Goal: Task Accomplishment & Management: Manage account settings

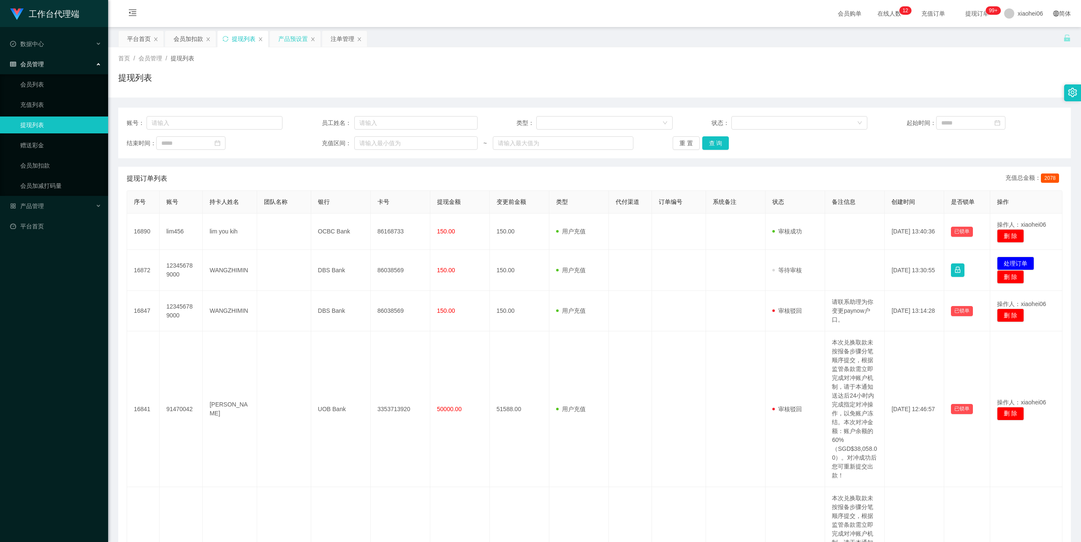
drag, startPoint x: 298, startPoint y: 40, endPoint x: 293, endPoint y: 43, distance: 5.9
click at [297, 40] on div "产品预设置" at bounding box center [293, 39] width 30 height 16
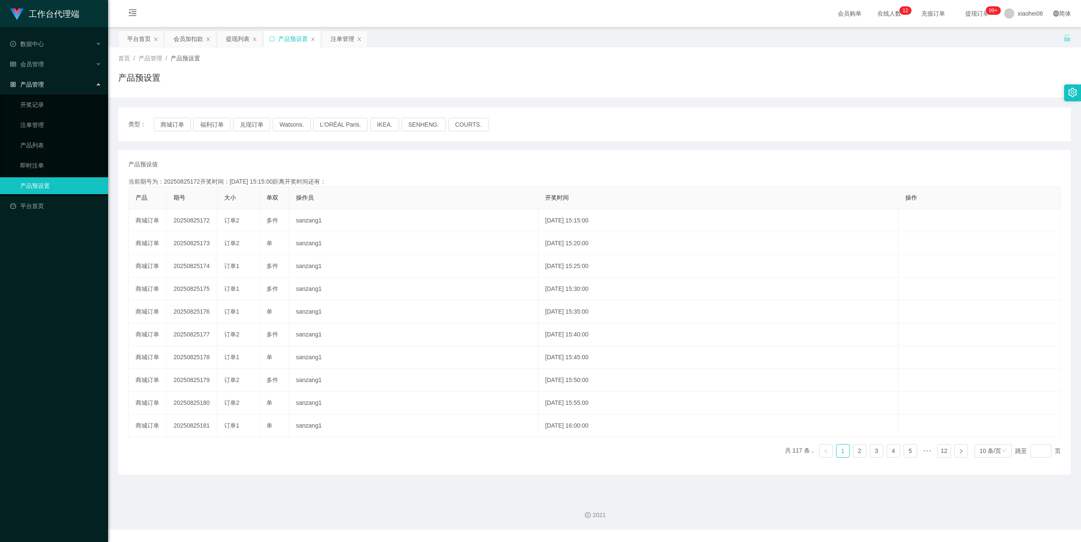
click at [345, 156] on div "产品预设值 添加期号 当前期号为：20250825172开奖时间：2025-08-25 15:15:00距离开奖时间还有： 产品 期号 大小 单双 操作员 开…" at bounding box center [594, 312] width 953 height 325
click at [209, 126] on button "福利订单" at bounding box center [211, 125] width 37 height 14
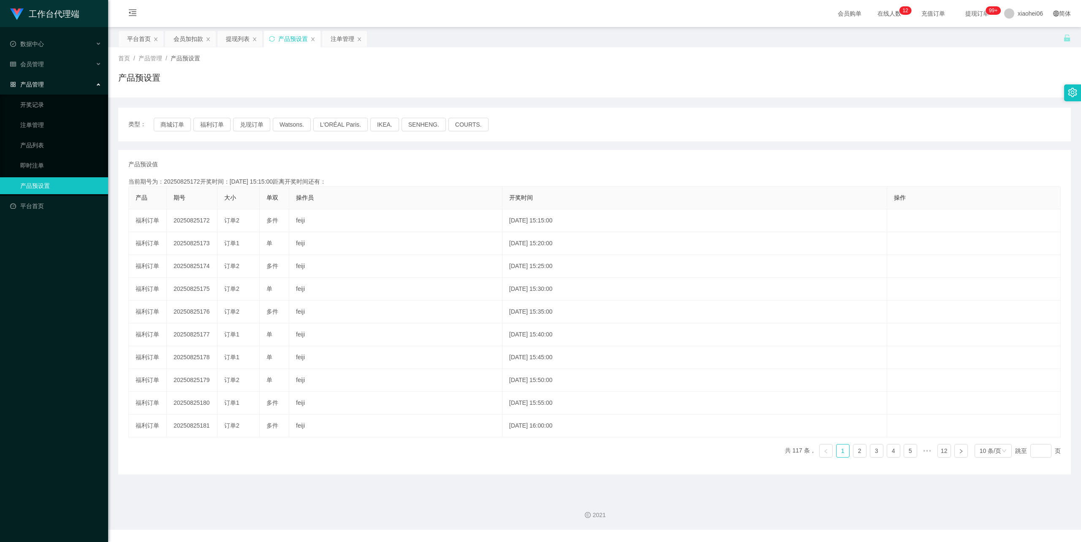
click at [296, 160] on div "产品预设值 添加期号" at bounding box center [594, 164] width 933 height 9
click at [195, 39] on div "会员加扣款" at bounding box center [189, 39] width 30 height 16
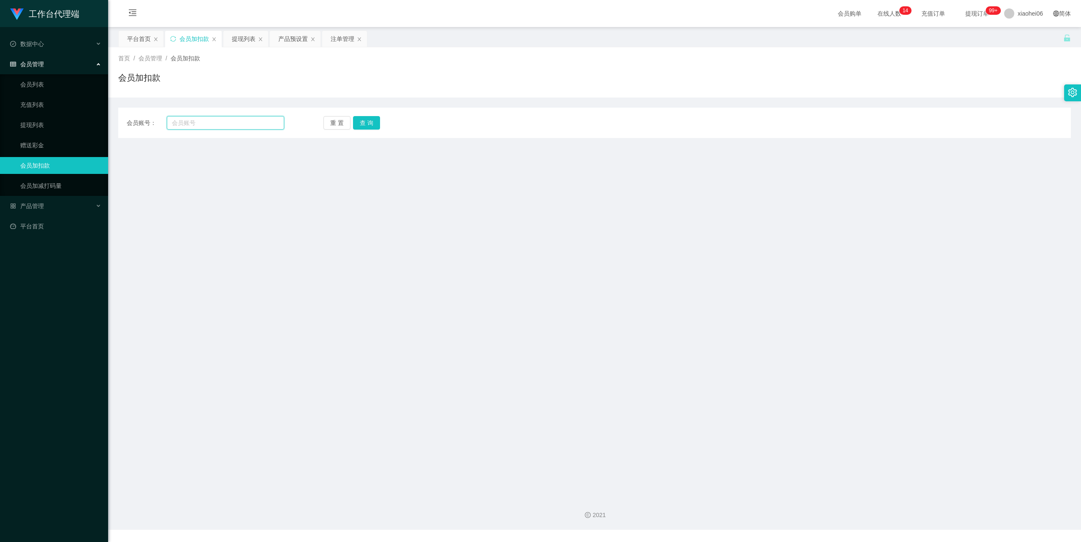
click at [232, 126] on input "text" at bounding box center [225, 123] width 117 height 14
paste input "123456789000"
type input "123456789000"
click at [364, 131] on div "会员账号： 123456789000 重 置 查 询 会员账号 会员姓名 账号余额 操作类型 人工加款 人工扣款 金额 确 定" at bounding box center [594, 123] width 953 height 30
click at [362, 126] on button "查 询" at bounding box center [366, 123] width 27 height 14
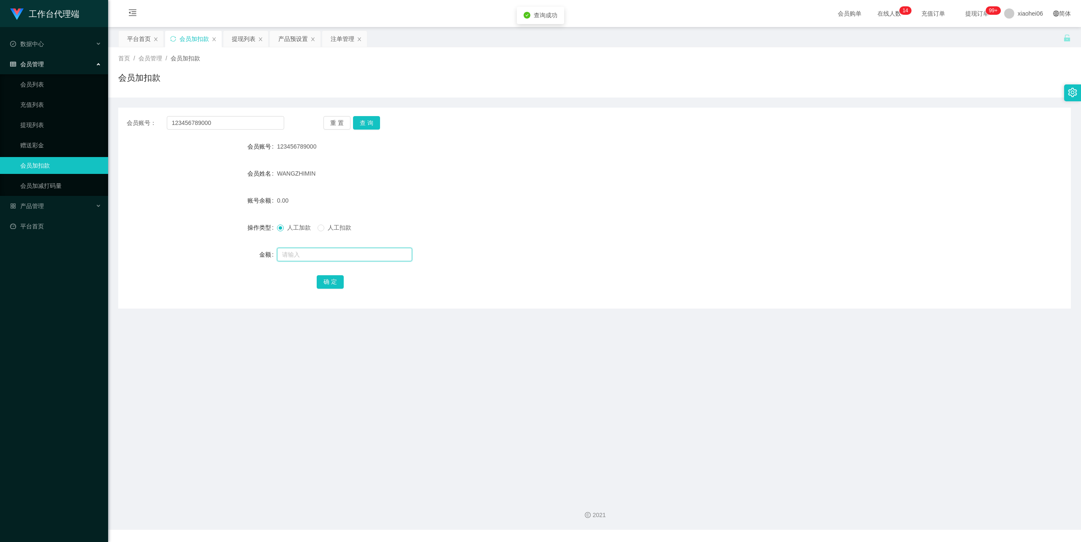
click at [321, 260] on input "text" at bounding box center [344, 255] width 135 height 14
type input "56"
click at [332, 280] on button "确 定" at bounding box center [330, 282] width 27 height 14
click at [324, 248] on input "text" at bounding box center [344, 255] width 135 height 14
click at [321, 254] on input "text" at bounding box center [344, 255] width 135 height 14
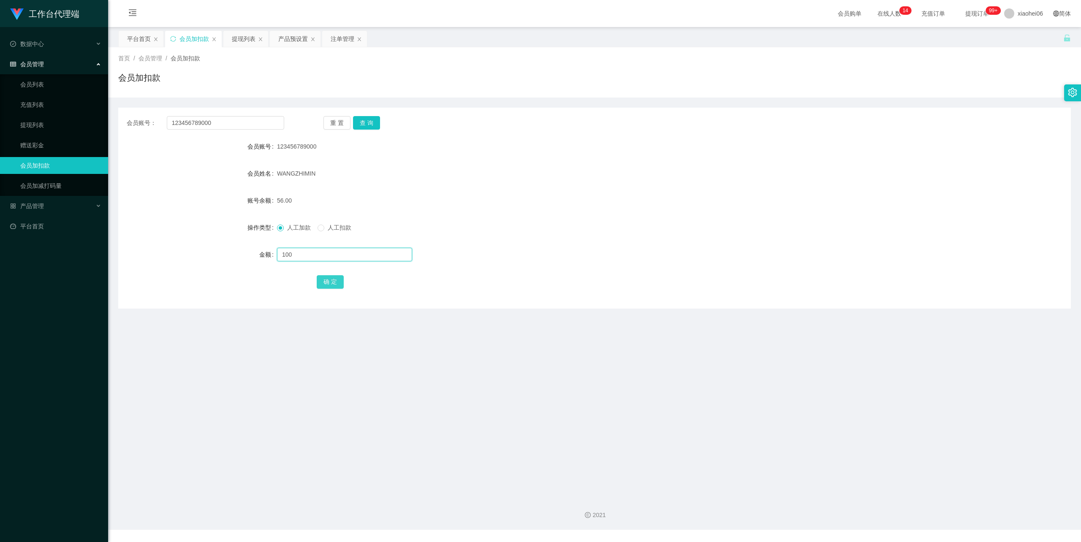
type input "100"
click at [333, 277] on button "确 定" at bounding box center [330, 282] width 27 height 14
click at [485, 188] on form "会员账号 123456789000 会员姓名 WANGZHIMIN 账号余额 156.00 操作类型 人工加款 人工扣款 金额 确 定" at bounding box center [594, 214] width 953 height 152
click at [247, 42] on div "提现列表" at bounding box center [244, 39] width 24 height 16
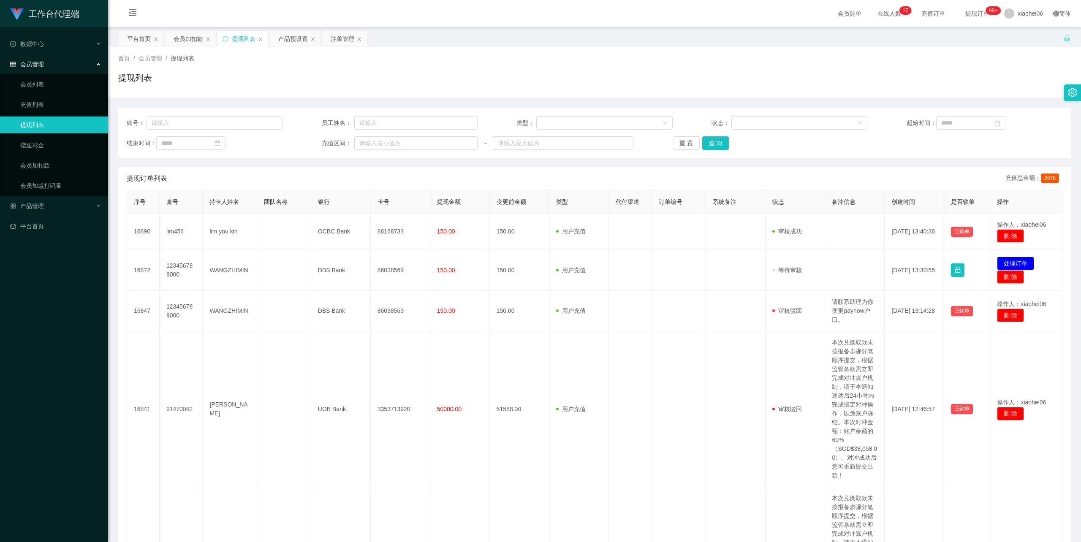
click at [740, 49] on div "首页 / 会员管理 / 提现列表 / 提现列表" at bounding box center [594, 72] width 973 height 50
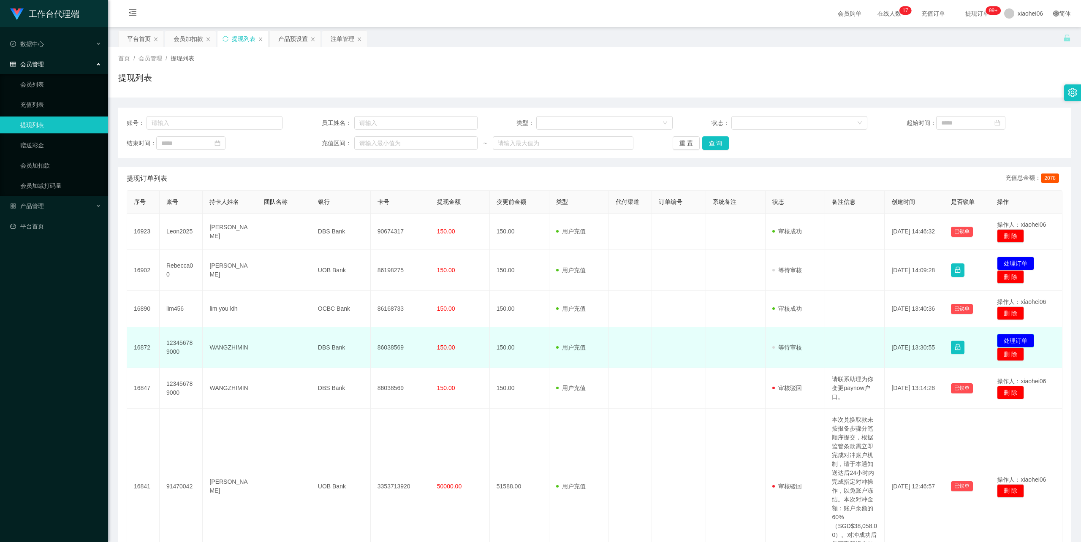
click at [1023, 338] on button "处理订单" at bounding box center [1015, 341] width 37 height 14
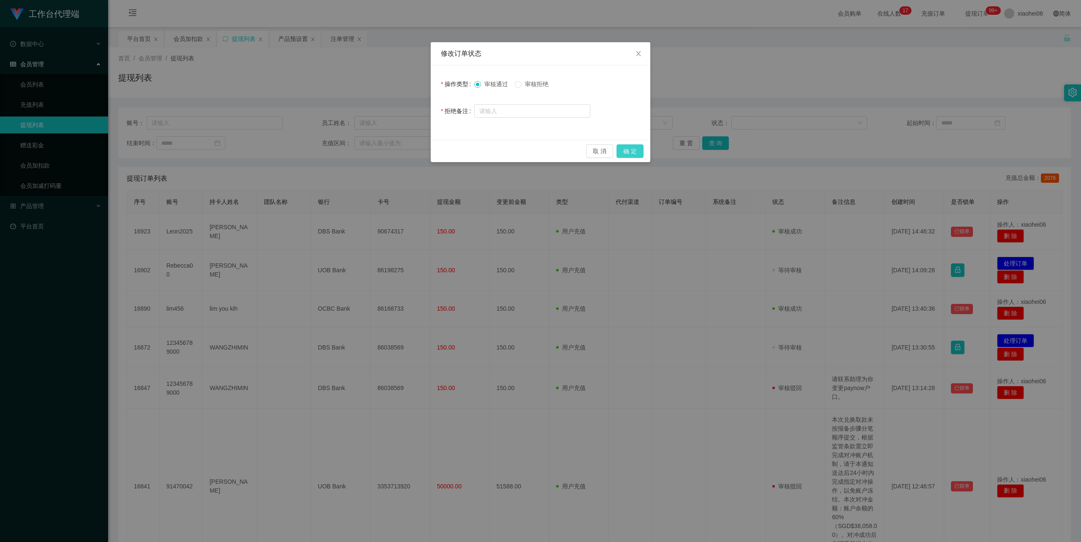
click at [636, 150] on button "确 定" at bounding box center [630, 151] width 27 height 14
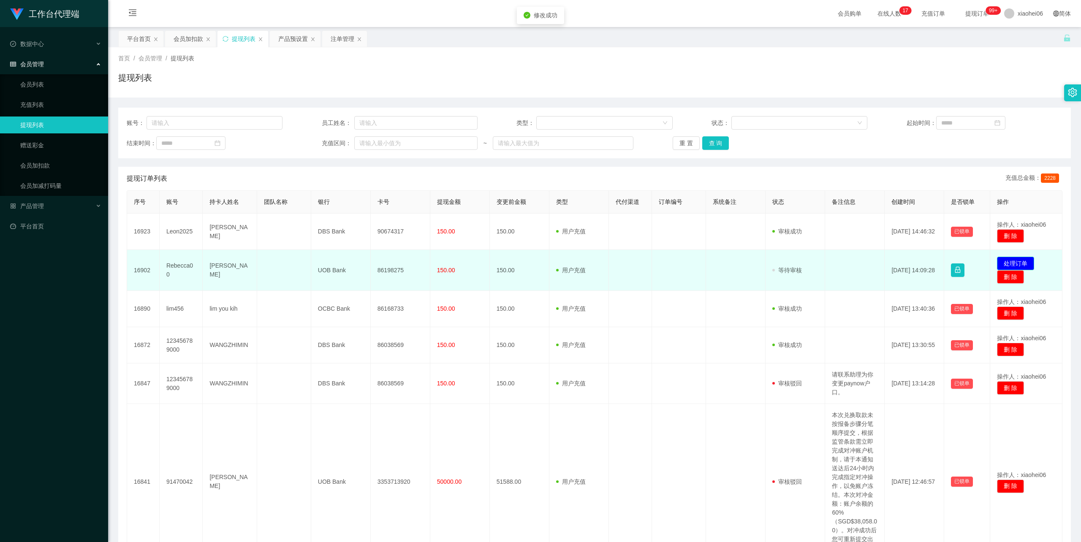
click at [1011, 259] on button "处理订单" at bounding box center [1015, 264] width 37 height 14
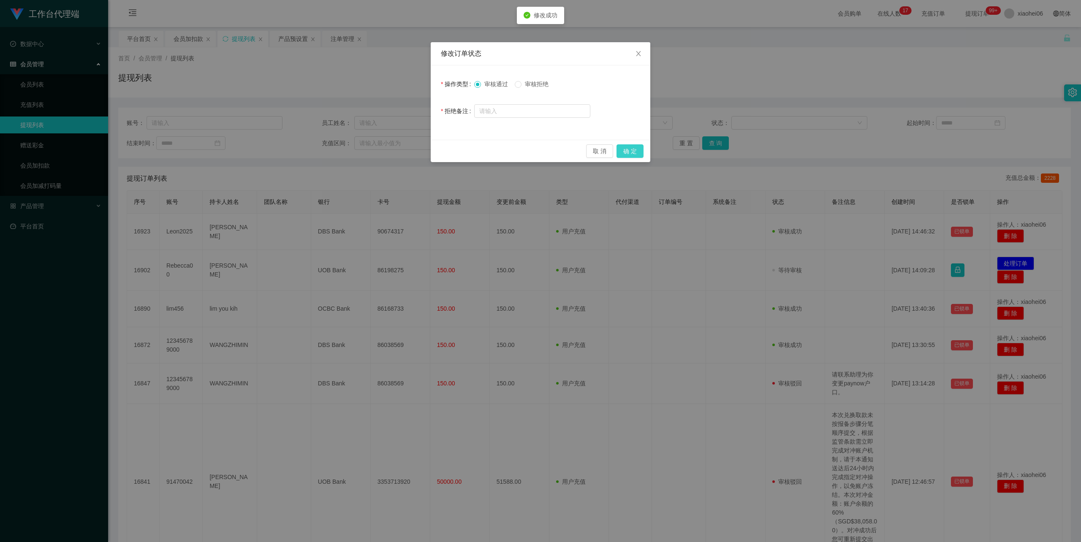
click at [630, 148] on button "确 定" at bounding box center [630, 151] width 27 height 14
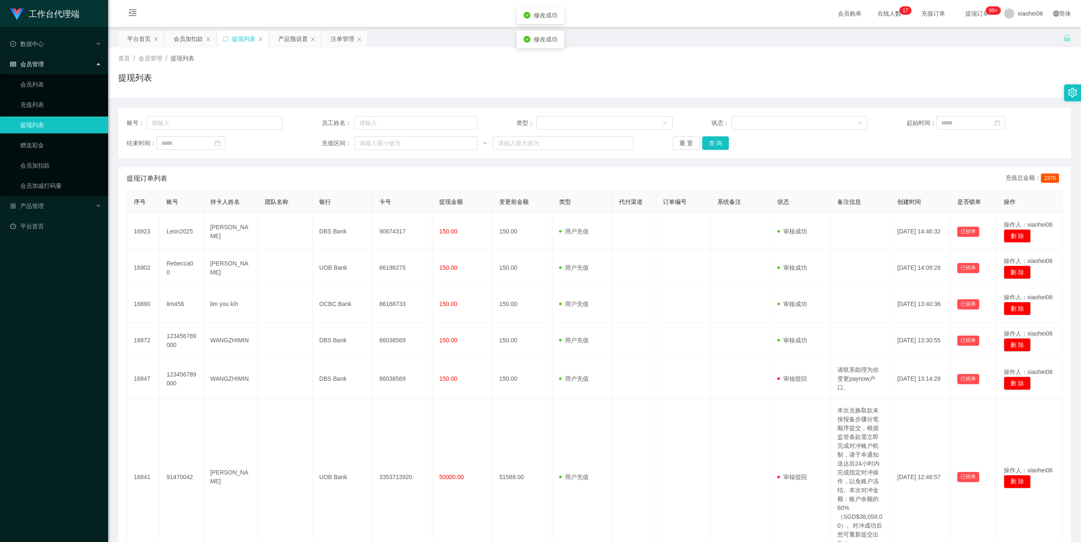
drag, startPoint x: 781, startPoint y: 71, endPoint x: 994, endPoint y: 1, distance: 224.6
click at [781, 71] on div "提现列表" at bounding box center [594, 80] width 953 height 19
click at [185, 37] on div "会员加扣款" at bounding box center [189, 39] width 30 height 16
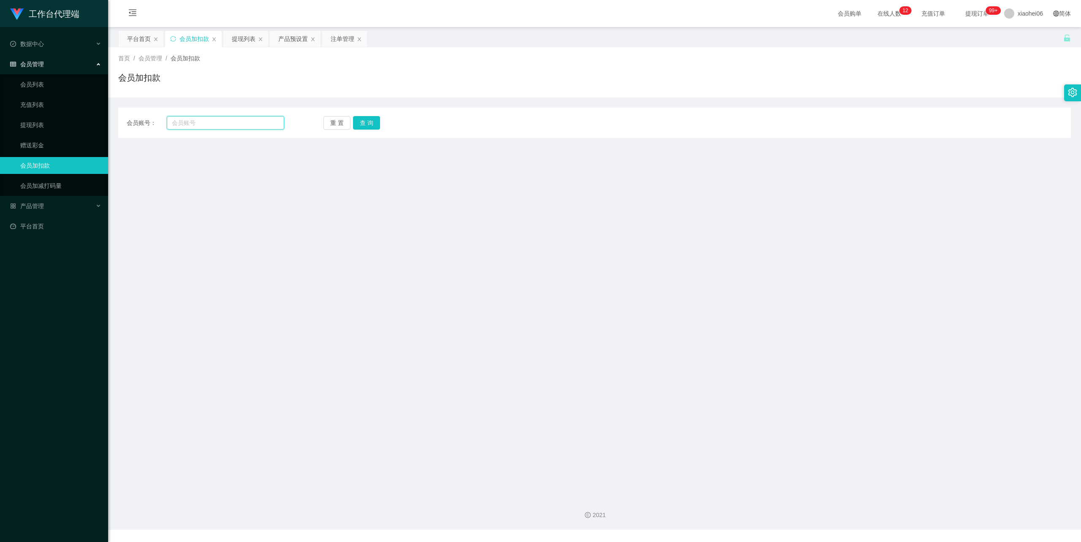
click at [227, 119] on input "text" at bounding box center [225, 123] width 117 height 14
paste input "lim456"
type input "lim456"
click at [365, 116] on button "查 询" at bounding box center [366, 123] width 27 height 14
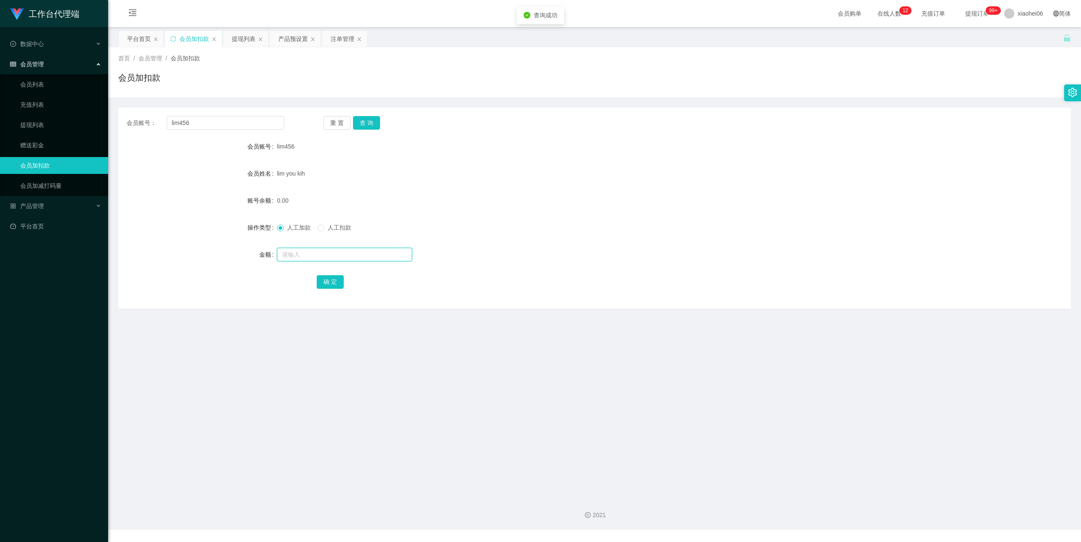
click at [313, 255] on input "text" at bounding box center [344, 255] width 135 height 14
type input "100"
drag, startPoint x: 330, startPoint y: 280, endPoint x: 360, endPoint y: 264, distance: 33.6
click at [330, 280] on button "确 定" at bounding box center [330, 282] width 27 height 14
drag, startPoint x: 672, startPoint y: 152, endPoint x: 712, endPoint y: 144, distance: 41.3
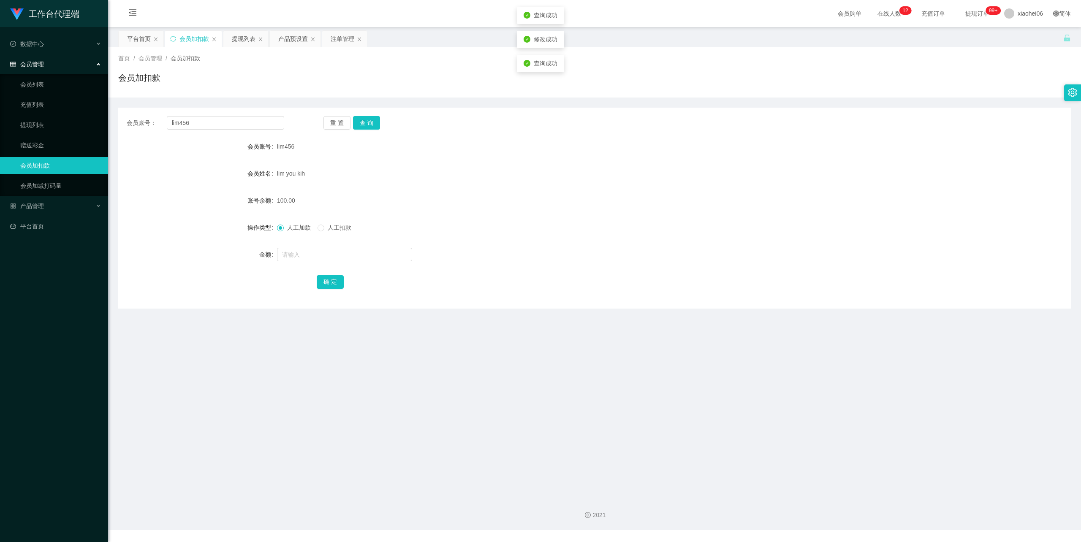
click at [673, 152] on div "lim456" at bounding box center [555, 146] width 556 height 17
click at [242, 42] on div "提现列表" at bounding box center [244, 39] width 24 height 16
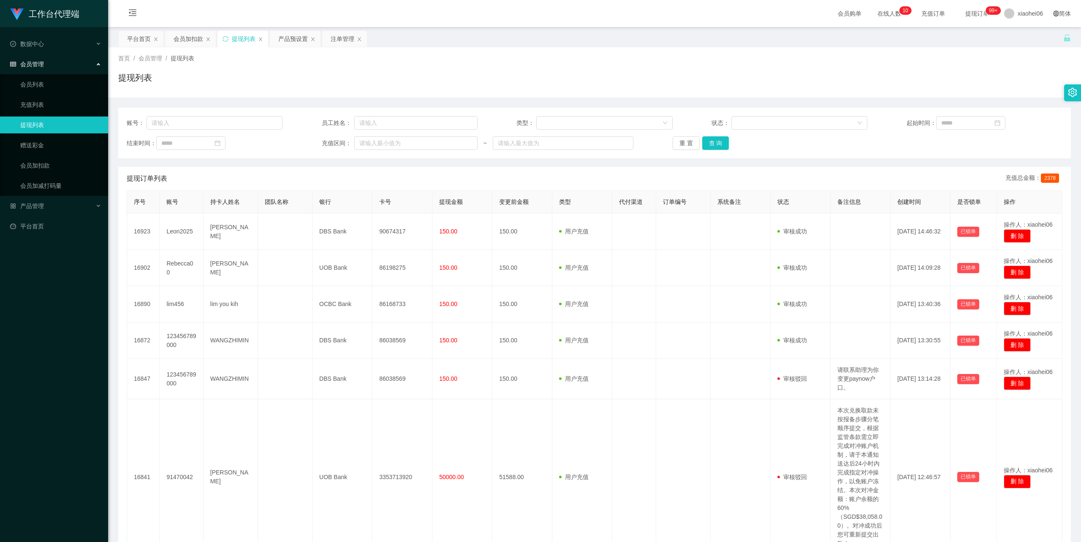
click at [469, 73] on div "提现列表" at bounding box center [594, 80] width 953 height 19
click at [318, 74] on div "提现列表" at bounding box center [594, 80] width 953 height 19
click at [422, 53] on div "首页 / 会员管理 / 提现列表 / 提现列表" at bounding box center [594, 72] width 973 height 50
click at [379, 163] on div "账号： 员工姓名： 类型： 状态： 起始时间： 结束时间： 充值区间： ~ 重 置 查 询 提现订单列表 充值总金额： 2378 序号 账号 持卡人姓名 团队…" at bounding box center [594, 478] width 953 height 740
click at [480, 176] on div "提现订单列表 充值总金额： 2378" at bounding box center [595, 179] width 936 height 24
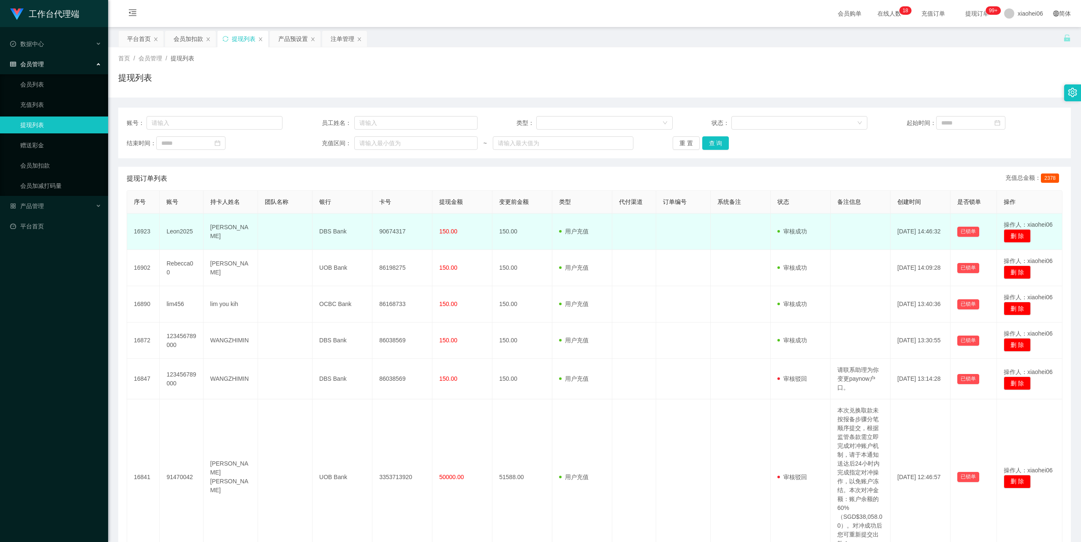
click at [228, 230] on td "[PERSON_NAME]" at bounding box center [231, 232] width 54 height 36
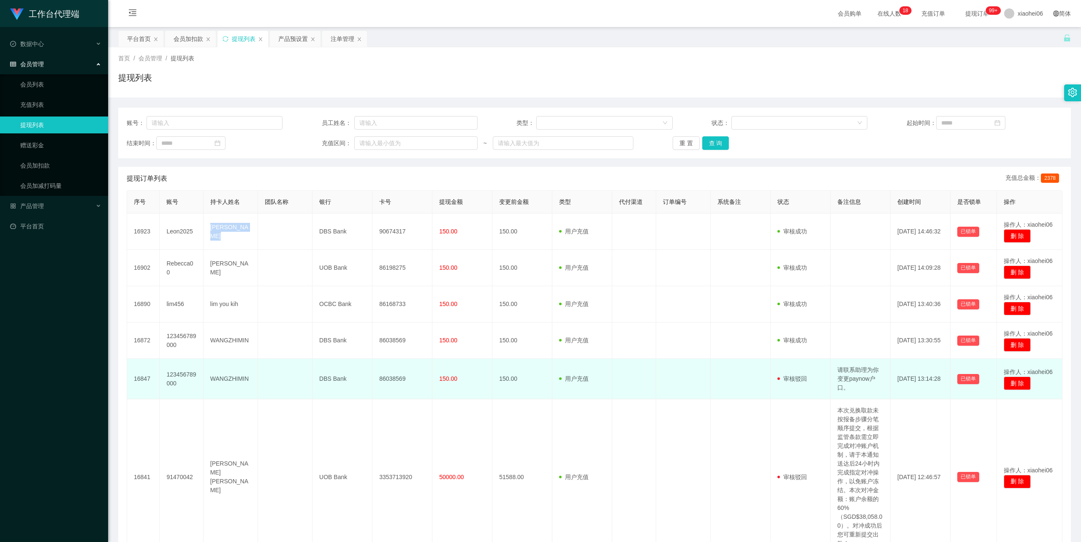
copy td "[PERSON_NAME]"
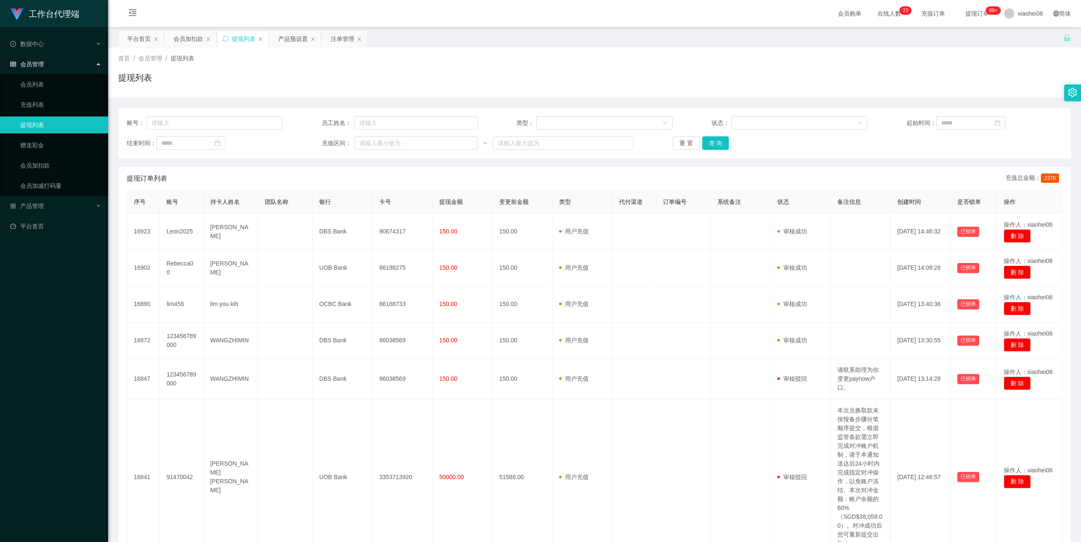
click at [385, 169] on div "提现订单列表 充值总金额： 2378" at bounding box center [595, 179] width 936 height 24
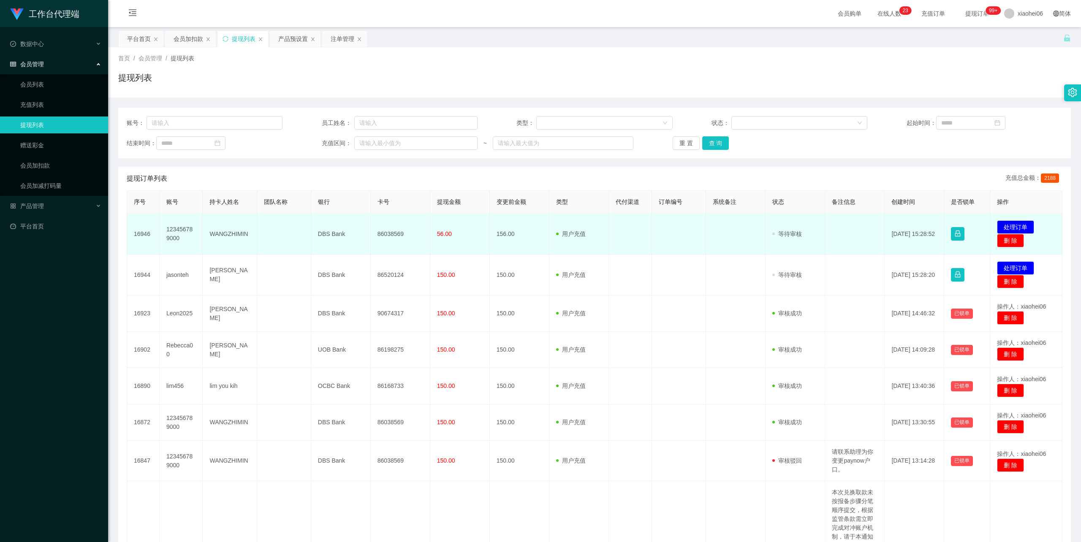
click at [223, 231] on td "WANGZHIMIN" at bounding box center [230, 234] width 54 height 41
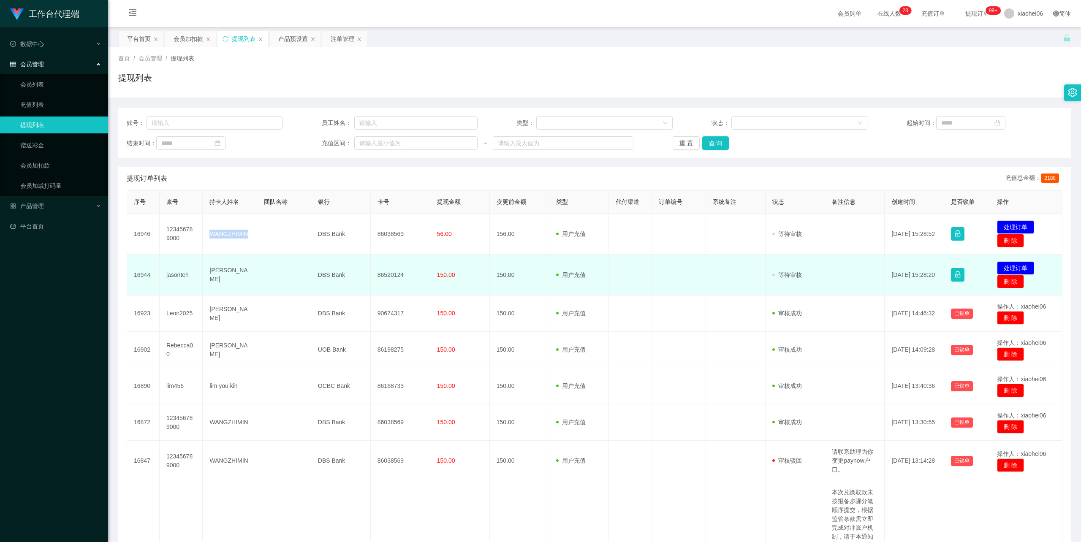
copy td "WANGZHIMIN"
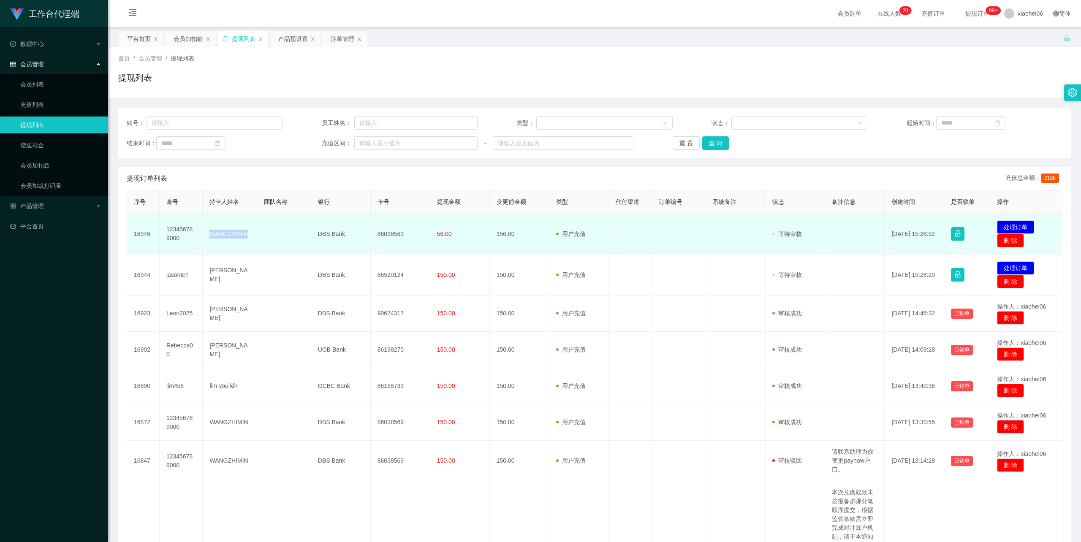
click at [240, 229] on td "WANGZHIMIN" at bounding box center [230, 234] width 54 height 41
click at [231, 233] on td "WANGZHIMIN" at bounding box center [230, 234] width 54 height 41
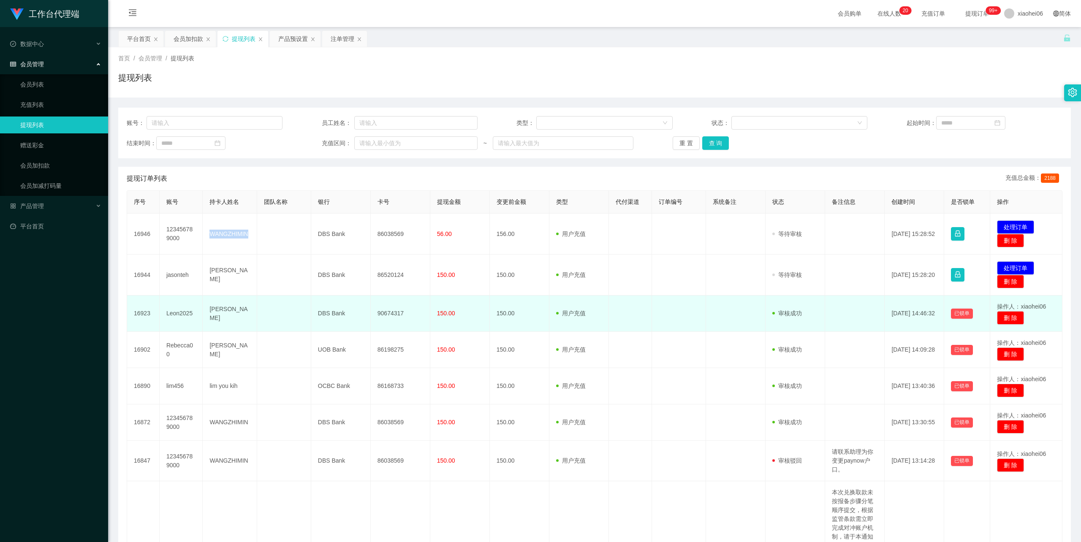
copy td "WANGZHIMIN"
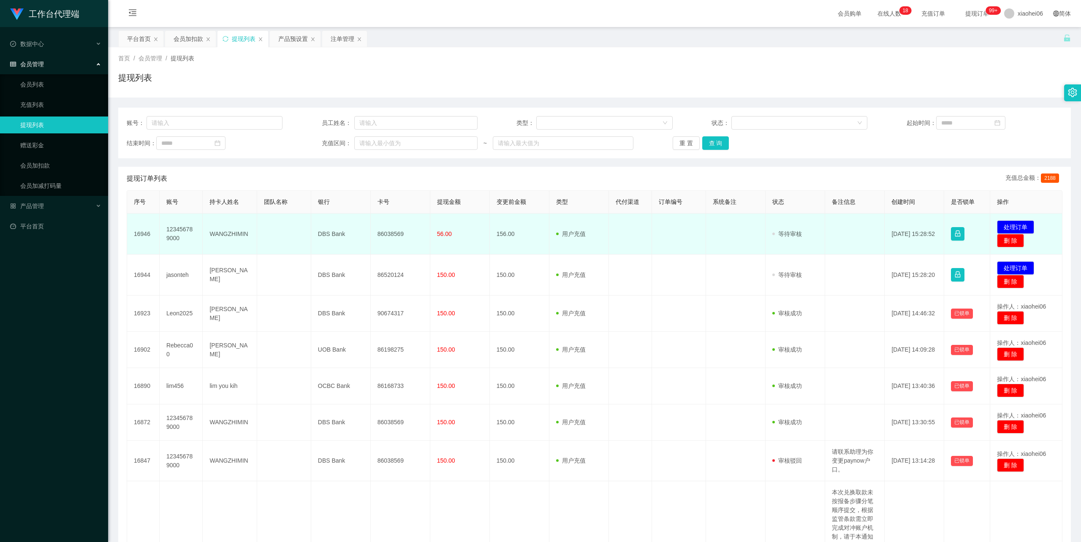
click at [394, 235] on td "86038569" at bounding box center [401, 234] width 60 height 41
copy td "86038569"
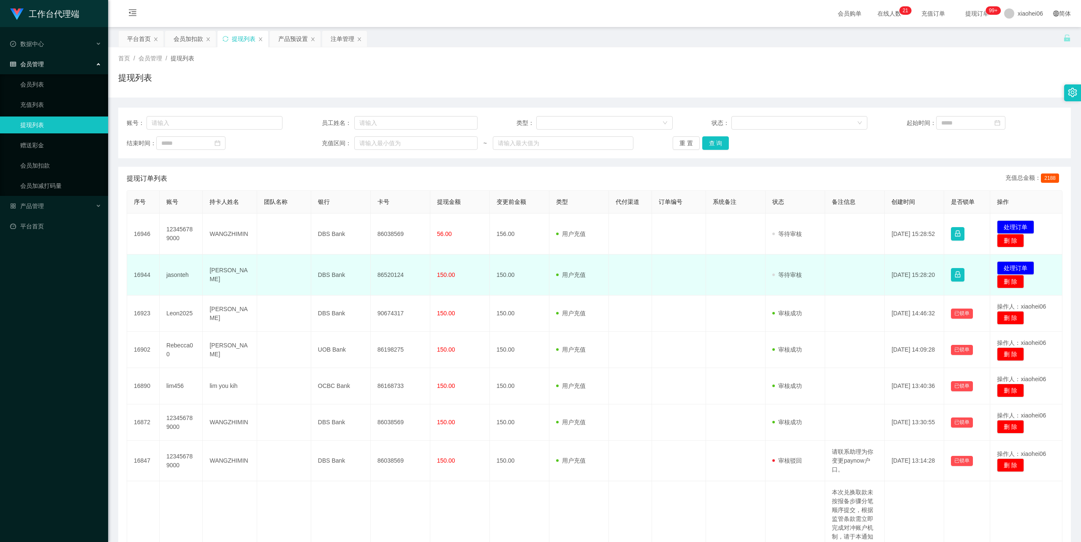
click at [219, 274] on td "[PERSON_NAME]" at bounding box center [230, 275] width 54 height 41
copy td "[PERSON_NAME]"
click at [397, 274] on td "86520124" at bounding box center [401, 275] width 60 height 41
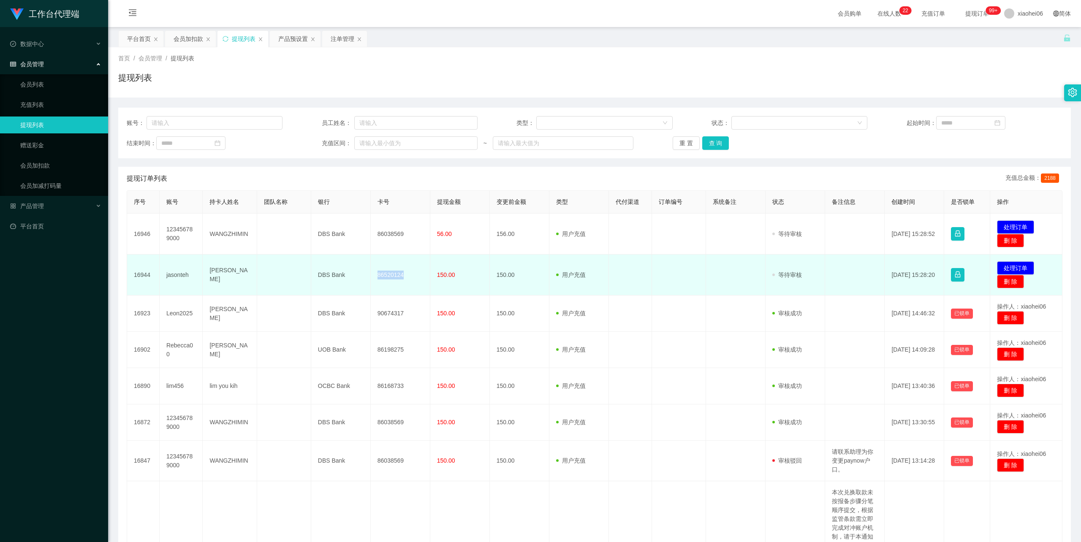
copy td "86520124"
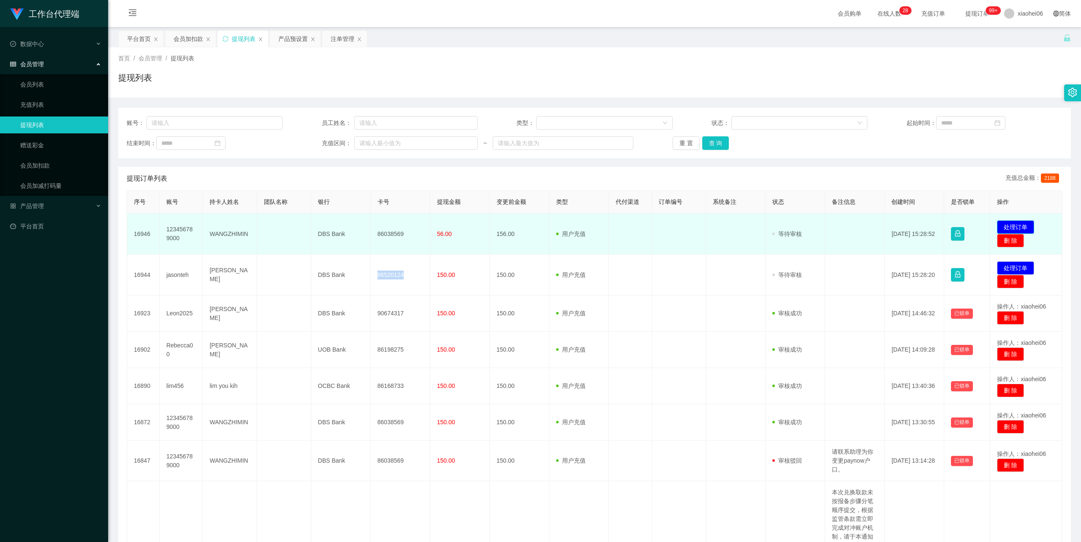
click at [1014, 225] on button "处理订单" at bounding box center [1015, 227] width 37 height 14
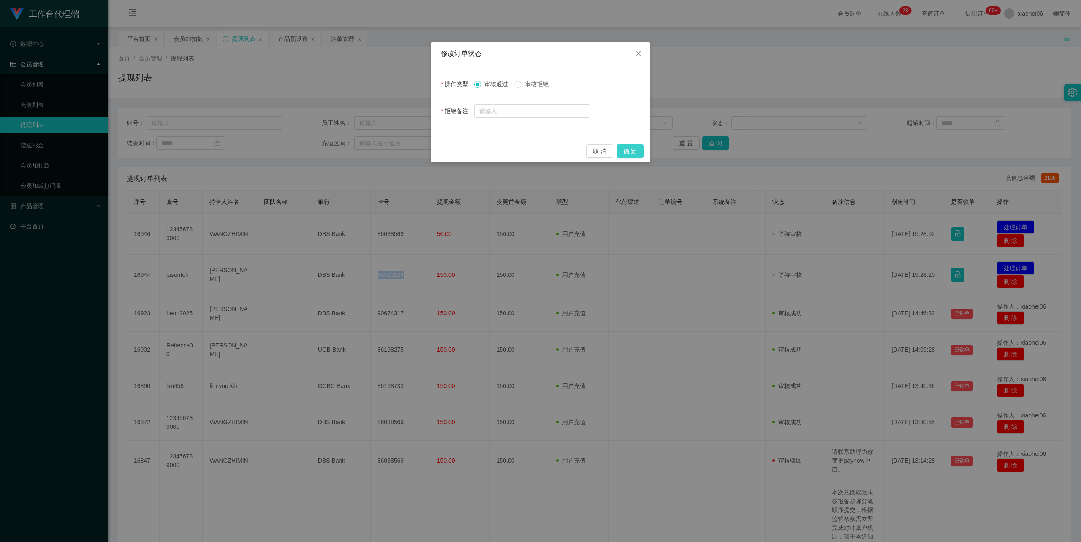
click at [633, 147] on button "确 定" at bounding box center [630, 151] width 27 height 14
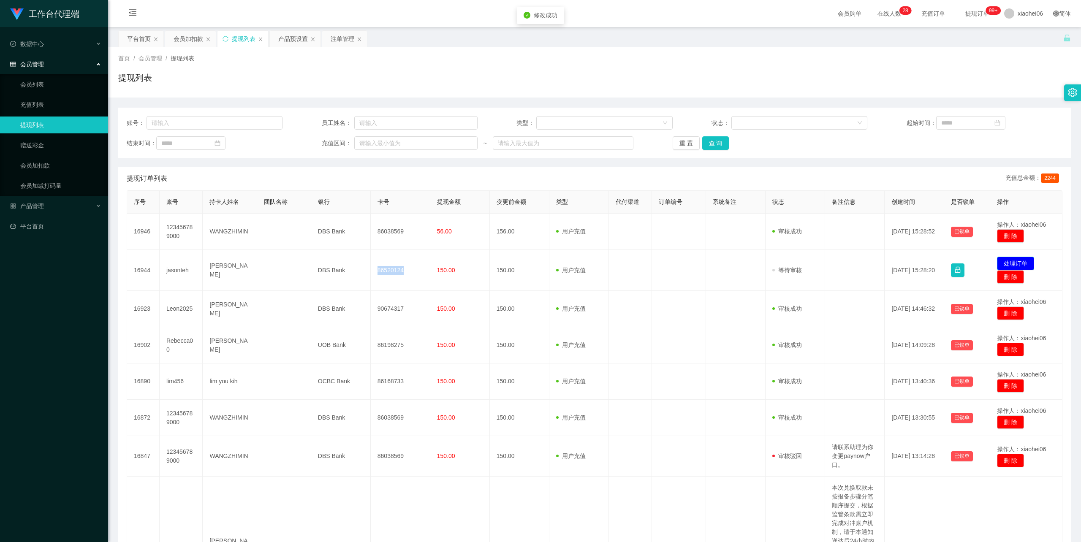
click at [1021, 264] on button "处理订单" at bounding box center [1015, 264] width 37 height 14
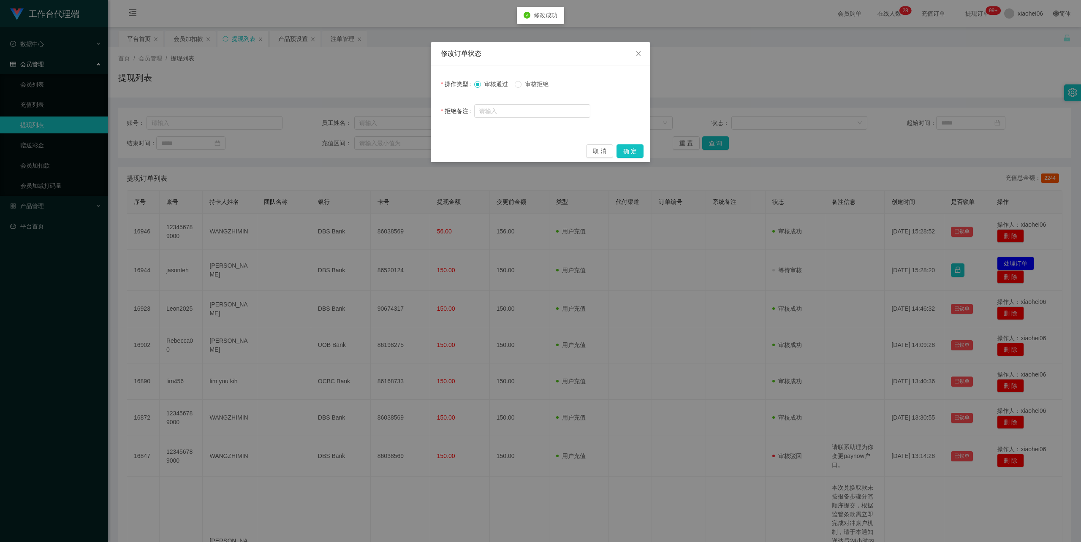
click at [630, 159] on div "取 消 确 定" at bounding box center [541, 151] width 220 height 22
click at [631, 154] on button "确 定" at bounding box center [630, 151] width 27 height 14
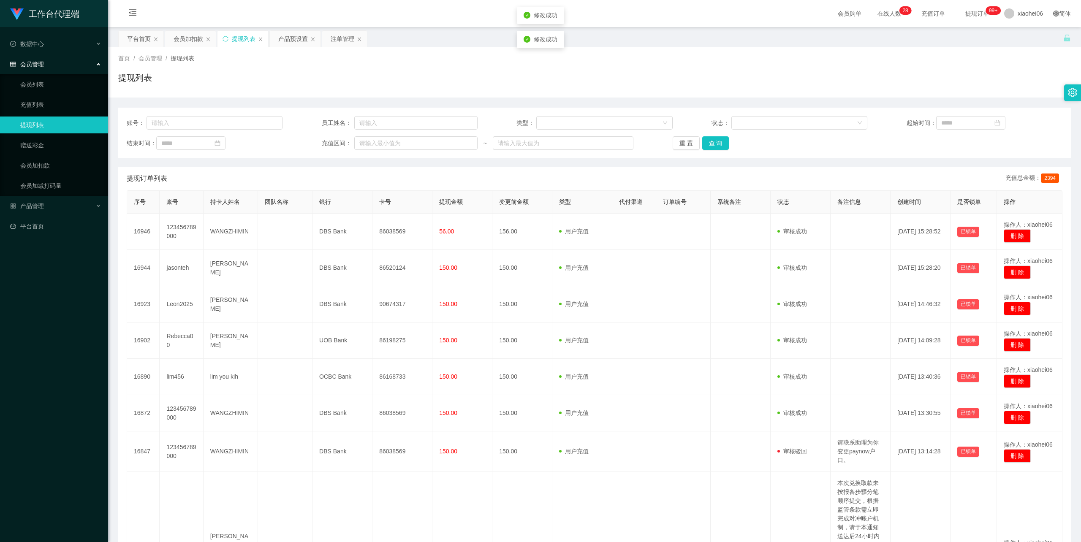
drag, startPoint x: 844, startPoint y: 77, endPoint x: 919, endPoint y: 46, distance: 81.3
click at [845, 77] on div "提现列表" at bounding box center [594, 80] width 953 height 19
click at [558, 91] on div "首页 / 会员管理 / 提现列表 / 提现列表" at bounding box center [594, 72] width 973 height 50
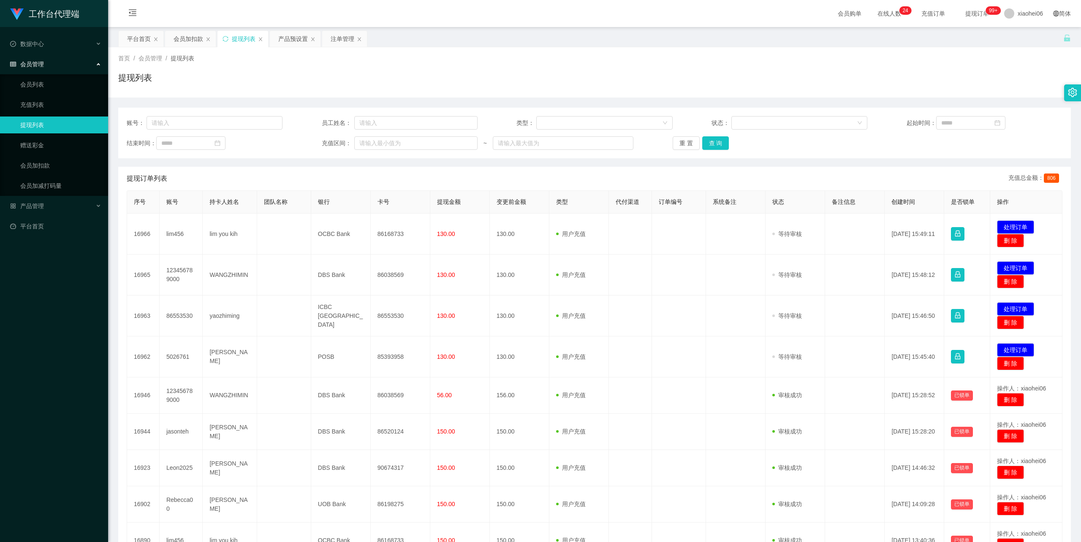
click at [629, 65] on div "首页 / 会员管理 / 提现列表 / 提现列表" at bounding box center [594, 72] width 953 height 37
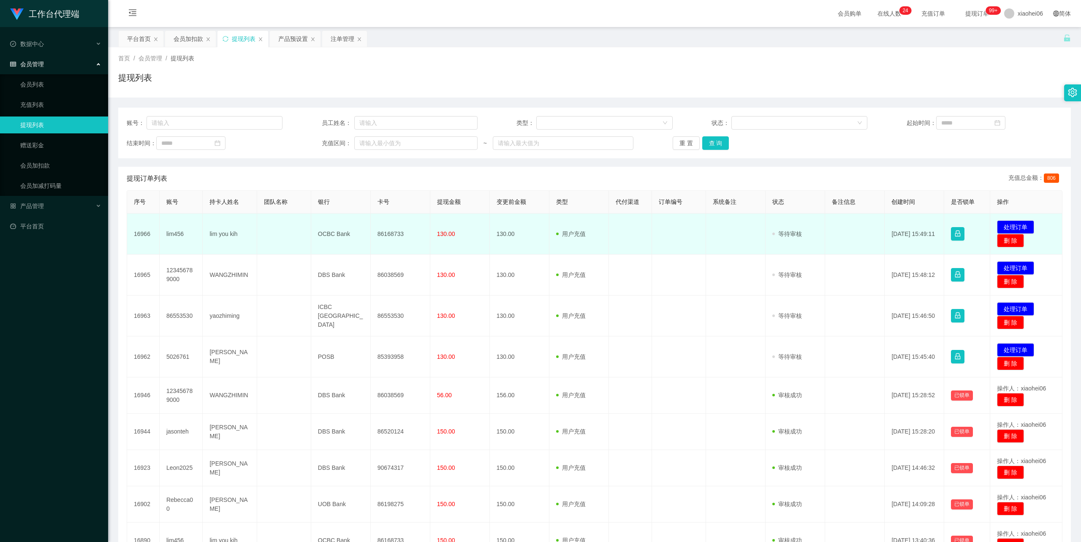
click at [222, 234] on td "lim you kih" at bounding box center [230, 234] width 54 height 41
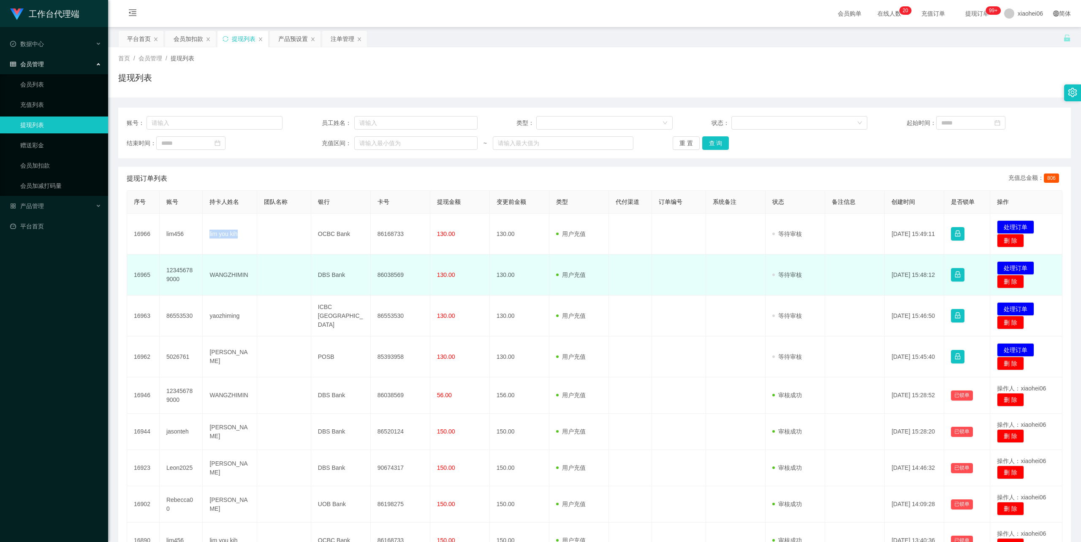
copy td "lim you kih"
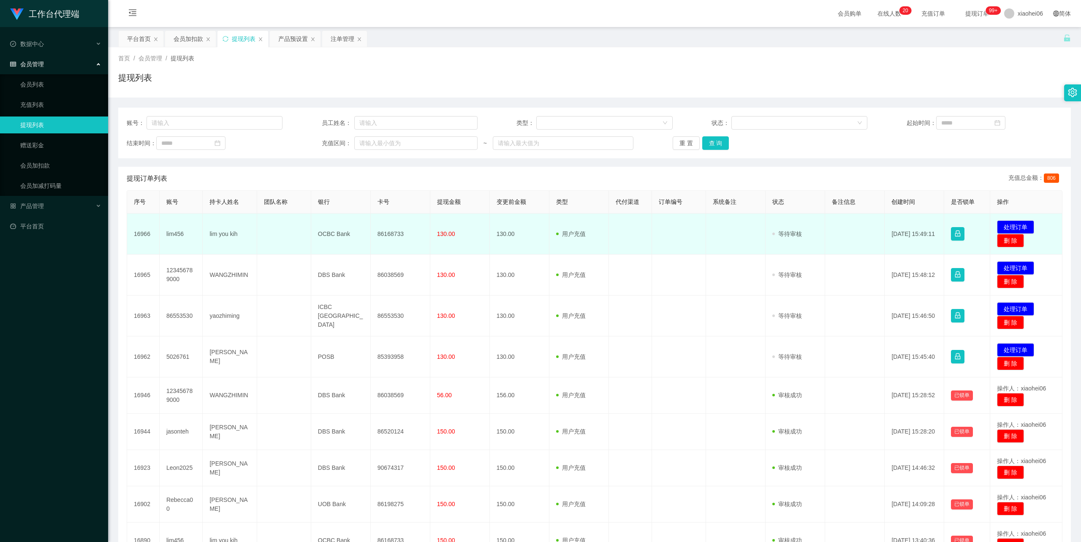
click at [389, 233] on td "86168733" at bounding box center [401, 234] width 60 height 41
copy td "86168733"
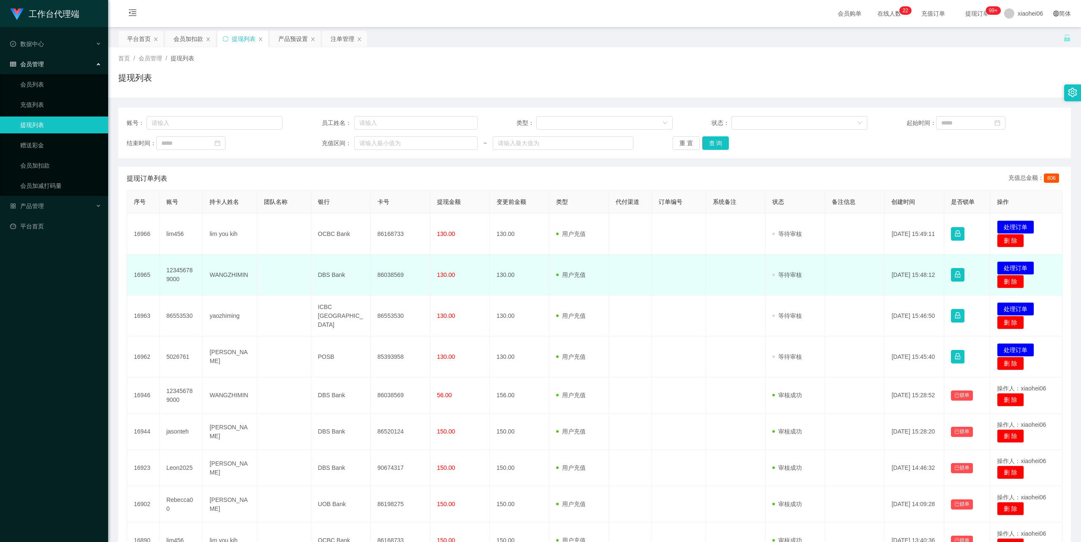
click at [227, 276] on td "WANGZHIMIN" at bounding box center [230, 275] width 54 height 41
copy td "WANGZHIMIN"
click at [391, 271] on td "86038569" at bounding box center [401, 275] width 60 height 41
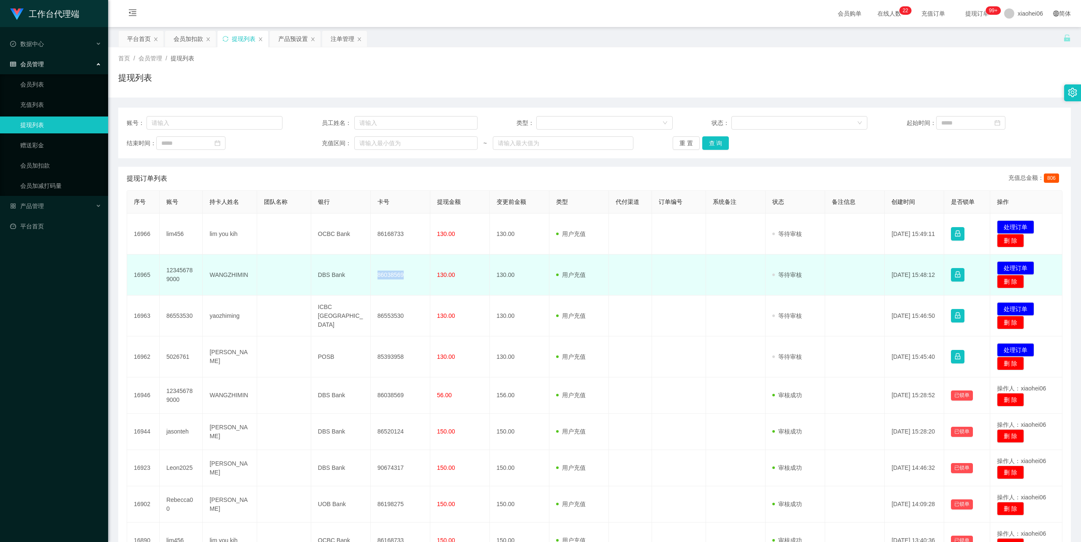
click at [391, 271] on td "86038569" at bounding box center [401, 275] width 60 height 41
copy td "86038569"
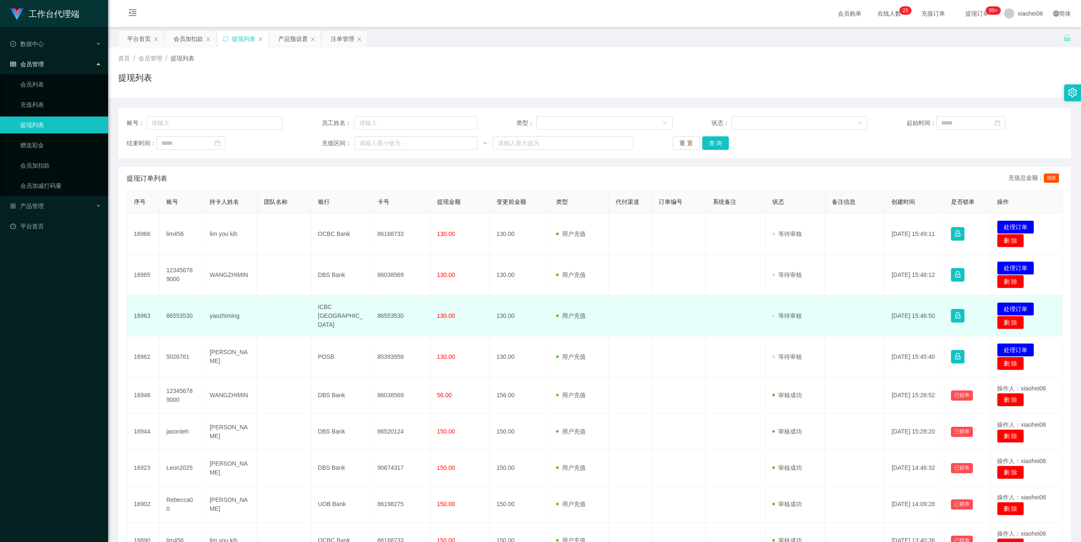
click at [223, 314] on td "yaozhiming" at bounding box center [230, 316] width 54 height 41
copy td "yaozhiming"
click at [345, 312] on td "ICBC [GEOGRAPHIC_DATA]" at bounding box center [341, 316] width 60 height 41
click at [385, 313] on td "86553530" at bounding box center [401, 316] width 60 height 41
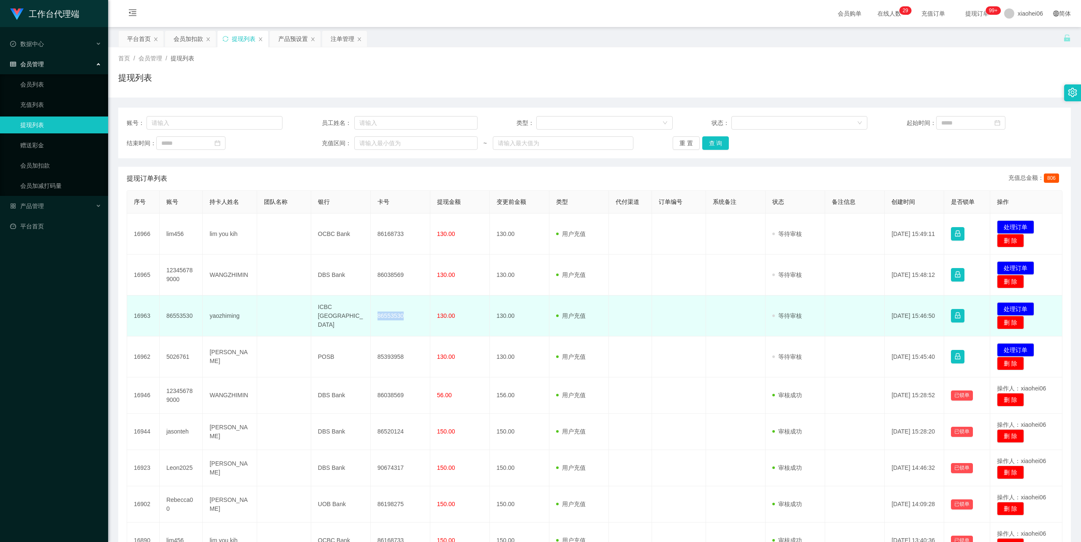
click at [385, 313] on td "86553530" at bounding box center [401, 316] width 60 height 41
copy td "86553530"
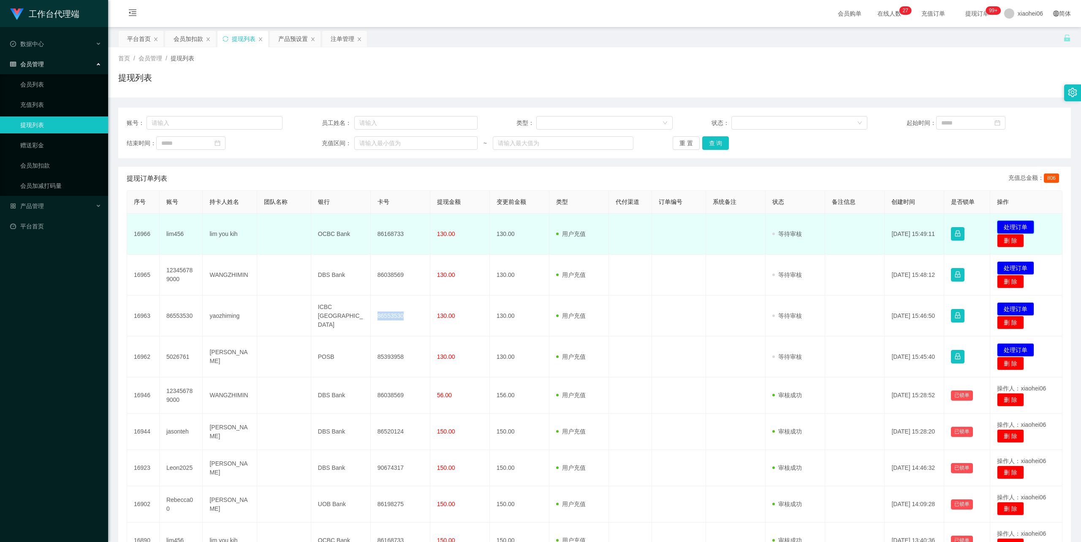
click at [1004, 225] on button "处理订单" at bounding box center [1015, 227] width 37 height 14
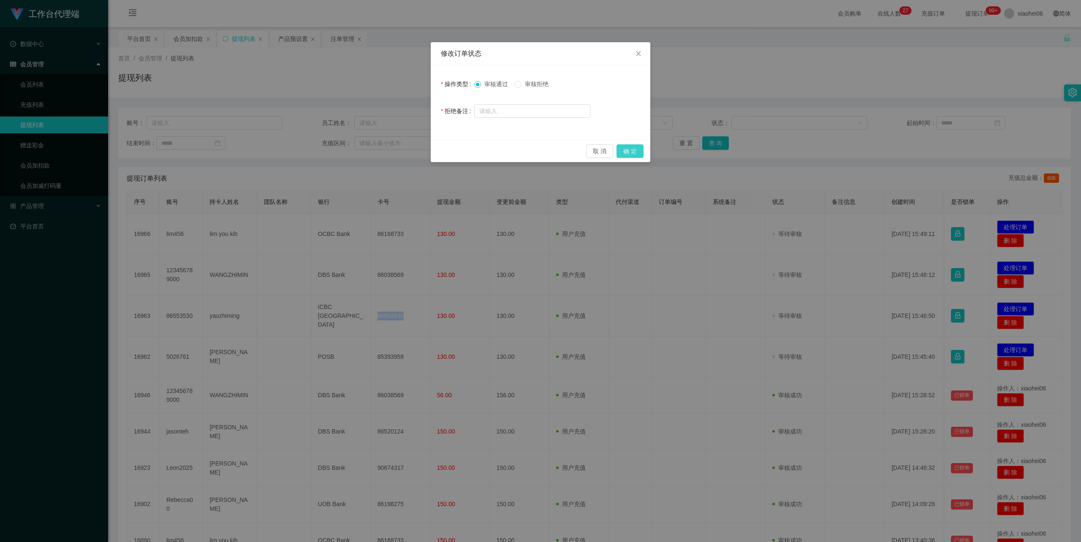
click at [635, 152] on button "确 定" at bounding box center [630, 151] width 27 height 14
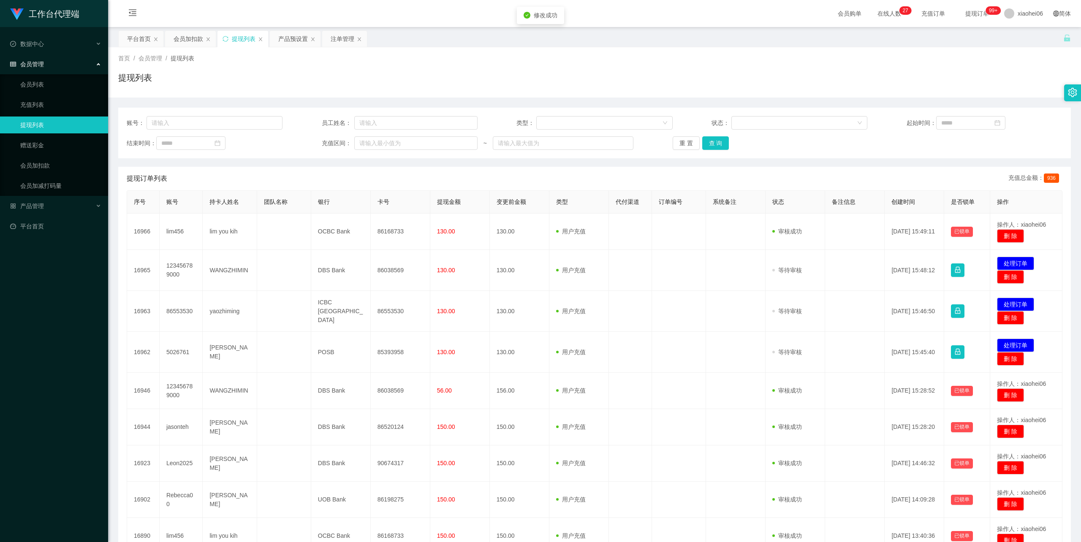
click at [689, 64] on div "首页 / 会员管理 / 提现列表 / 提现列表" at bounding box center [594, 72] width 953 height 37
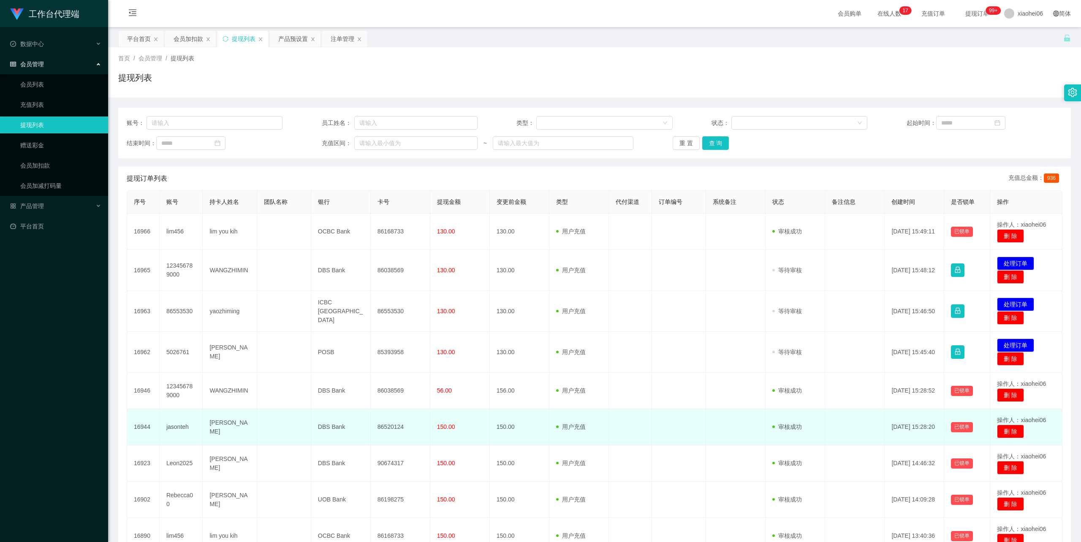
drag, startPoint x: 68, startPoint y: 516, endPoint x: 141, endPoint y: 419, distance: 121.8
click at [67, 516] on div "工作台代理端 数据中心 会员管理 会员列表 充值列表 提现列表 赠送彩金 会员加扣款 会员加减打码量 产品管理 平台首页" at bounding box center [54, 271] width 108 height 542
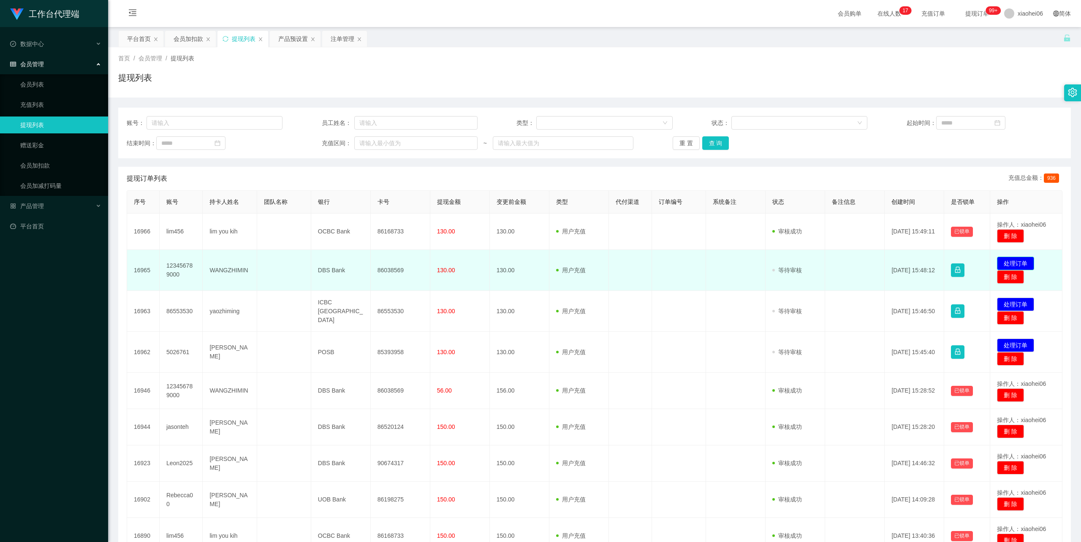
click at [1020, 262] on button "处理订单" at bounding box center [1015, 264] width 37 height 14
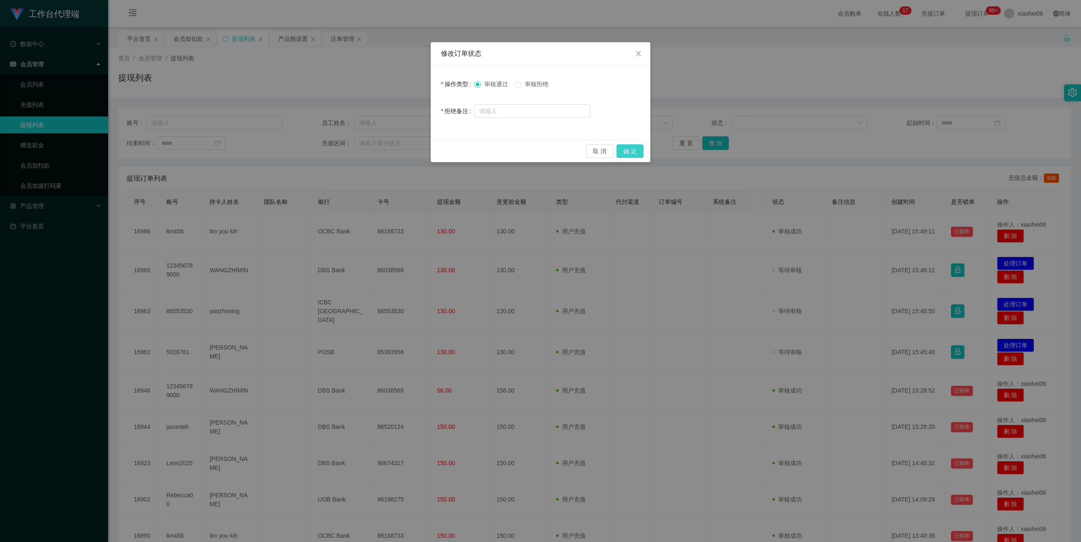
click at [635, 150] on button "确 定" at bounding box center [630, 151] width 27 height 14
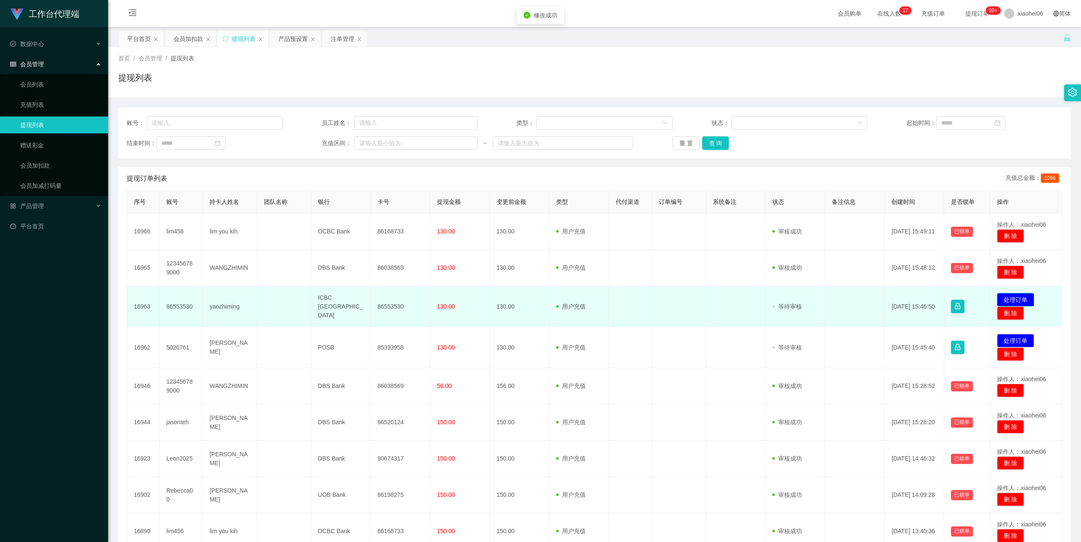
click at [1017, 298] on button "处理订单" at bounding box center [1015, 300] width 37 height 14
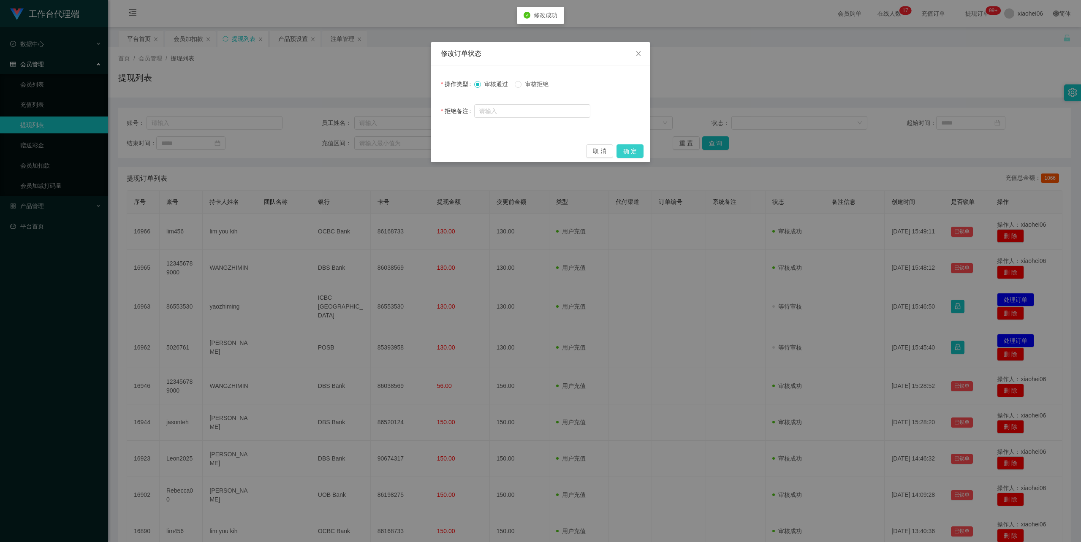
click at [637, 149] on button "确 定" at bounding box center [630, 151] width 27 height 14
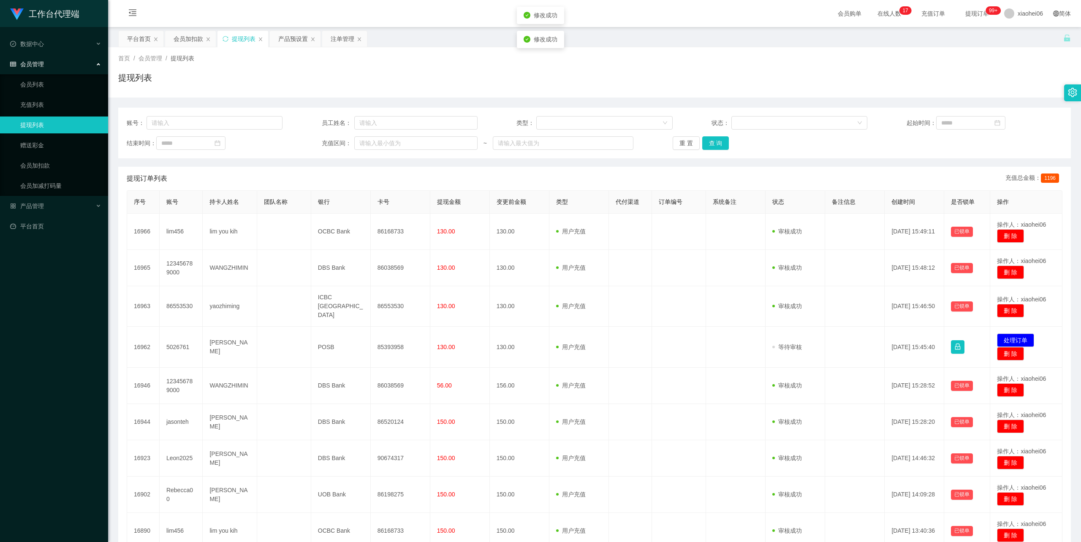
click at [760, 64] on div "首页 / 会员管理 / 提现列表 / 提现列表" at bounding box center [594, 72] width 953 height 37
click at [725, 79] on div "提现列表" at bounding box center [594, 80] width 953 height 19
click at [193, 37] on div "会员加扣款" at bounding box center [189, 39] width 30 height 16
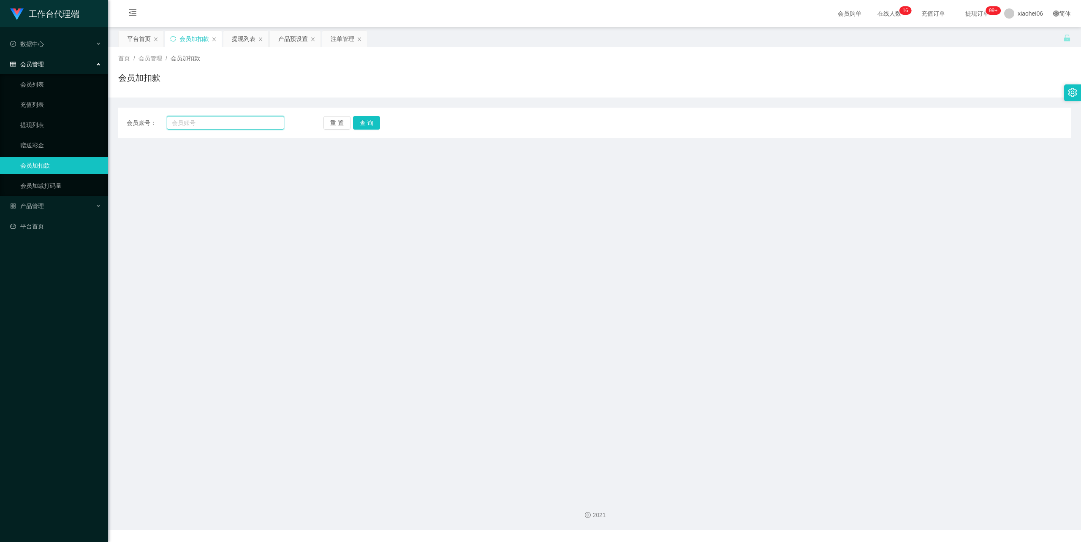
click at [225, 121] on input "text" at bounding box center [225, 123] width 117 height 14
paste input "86537347"
type input "86537347"
drag, startPoint x: 367, startPoint y: 117, endPoint x: 368, endPoint y: 123, distance: 6.0
click at [367, 117] on button "查 询" at bounding box center [366, 123] width 27 height 14
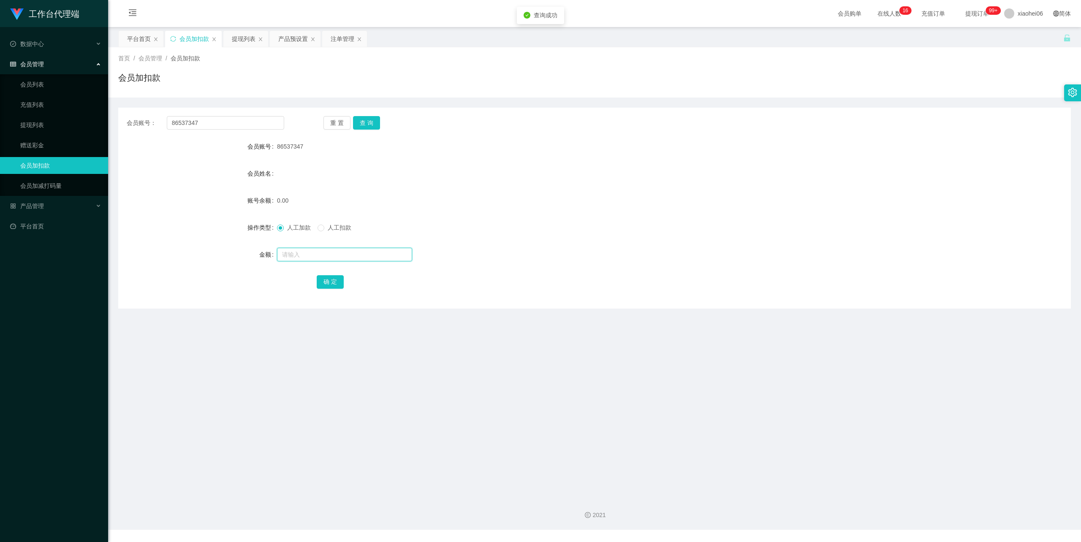
click at [330, 257] on input "text" at bounding box center [344, 255] width 135 height 14
type input "100"
click at [330, 280] on button "确 定" at bounding box center [330, 282] width 27 height 14
drag, startPoint x: 144, startPoint y: 120, endPoint x: 83, endPoint y: 119, distance: 61.3
click at [70, 120] on section "工作台代理端 数据中心 会员管理 会员列表 充值列表 提现列表 赠送彩金 会员加扣款 会员加减打码量 产品管理 平台首页 保存配置 重置配置 整体风格设置 主…" at bounding box center [540, 265] width 1081 height 530
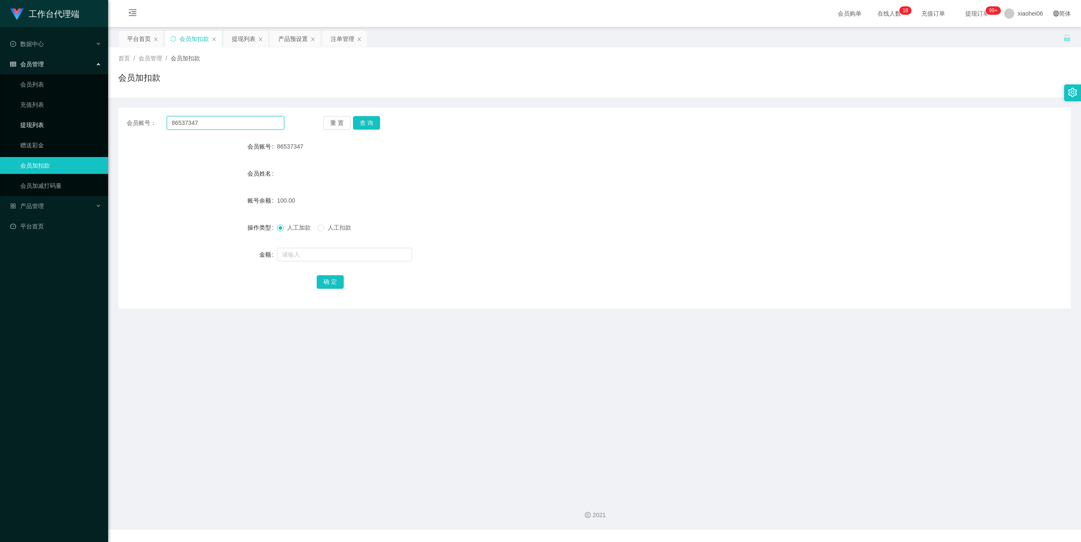
paste input "90550388"
type input "90550388"
click at [364, 124] on button "查 询" at bounding box center [366, 123] width 27 height 14
click at [328, 255] on input "text" at bounding box center [344, 255] width 135 height 14
type input "48"
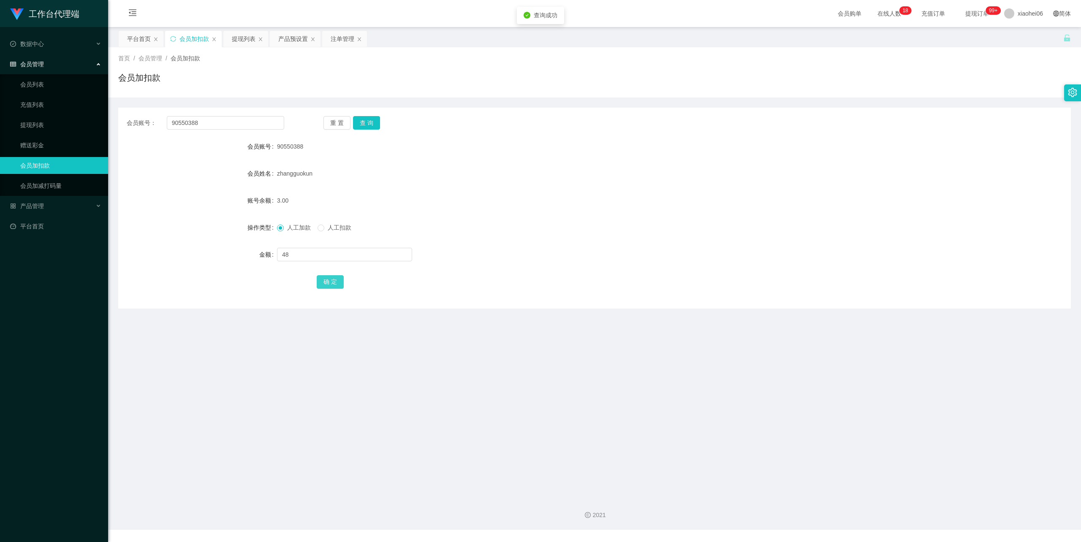
click at [323, 277] on button "确 定" at bounding box center [330, 282] width 27 height 14
drag, startPoint x: 574, startPoint y: 166, endPoint x: 829, endPoint y: 76, distance: 270.5
click at [583, 163] on form "会员账号 90550388 会员姓名 zhangguokun 账号余额 51.00 操作类型 人工加款 人工扣款 金额 确 定" at bounding box center [594, 214] width 953 height 152
click at [301, 41] on div "产品预设置" at bounding box center [293, 39] width 30 height 16
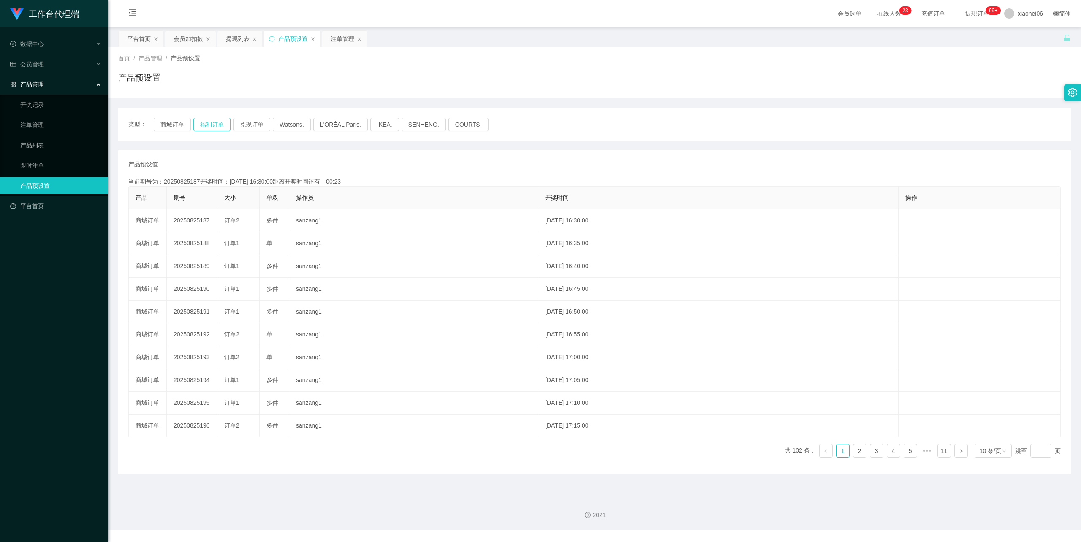
click at [215, 124] on button "福利订单" at bounding box center [211, 125] width 37 height 14
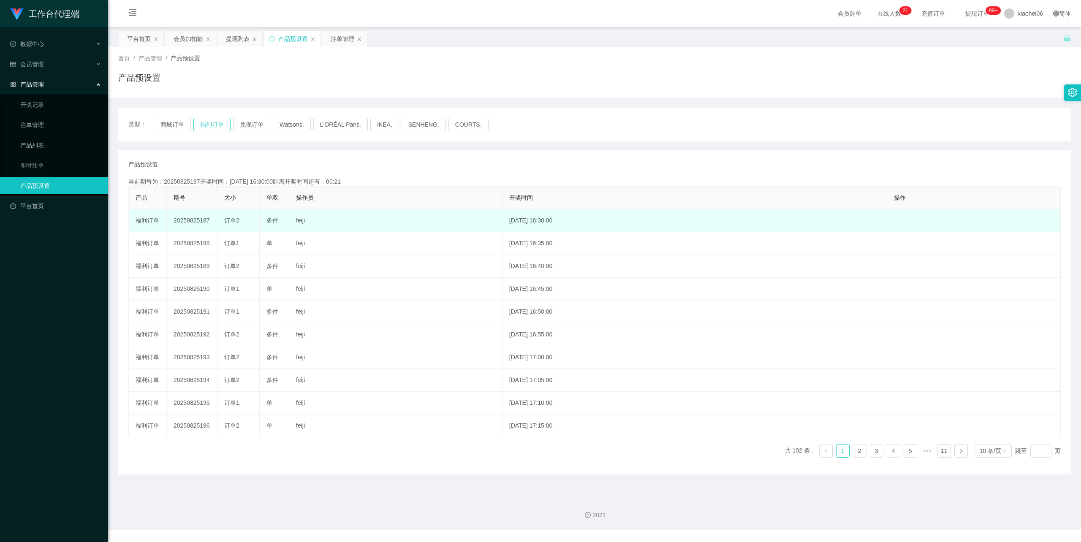
type button "k3tbw"
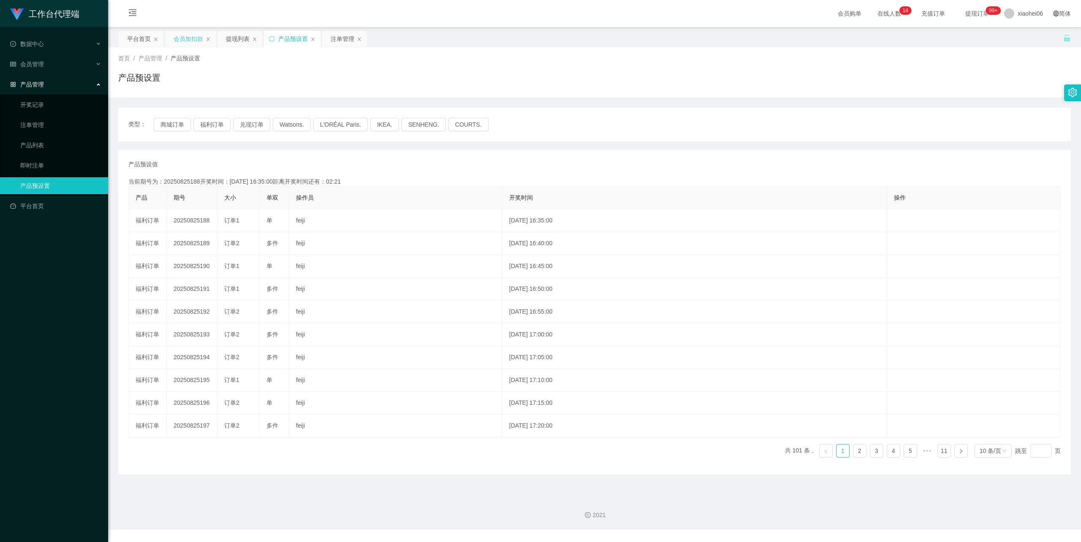
click at [191, 38] on div "会员加扣款" at bounding box center [189, 39] width 30 height 16
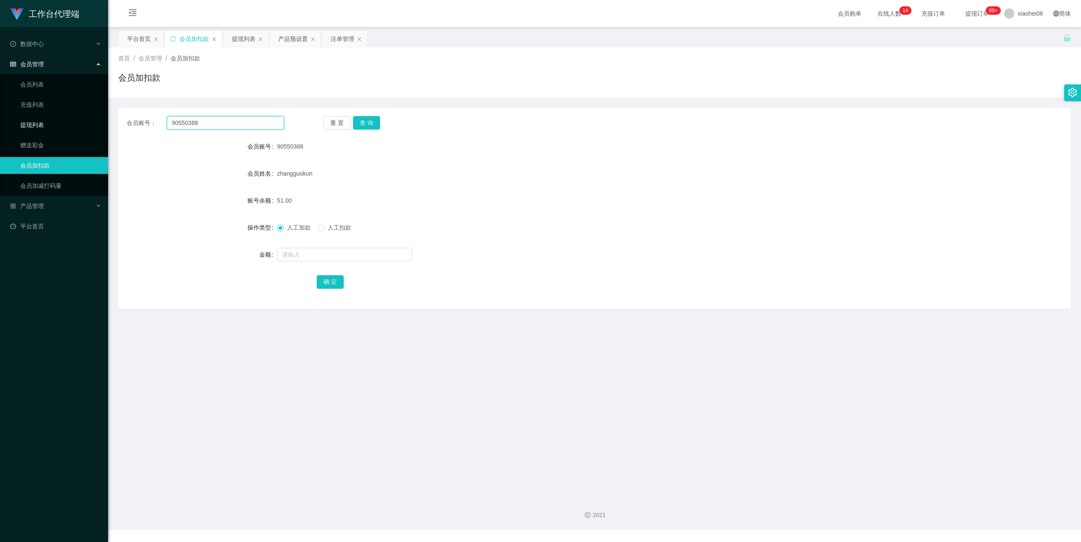
drag, startPoint x: 226, startPoint y: 120, endPoint x: 98, endPoint y: 129, distance: 127.4
click at [98, 129] on section "工作台代理端 数据中心 会员管理 会员列表 充值列表 提现列表 赠送彩金 会员加扣款 会员加减打码量 产品管理 开奖记录 注单管理 产品列表 即时注单 产品预…" at bounding box center [540, 265] width 1081 height 530
paste input "86553530"
type input "86553530"
drag, startPoint x: 372, startPoint y: 122, endPoint x: 347, endPoint y: 136, distance: 28.6
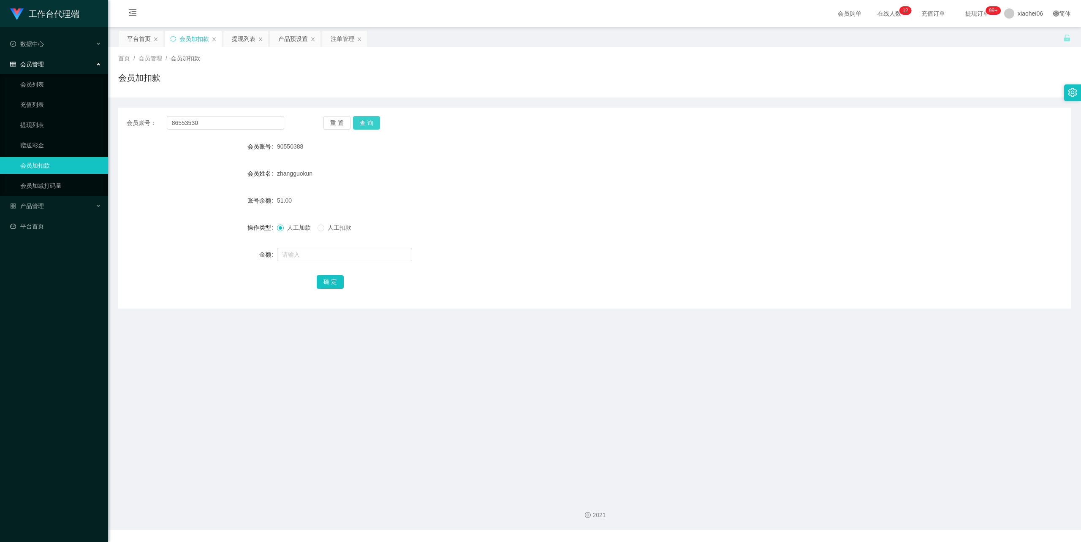
click at [372, 122] on button "查 询" at bounding box center [366, 123] width 27 height 14
click at [338, 249] on input "text" at bounding box center [344, 255] width 135 height 14
type input "80"
click at [327, 276] on button "确 定" at bounding box center [330, 282] width 27 height 14
click at [250, 38] on div "提现列表" at bounding box center [244, 39] width 24 height 16
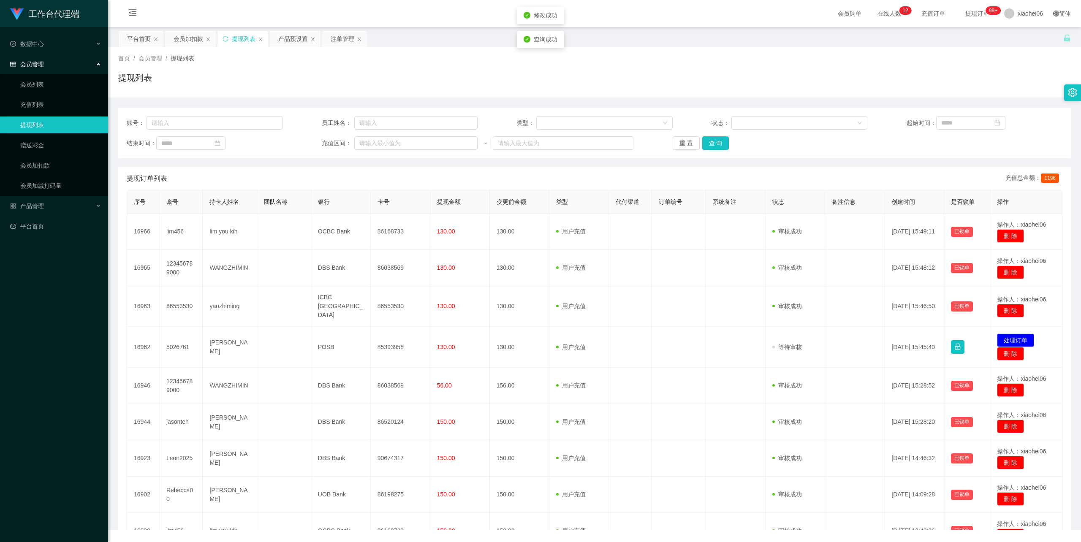
click at [444, 72] on div "提现列表" at bounding box center [594, 80] width 953 height 19
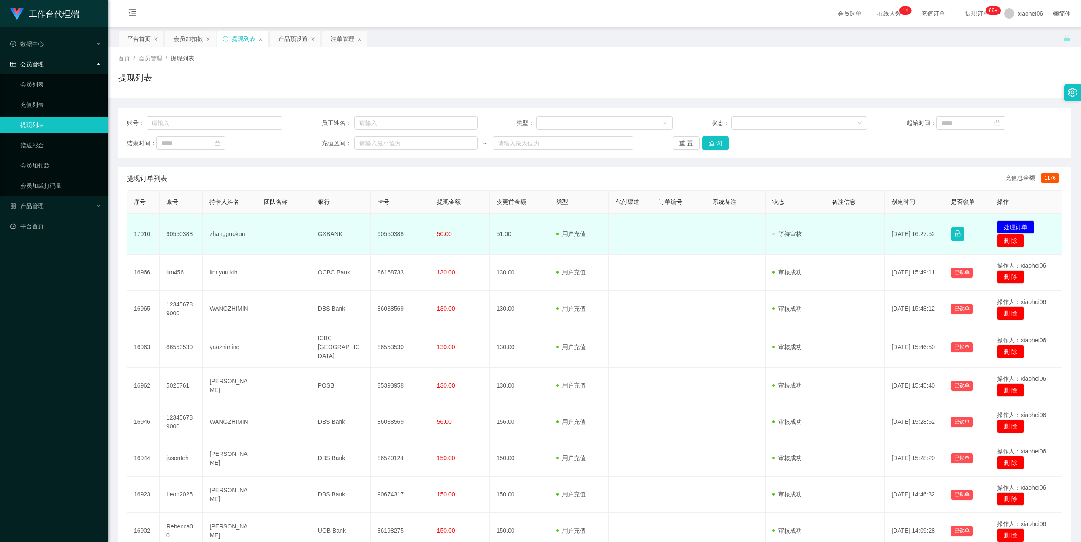
click at [224, 235] on td "zhangguokun" at bounding box center [230, 234] width 54 height 41
copy td "zhangguokun"
click at [394, 230] on td "90550388" at bounding box center [401, 234] width 60 height 41
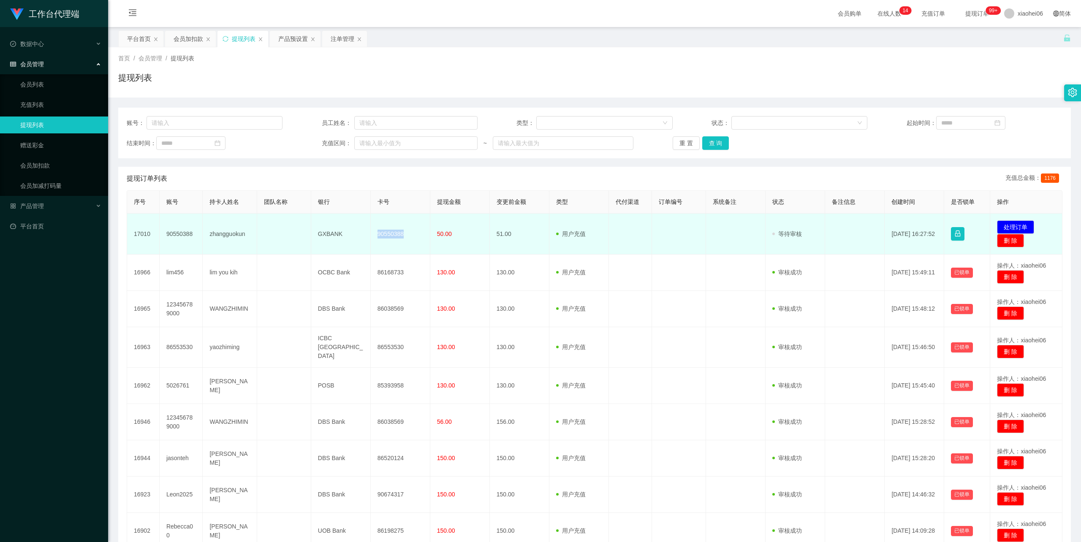
copy td "90550388"
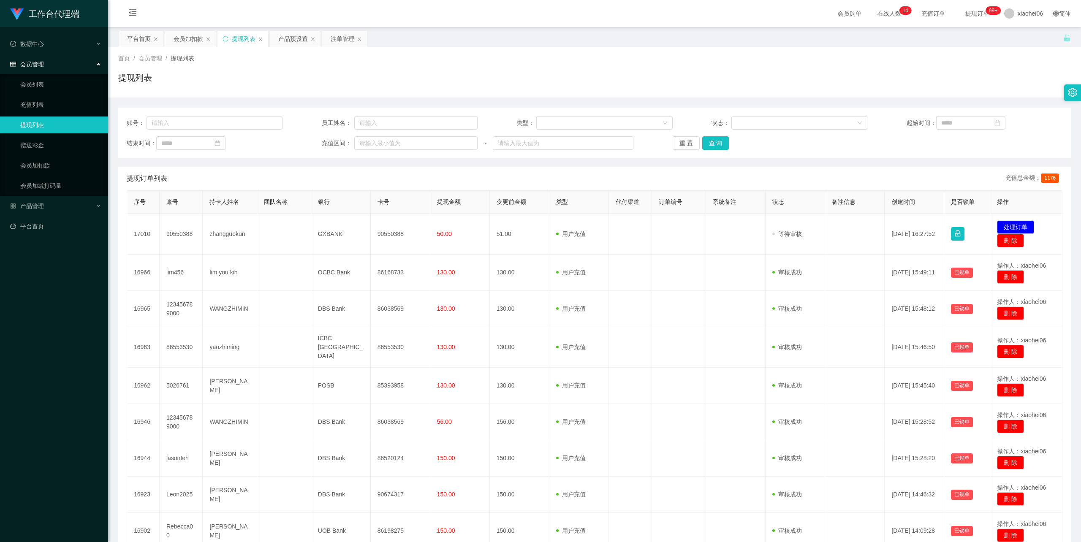
click at [696, 38] on div "平台首页 会员加扣款 提现列表 产品预设置 注单管理" at bounding box center [590, 44] width 945 height 29
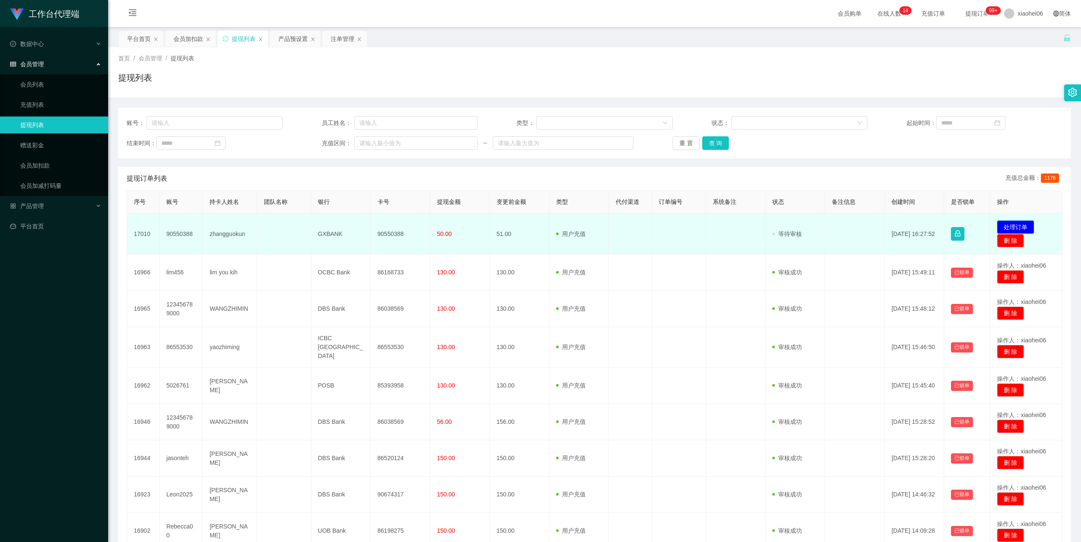
click at [1011, 222] on button "处理订单" at bounding box center [1015, 227] width 37 height 14
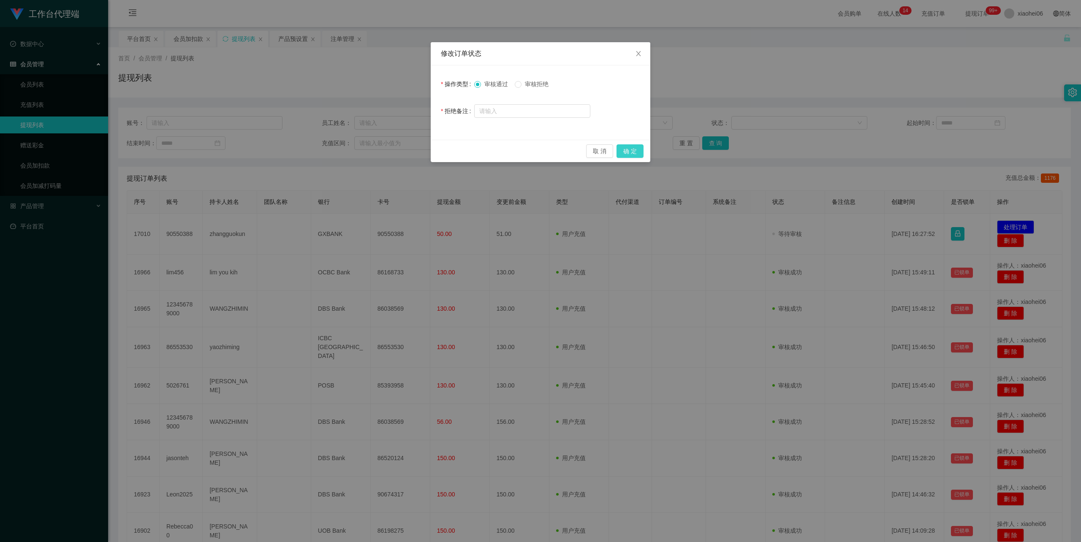
click at [639, 149] on button "确 定" at bounding box center [630, 151] width 27 height 14
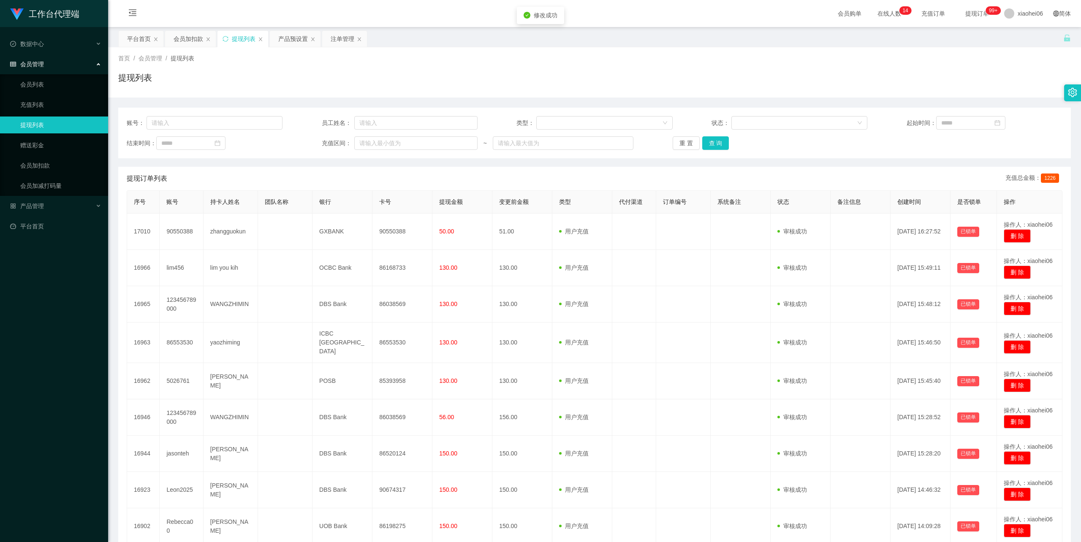
click at [790, 72] on div "提现列表" at bounding box center [594, 80] width 953 height 19
click at [294, 36] on div "产品预设置" at bounding box center [293, 39] width 30 height 16
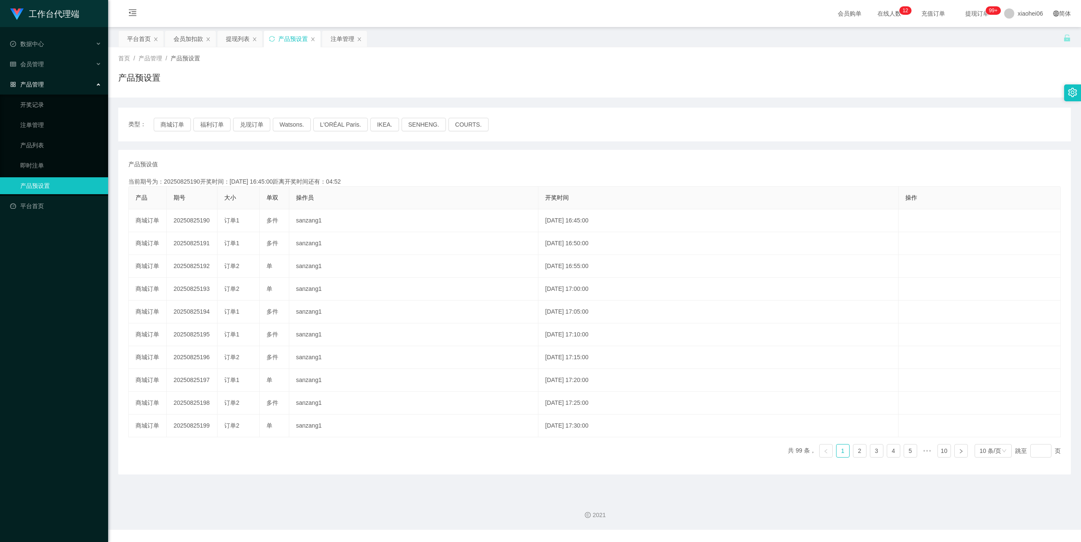
click at [376, 161] on div "产品预设值 添加期号" at bounding box center [594, 164] width 933 height 9
click at [203, 126] on button "福利订单" at bounding box center [211, 125] width 37 height 14
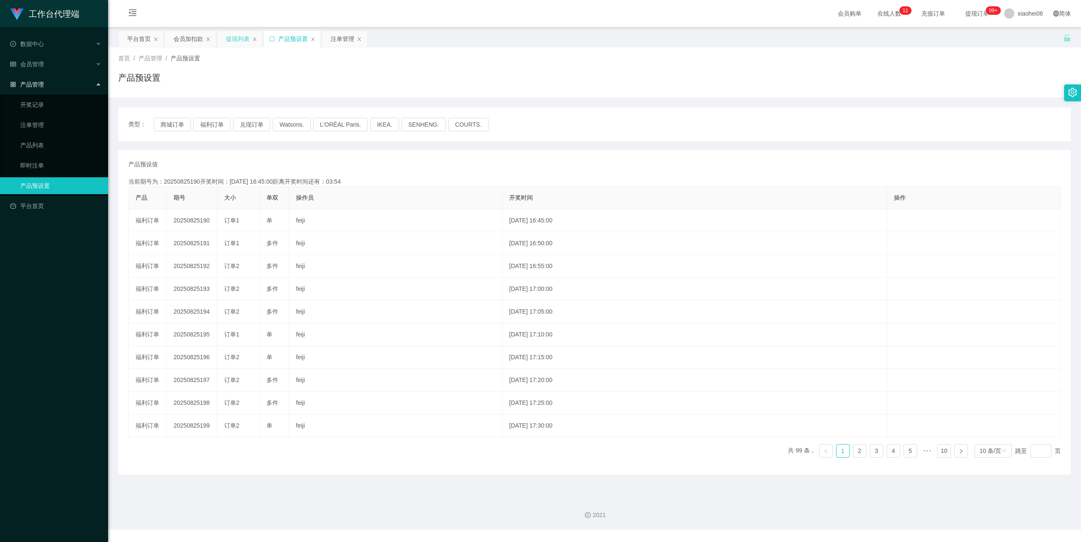
click at [236, 36] on div "提现列表" at bounding box center [238, 39] width 24 height 16
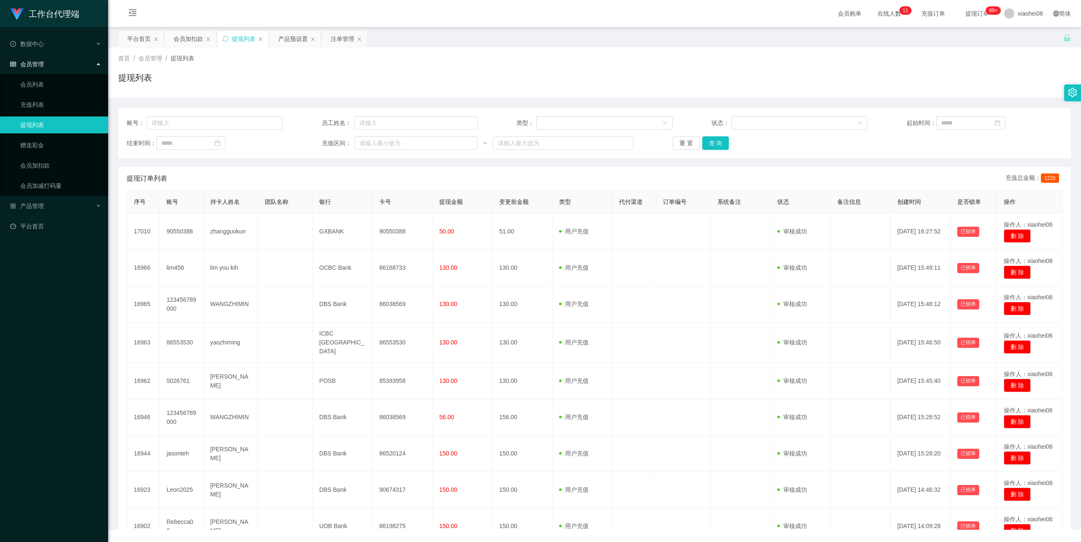
click at [439, 84] on div "提现列表" at bounding box center [594, 80] width 953 height 19
click at [600, 25] on div "会员购单 在线人数 0 1 2 3 4 5 6 7 8 9 0 1 2 3 4 5 6 7 8 9 0 1 2 3 4 5 6 7 8 9 0 1 2 3 4…" at bounding box center [594, 13] width 973 height 27
click at [563, 85] on div "提现列表" at bounding box center [594, 80] width 953 height 19
click at [191, 37] on div "会员加扣款" at bounding box center [189, 39] width 30 height 16
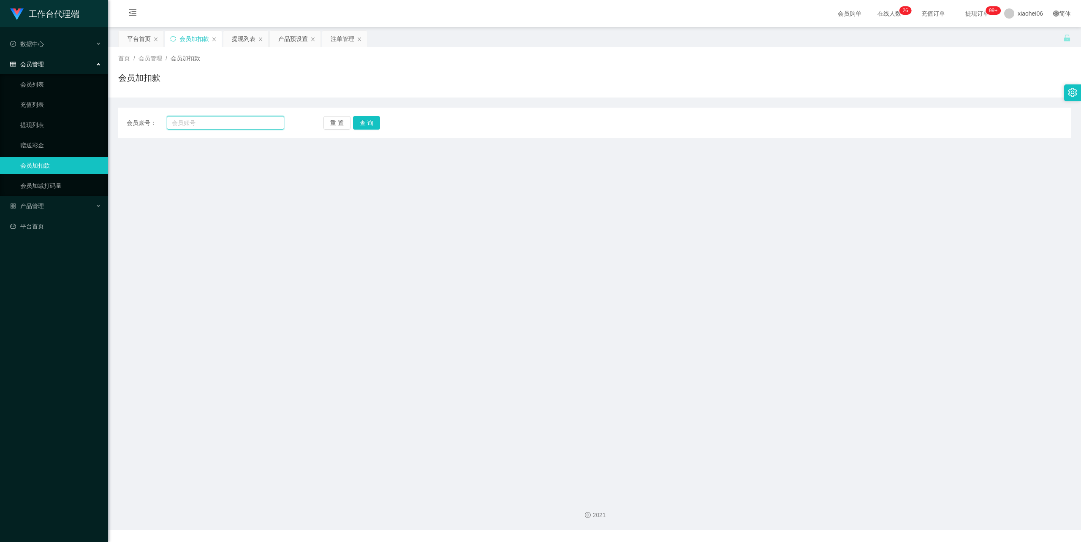
click at [208, 121] on input "text" at bounding box center [225, 123] width 117 height 14
drag, startPoint x: 153, startPoint y: 247, endPoint x: 227, endPoint y: 163, distance: 112.5
click at [152, 244] on main "关闭左侧 关闭右侧 关闭其它 刷新页面 平台首页 会员加扣款 提现列表 产品预设置 注单管理 首页 / 会员管理 / 会员加扣款 / 会员加扣款 会员账号： …" at bounding box center [594, 259] width 973 height 464
click at [262, 116] on input "text" at bounding box center [225, 123] width 117 height 14
paste input "86537347"
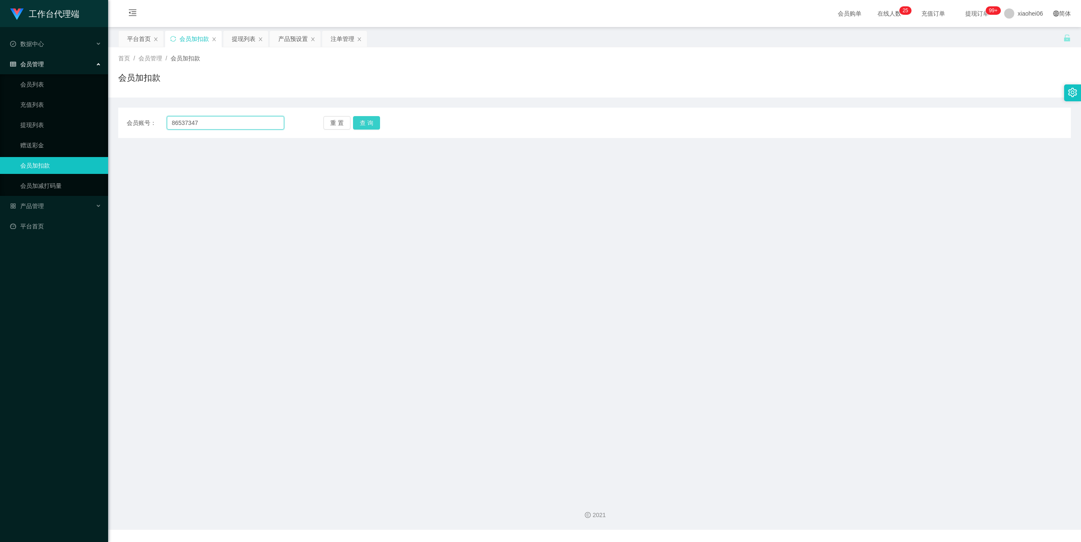
type input "86537347"
click at [372, 122] on button "查 询" at bounding box center [366, 123] width 27 height 14
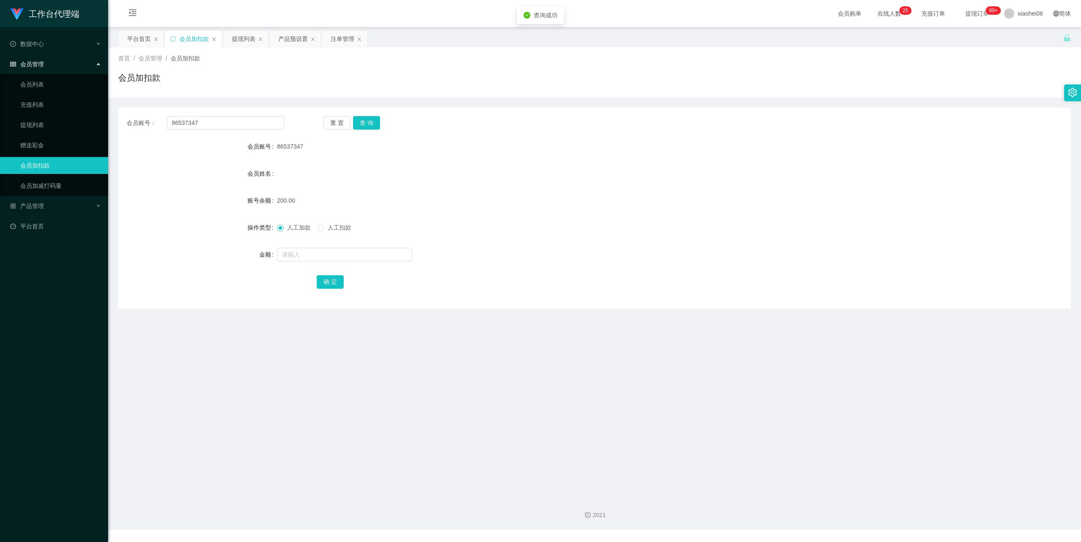
click at [334, 222] on div "人工加款 人工扣款" at bounding box center [555, 227] width 556 height 17
click at [323, 256] on input "text" at bounding box center [344, 255] width 135 height 14
type input "50"
click at [332, 279] on button "确 定" at bounding box center [330, 282] width 27 height 14
click at [563, 210] on form "会员账号 86537347 会员姓名 账号余额 150.00 操作类型 人工加款 人工扣款 金额 确 定" at bounding box center [594, 214] width 953 height 152
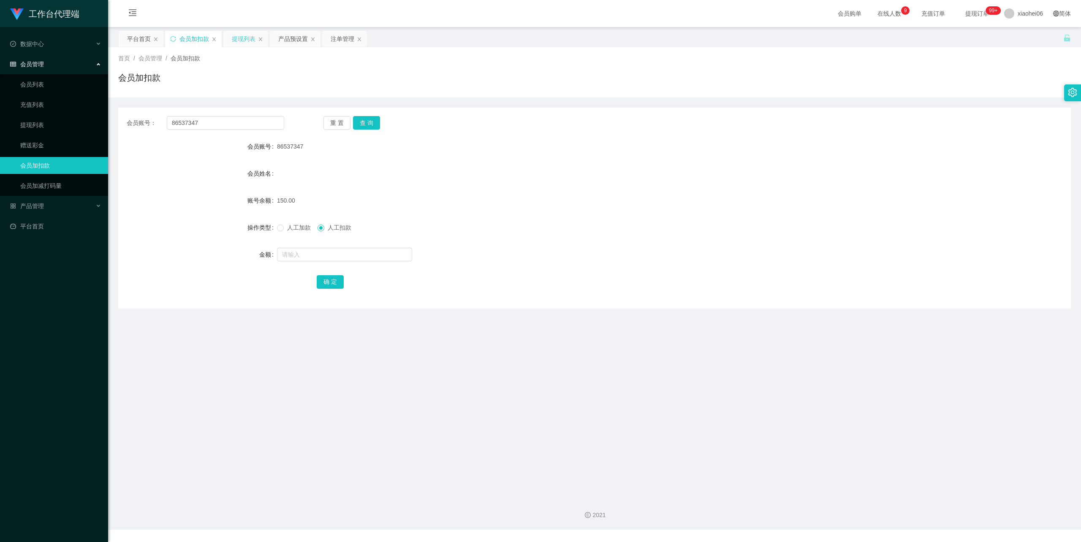
click at [244, 35] on div "提现列表" at bounding box center [244, 39] width 24 height 16
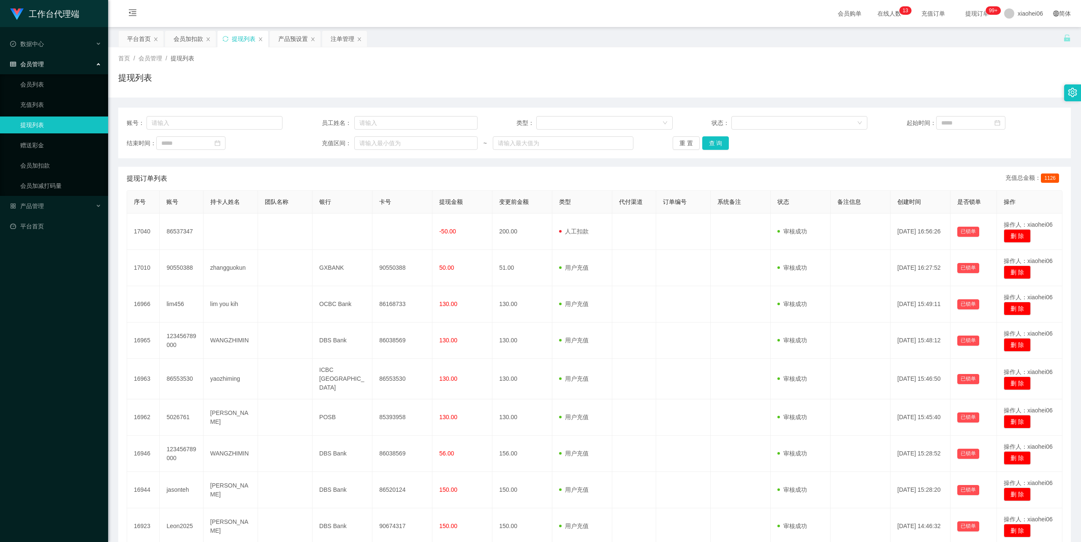
click at [391, 76] on div "提现列表" at bounding box center [594, 80] width 953 height 19
click at [191, 39] on div "会员加扣款" at bounding box center [189, 39] width 30 height 16
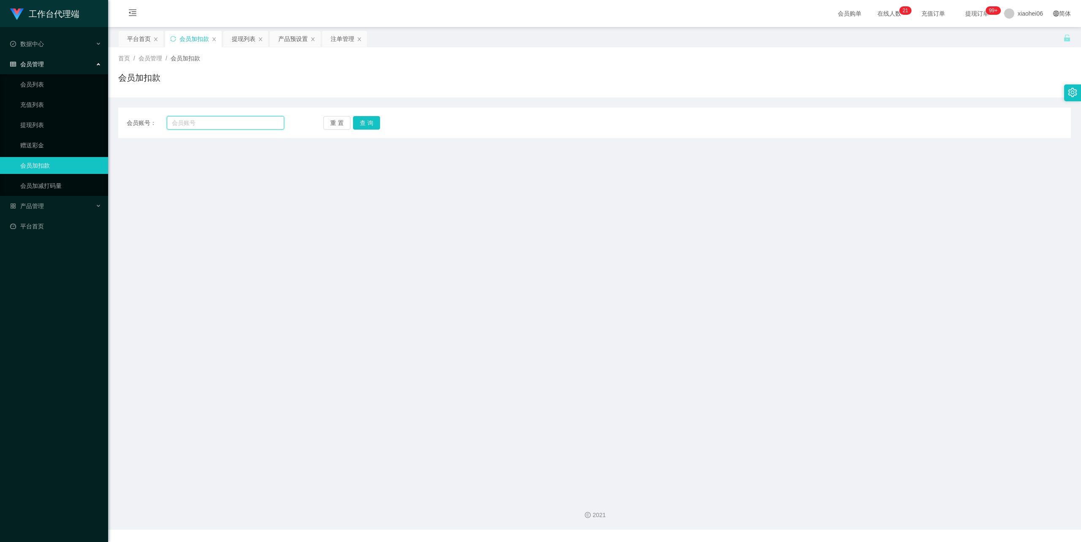
drag, startPoint x: 209, startPoint y: 122, endPoint x: 218, endPoint y: 122, distance: 9.3
click at [209, 122] on input "text" at bounding box center [225, 123] width 117 height 14
paste input "lim456"
type input "lim456"
click at [368, 128] on button "查 询" at bounding box center [366, 123] width 27 height 14
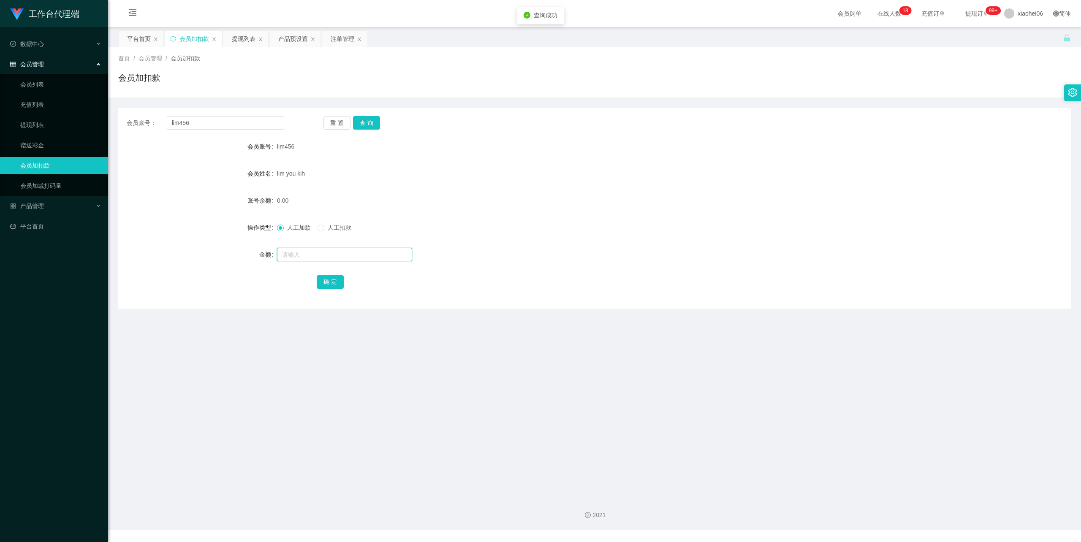
click at [315, 258] on input "text" at bounding box center [344, 255] width 135 height 14
type input "74"
click at [331, 281] on button "确 定" at bounding box center [330, 282] width 27 height 14
click at [599, 206] on div "74.00" at bounding box center [555, 200] width 556 height 17
click at [243, 39] on div "提现列表" at bounding box center [244, 39] width 24 height 16
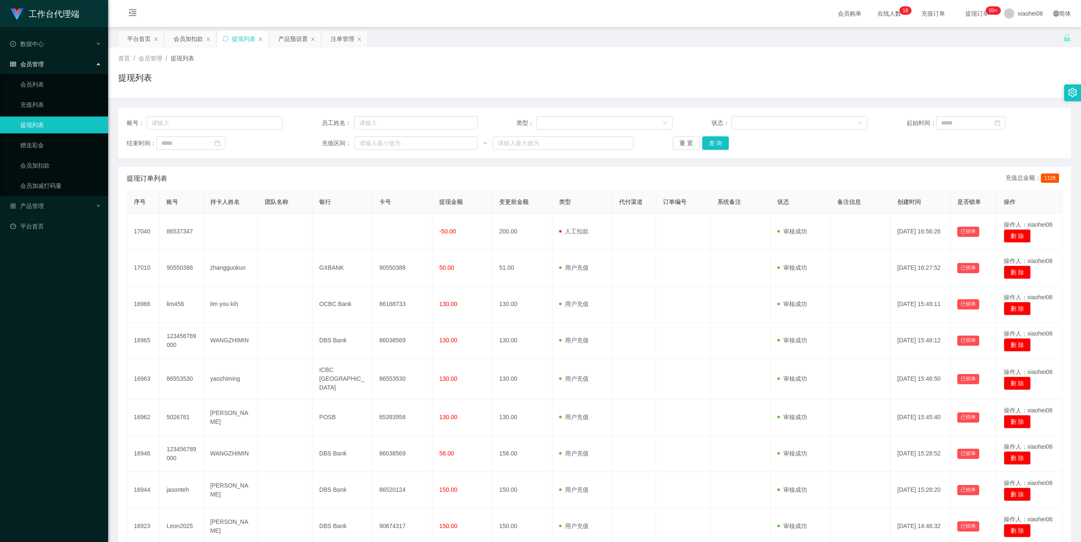
click at [512, 69] on div "首页 / 会员管理 / 提现列表 / 提现列表" at bounding box center [594, 72] width 953 height 37
click at [424, 84] on div "提现列表" at bounding box center [594, 80] width 953 height 19
click at [540, 54] on div "首页 / 会员管理 / 提现列表 /" at bounding box center [594, 58] width 953 height 9
click at [502, 85] on div "提现列表" at bounding box center [594, 80] width 953 height 19
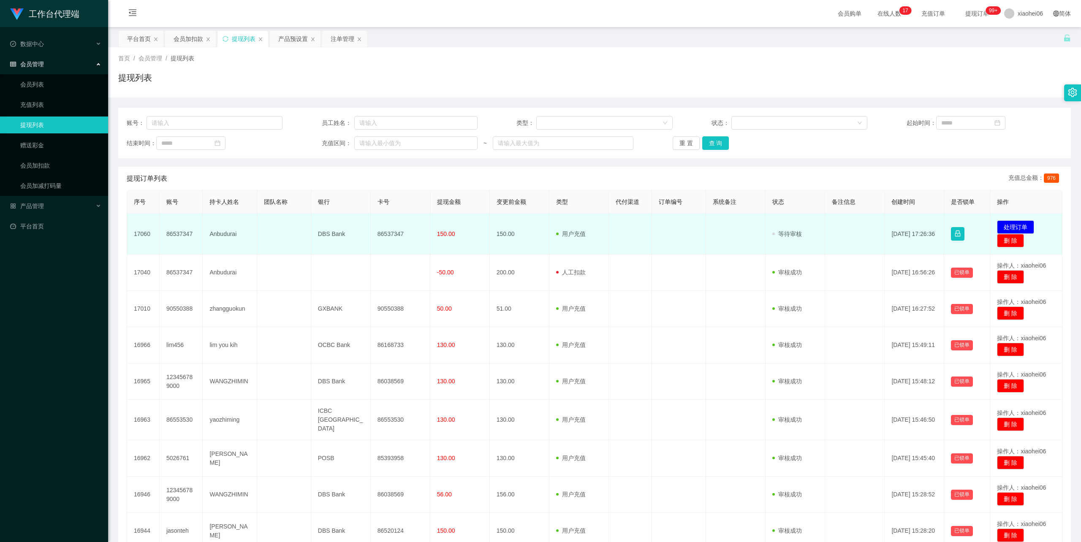
click at [222, 232] on td "Anbudurai" at bounding box center [230, 234] width 54 height 41
copy td "Anbudurai"
click at [394, 231] on td "86537347" at bounding box center [401, 234] width 60 height 41
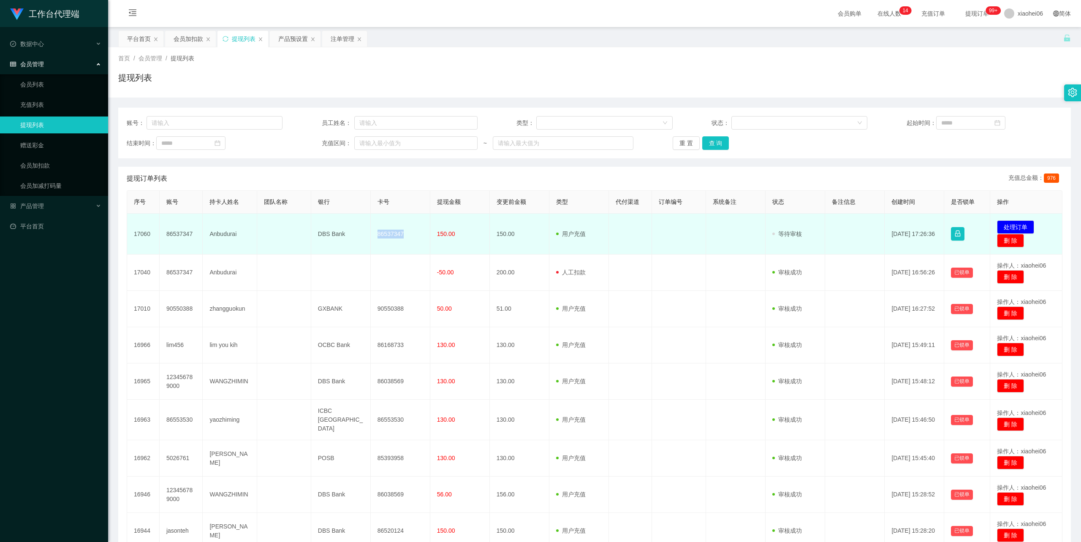
copy td "86537347"
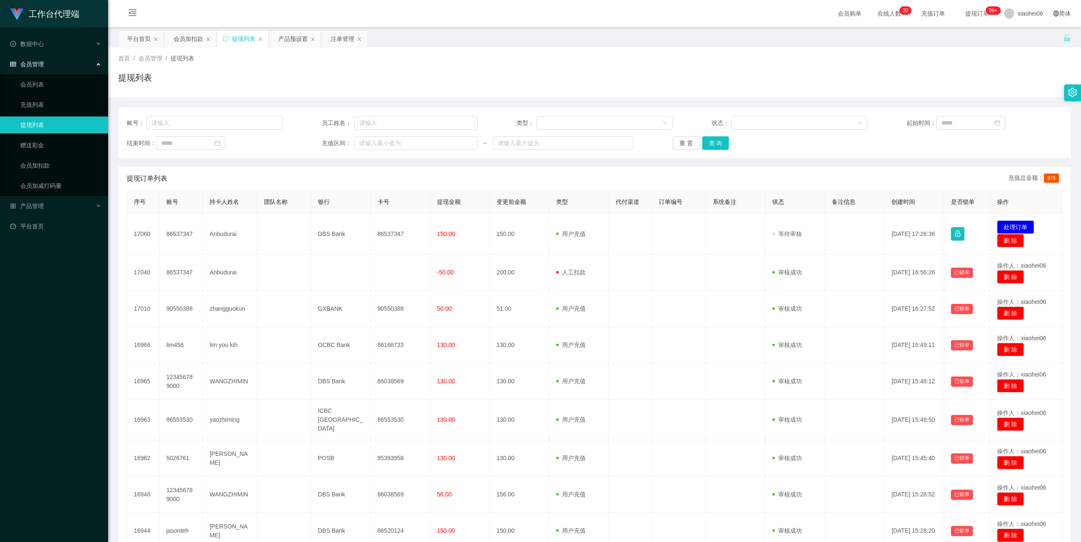
click at [542, 2] on div "会员购单 在线人数 0 1 2 3 4 5 6 7 8 9 0 1 2 3 4 5 6 7 8 9 0 1 2 3 4 5 6 7 8 9 0 1 2 3 4…" at bounding box center [594, 13] width 973 height 27
click at [198, 37] on div "会员加扣款" at bounding box center [189, 39] width 30 height 16
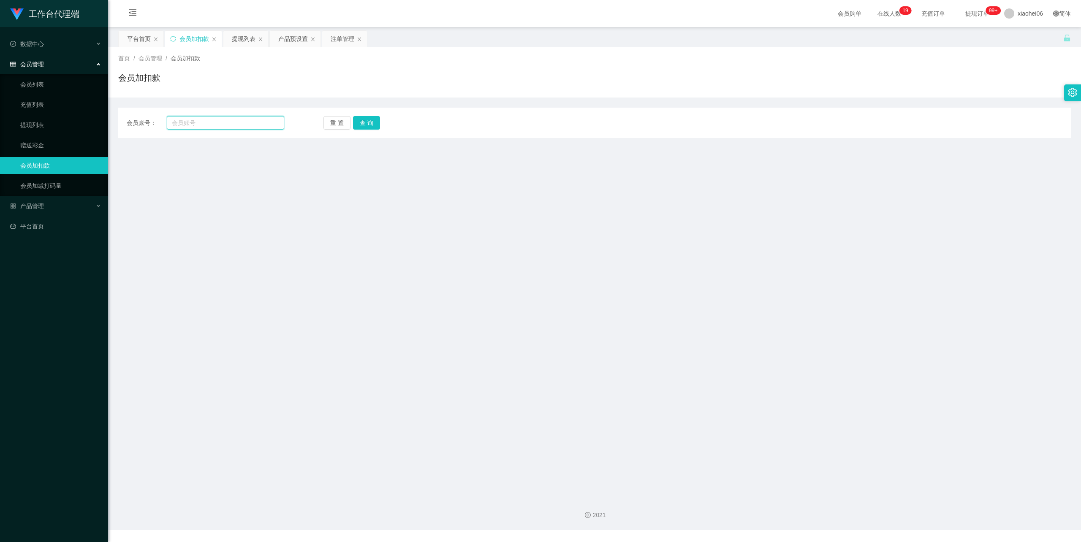
click at [230, 127] on input "text" at bounding box center [225, 123] width 117 height 14
paste input "123456789000"
type input "123456789000"
click at [367, 122] on button "查 询" at bounding box center [366, 123] width 27 height 14
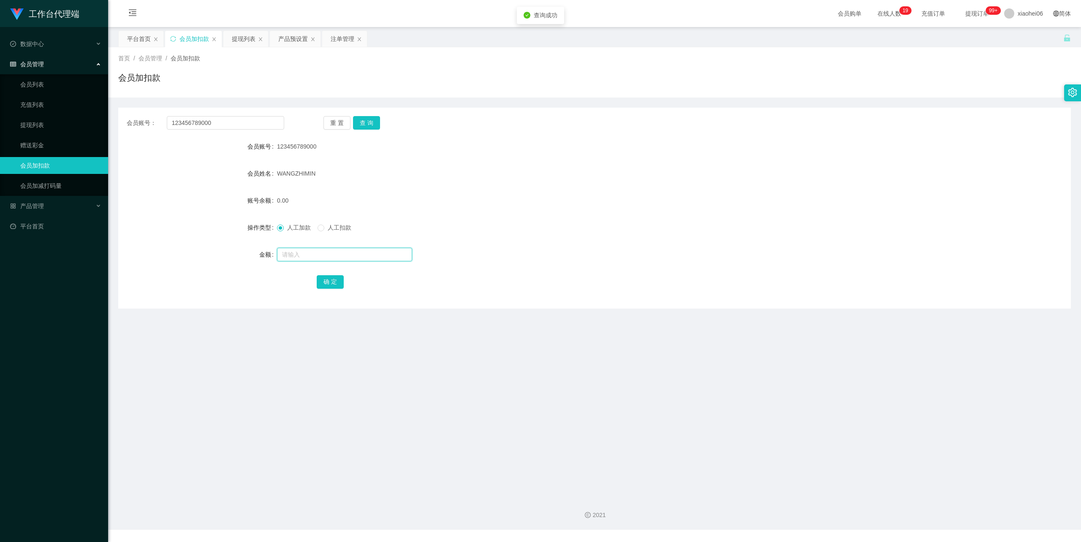
click at [308, 254] on input "text" at bounding box center [344, 255] width 135 height 14
type input "48"
click at [327, 276] on button "确 定" at bounding box center [330, 282] width 27 height 14
click at [700, 151] on div "123456789000" at bounding box center [555, 146] width 556 height 17
click at [244, 41] on div "提现列表" at bounding box center [244, 39] width 24 height 16
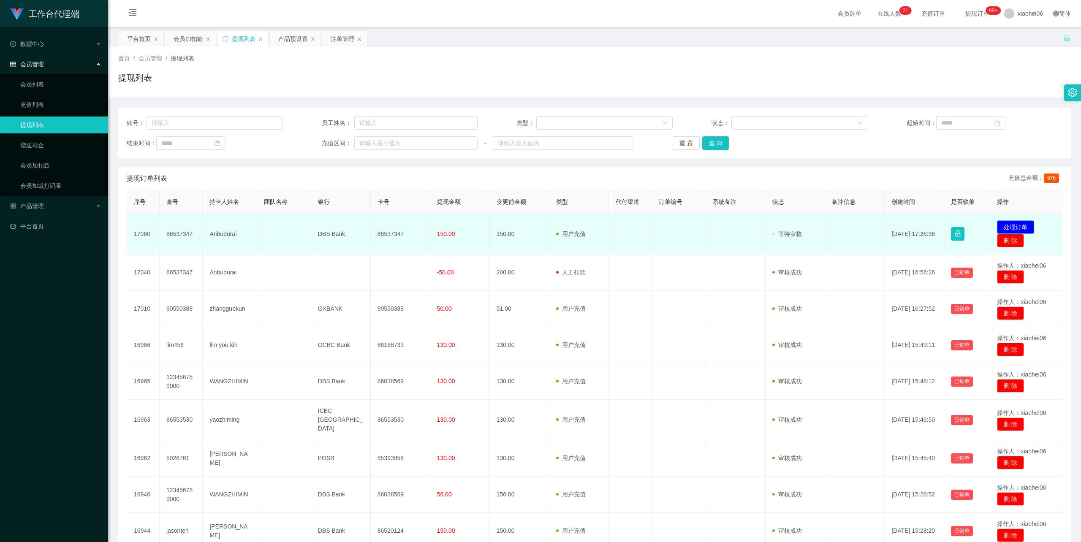
click at [1018, 224] on button "处理订单" at bounding box center [1015, 227] width 37 height 14
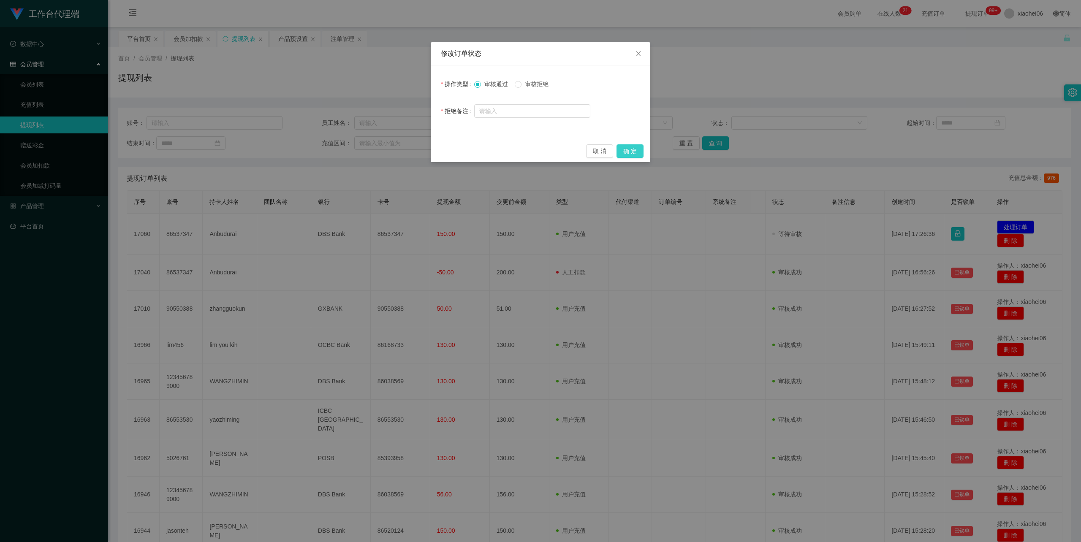
click at [626, 146] on button "确 定" at bounding box center [630, 151] width 27 height 14
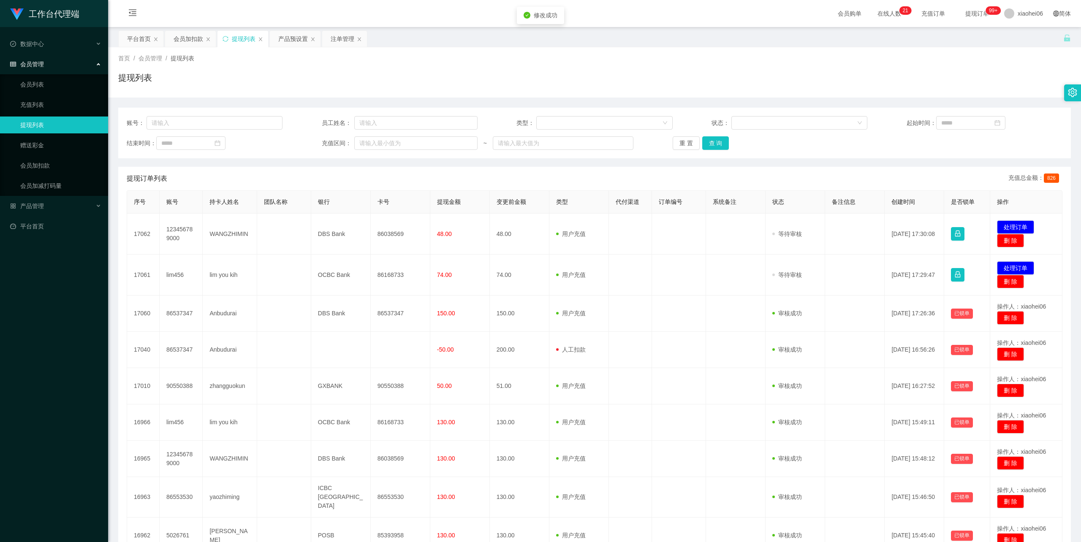
click at [556, 57] on div "首页 / 会员管理 / 提现列表 /" at bounding box center [594, 58] width 953 height 9
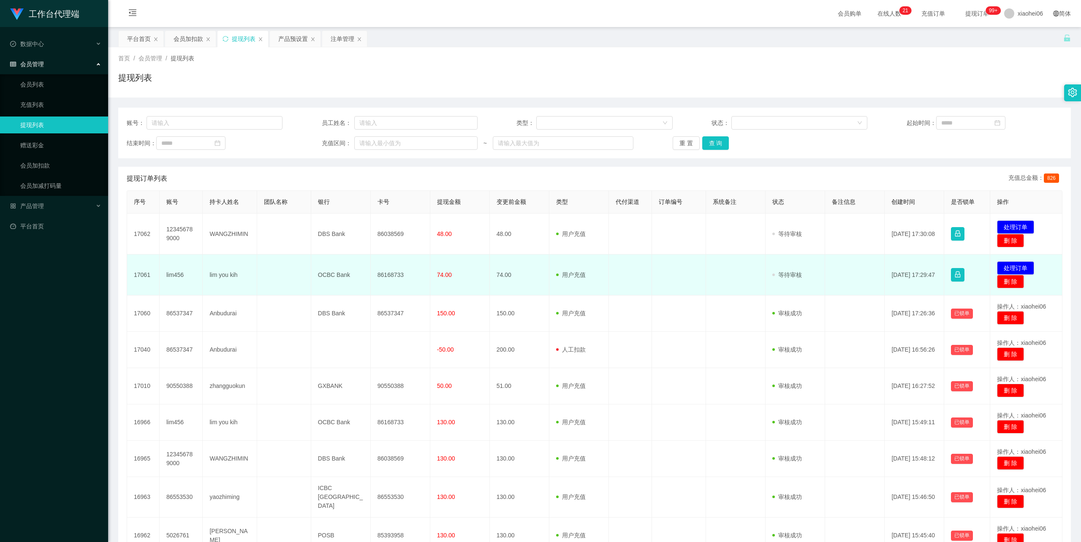
click at [176, 271] on td "lim456" at bounding box center [182, 275] width 44 height 41
copy td "lim456"
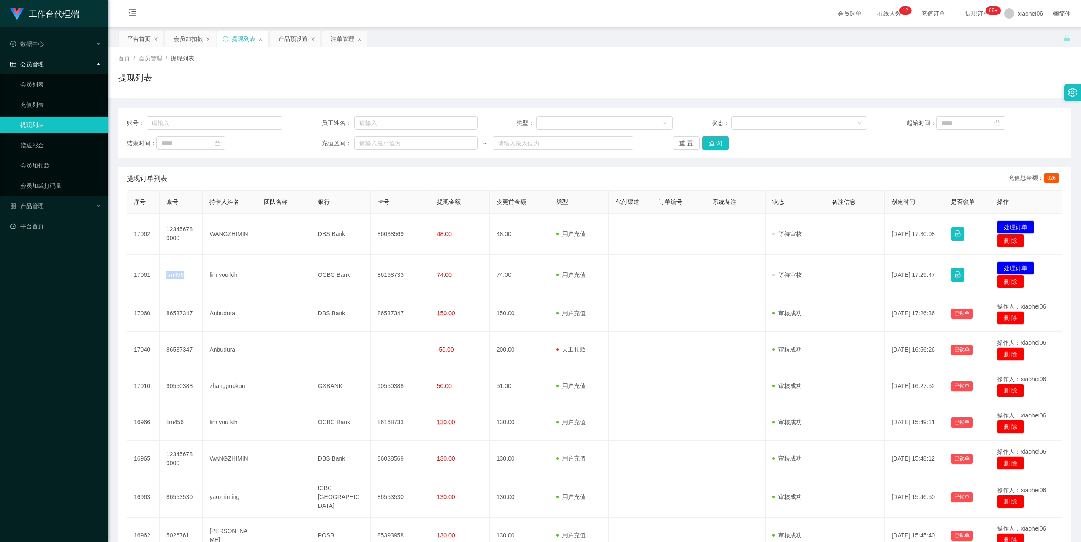
click at [761, 78] on div "提现列表" at bounding box center [594, 80] width 953 height 19
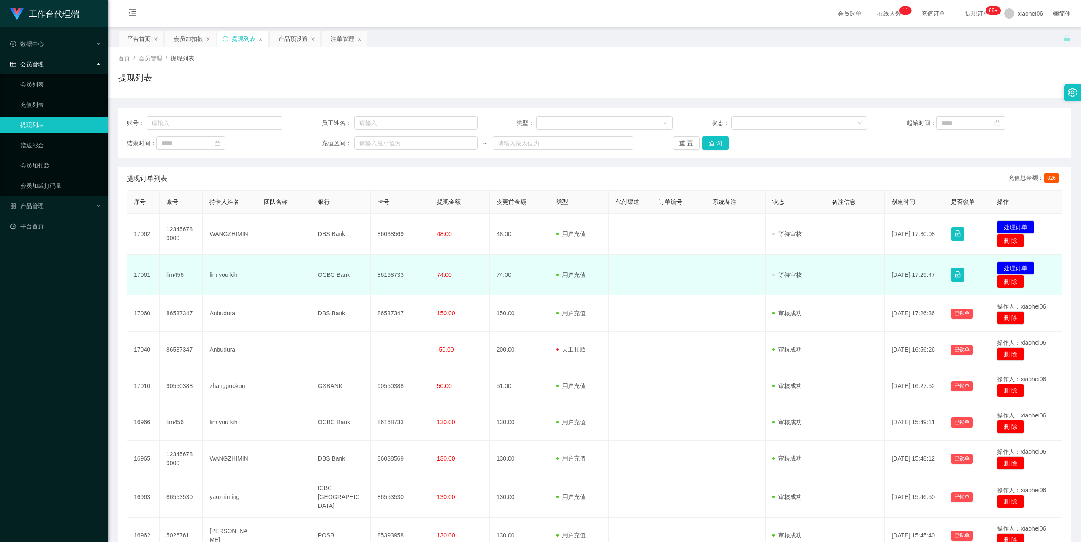
click at [392, 278] on td "86168733" at bounding box center [401, 275] width 60 height 41
copy td "86168733"
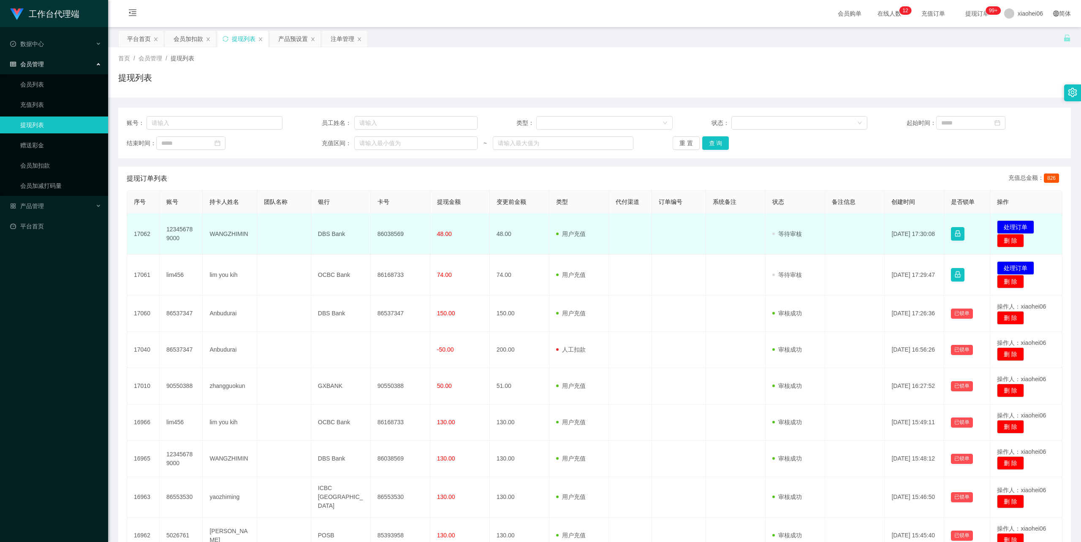
click at [235, 234] on td "WANGZHIMIN" at bounding box center [230, 234] width 54 height 41
copy td "WANGZHIMIN"
click at [393, 228] on td "86038569" at bounding box center [401, 234] width 60 height 41
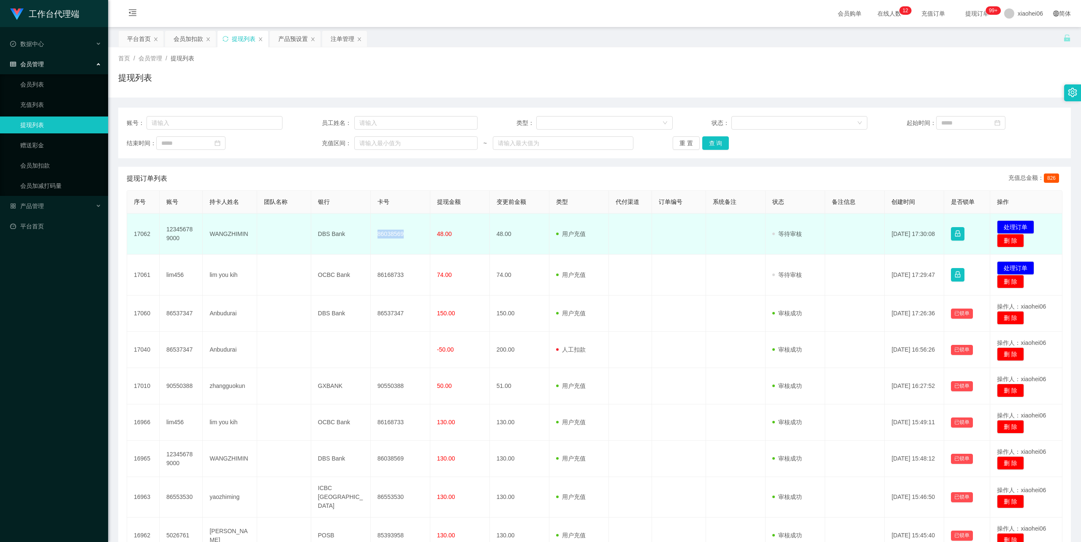
copy td "86038569"
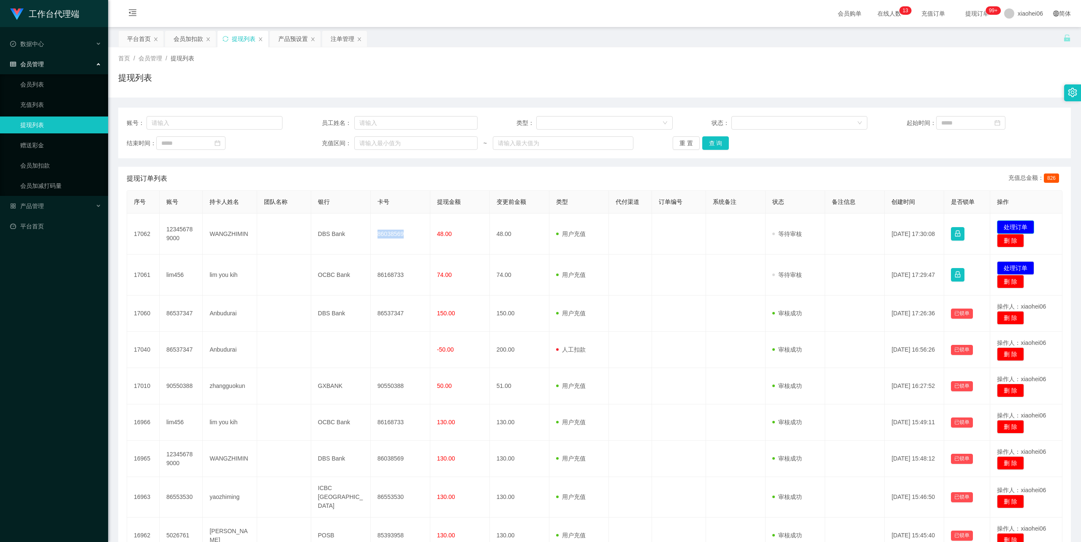
click at [1021, 222] on button "处理订单" at bounding box center [1015, 227] width 37 height 14
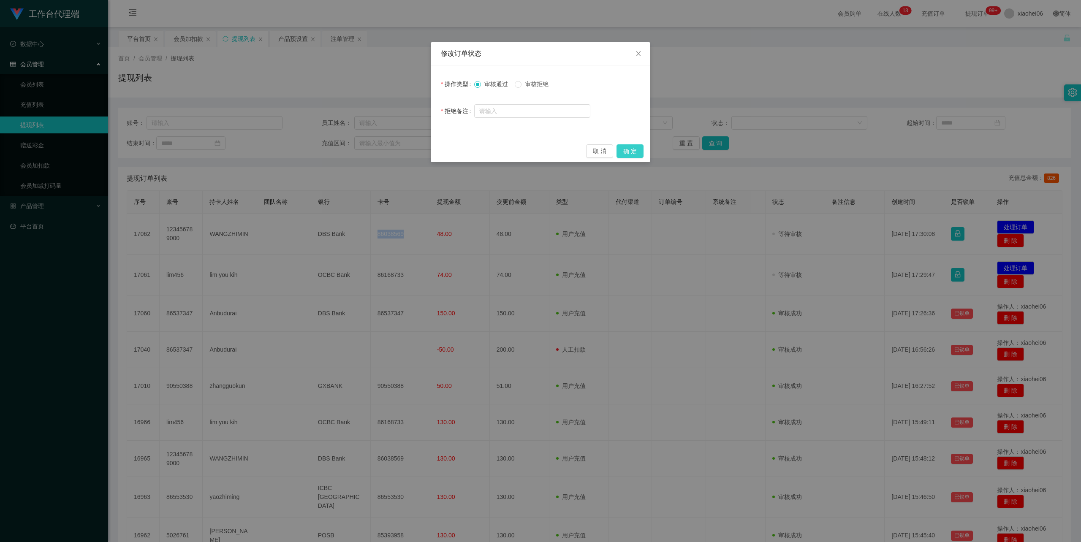
click at [638, 151] on button "确 定" at bounding box center [630, 151] width 27 height 14
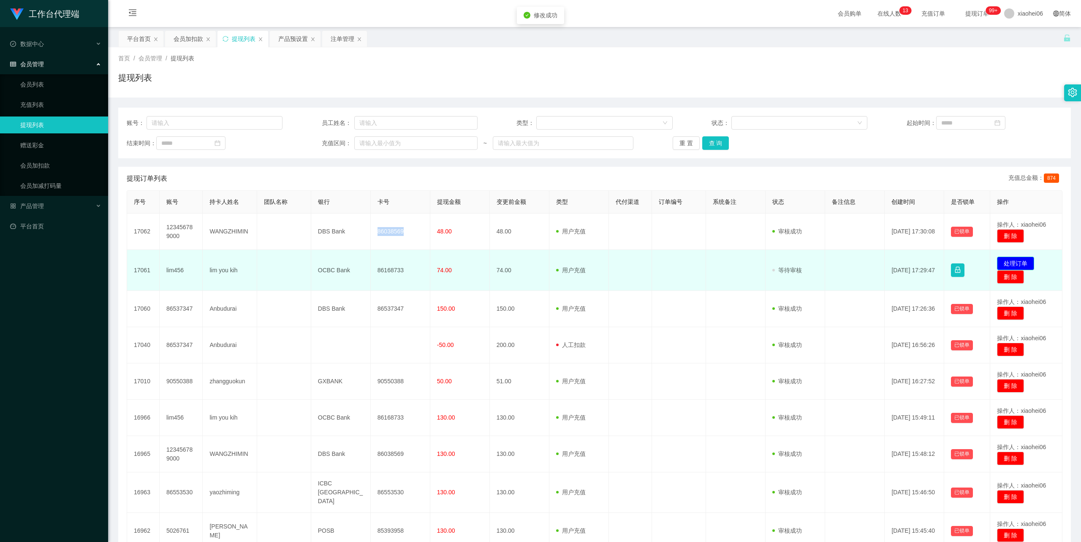
click at [1016, 259] on button "处理订单" at bounding box center [1015, 264] width 37 height 14
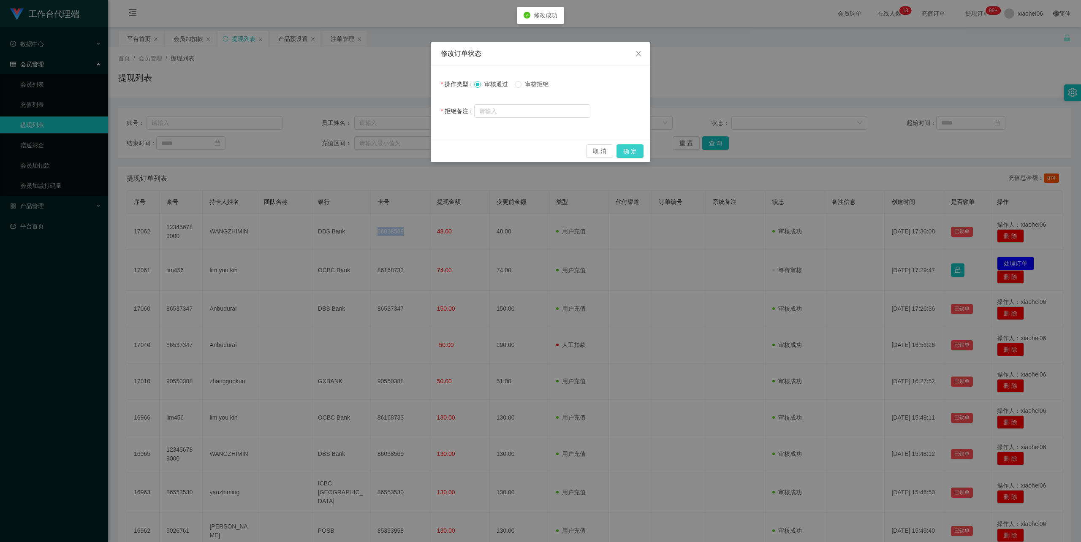
click at [620, 149] on button "确 定" at bounding box center [630, 151] width 27 height 14
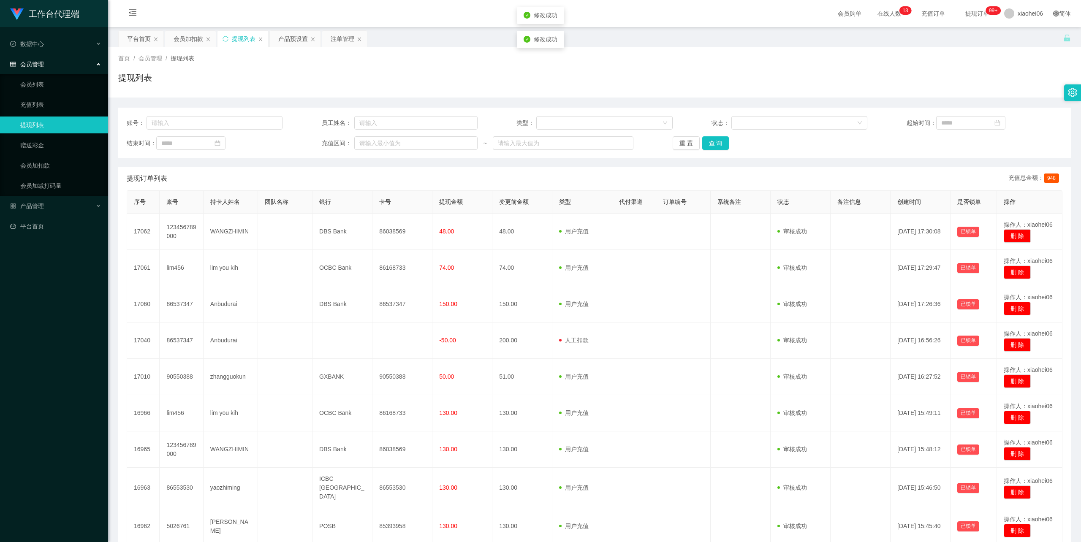
drag, startPoint x: 696, startPoint y: 60, endPoint x: 701, endPoint y: 53, distance: 8.4
click at [696, 57] on div "首页 / 会员管理 / 提现列表 /" at bounding box center [594, 58] width 953 height 9
drag, startPoint x: 299, startPoint y: 13, endPoint x: 296, endPoint y: 19, distance: 7.0
click at [299, 13] on div "会员购单 在线人数 0 1 2 3 4 5 6 7 8 9 0 1 2 3 4 5 6 7 8 9 0 1 2 3 4 5 6 7 8 9 0 1 2 3 4…" at bounding box center [594, 13] width 973 height 27
click at [337, 76] on div "提现列表" at bounding box center [594, 80] width 953 height 19
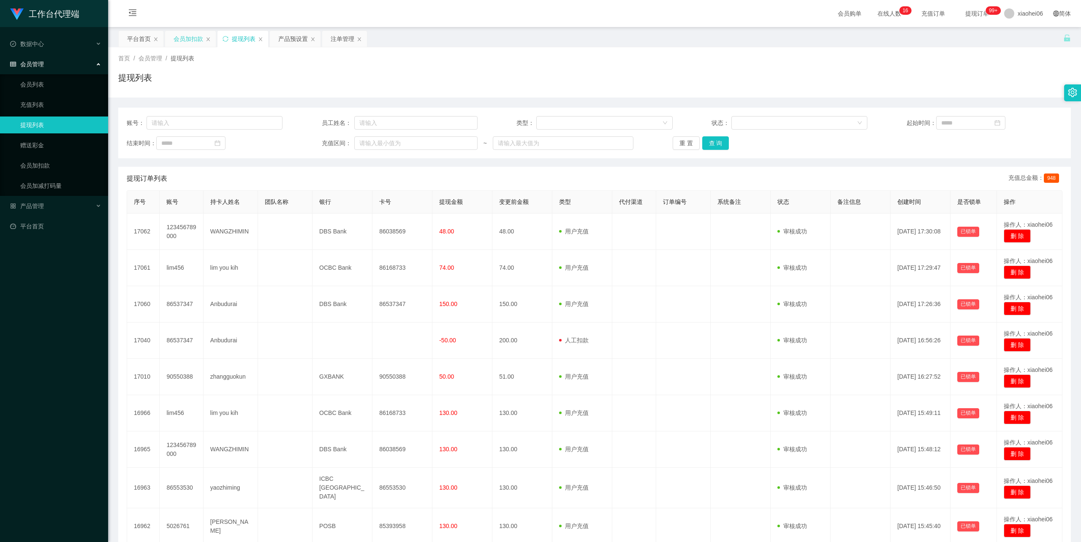
click at [194, 43] on div "会员加扣款" at bounding box center [189, 39] width 30 height 16
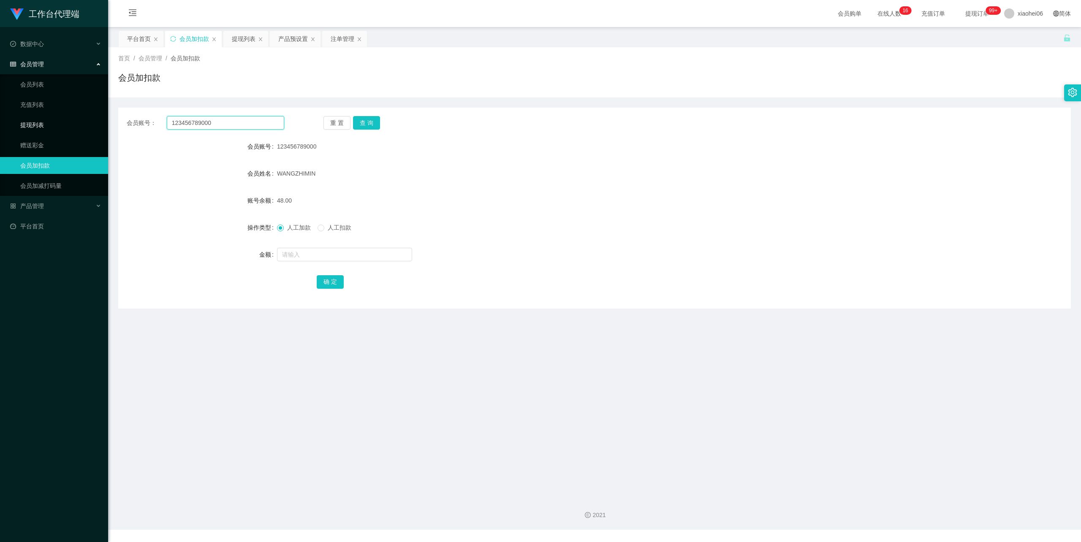
drag, startPoint x: 237, startPoint y: 122, endPoint x: 54, endPoint y: 116, distance: 182.6
click at [53, 117] on section "工作台代理端 数据中心 会员管理 会员列表 充值列表 提现列表 赠送彩金 会员加扣款 会员加减打码量 产品管理 平台首页 保存配置 重置配置 整体风格设置 主…" at bounding box center [540, 265] width 1081 height 530
paste input "jasonteh"
type input "jasonteh"
click at [369, 121] on button "查 询" at bounding box center [366, 123] width 27 height 14
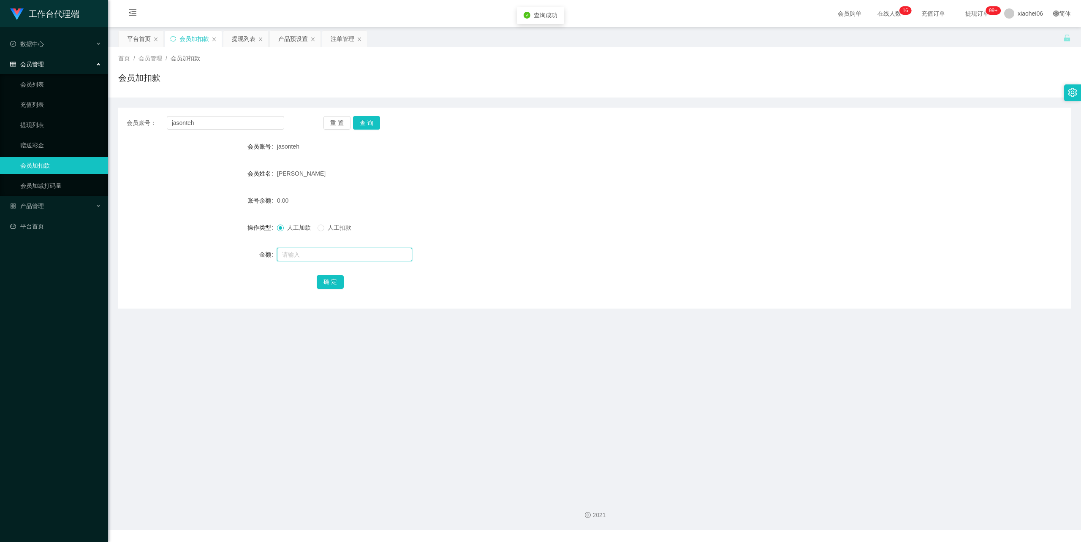
click at [313, 257] on input "text" at bounding box center [344, 255] width 135 height 14
type input "64"
drag, startPoint x: 333, startPoint y: 282, endPoint x: 340, endPoint y: 277, distance: 8.4
click at [333, 282] on button "确 定" at bounding box center [330, 282] width 27 height 14
click at [459, 71] on div "首页 / 会员管理 / 会员加扣款 / 会员加扣款" at bounding box center [594, 72] width 953 height 37
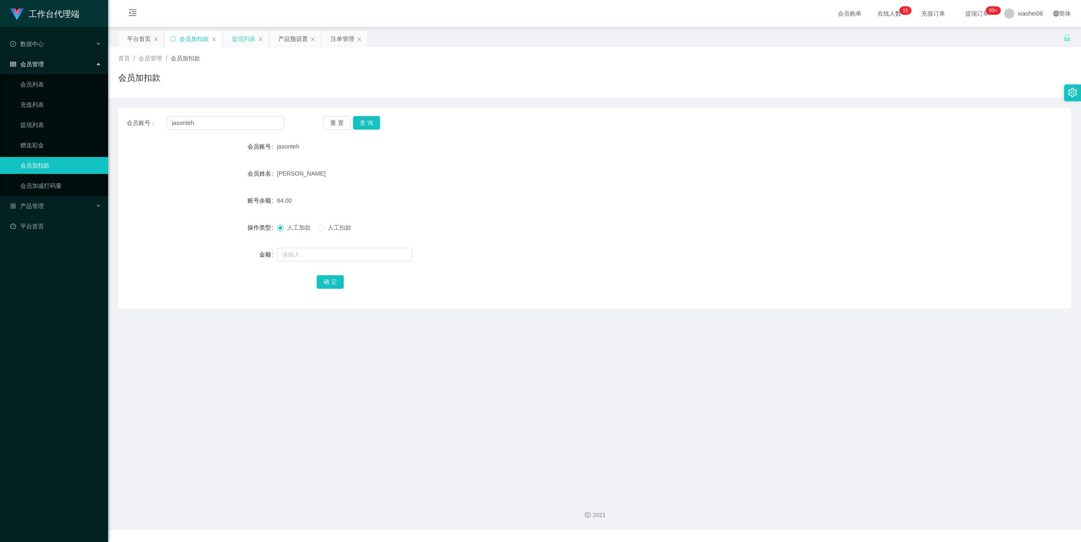
click at [248, 41] on div "提现列表" at bounding box center [244, 39] width 24 height 16
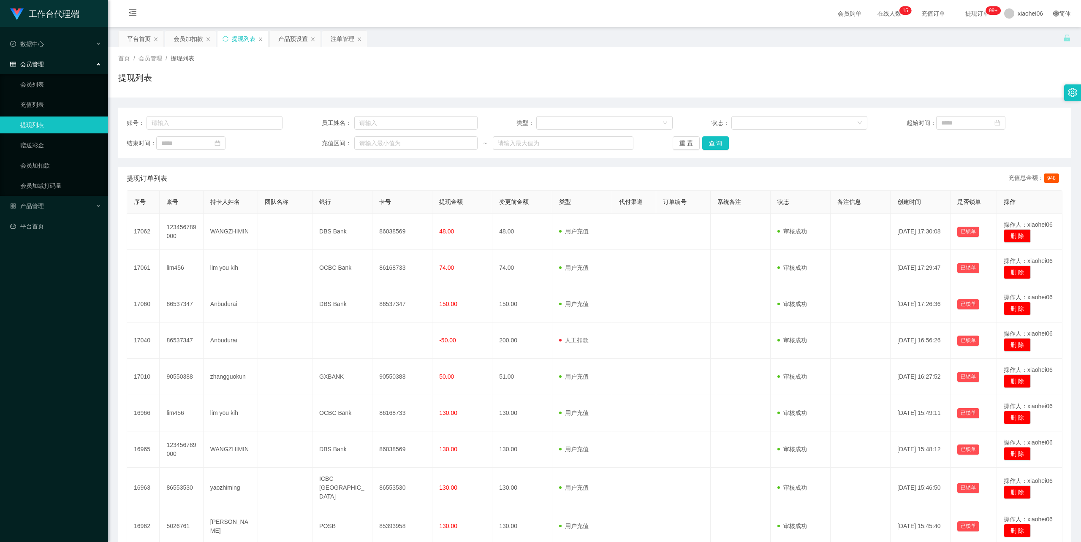
click at [511, 63] on div "首页 / 会员管理 / 提现列表 /" at bounding box center [594, 58] width 953 height 9
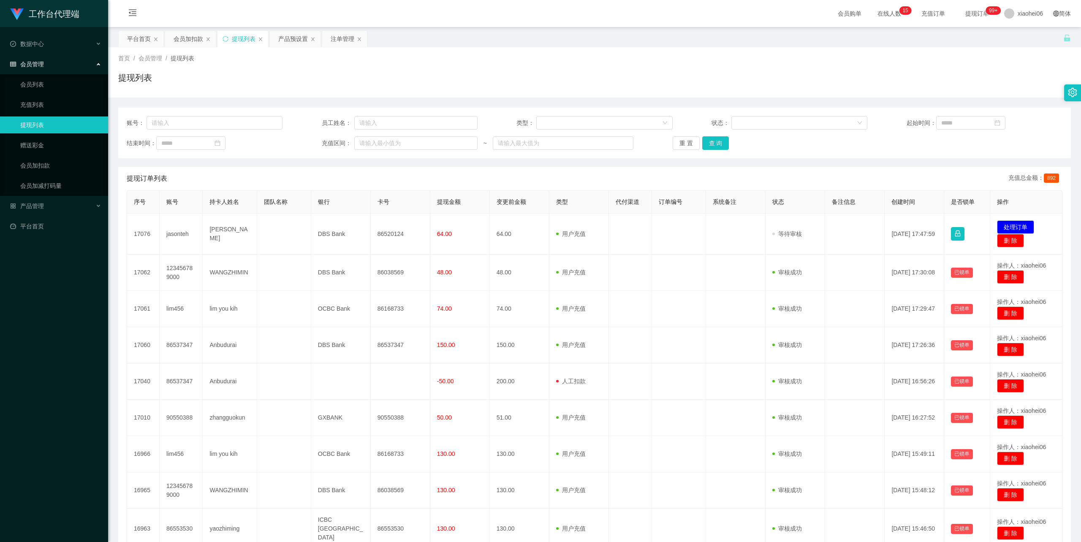
click at [178, 234] on td "jasonteh" at bounding box center [182, 234] width 44 height 41
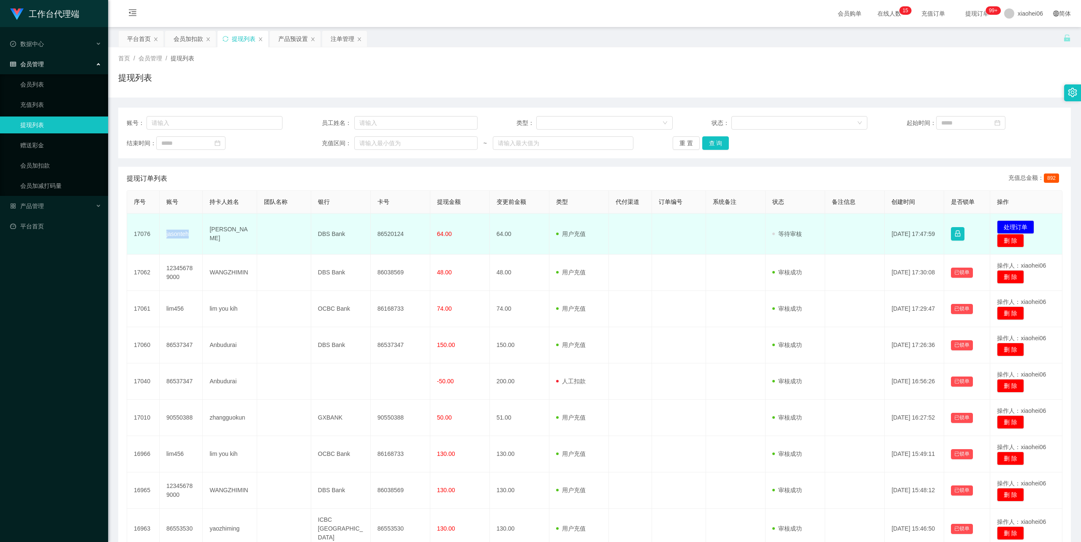
drag, startPoint x: 0, startPoint y: 0, endPoint x: 178, endPoint y: 234, distance: 293.9
click at [178, 234] on td "jasonteh" at bounding box center [182, 234] width 44 height 41
copy td "jasonteh"
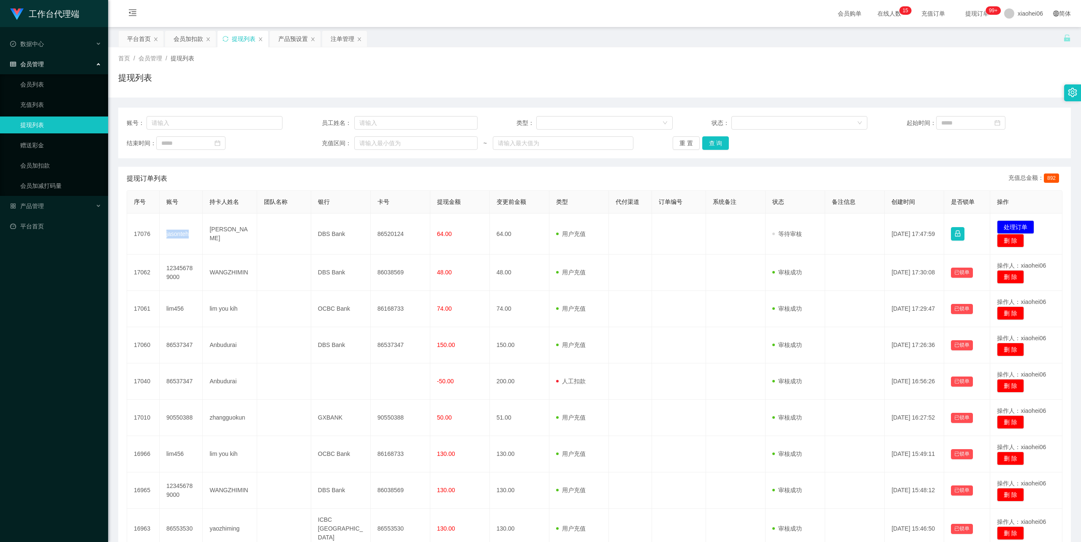
click at [757, 71] on div "首页 / 会员管理 / 提现列表 / 提现列表" at bounding box center [594, 72] width 953 height 37
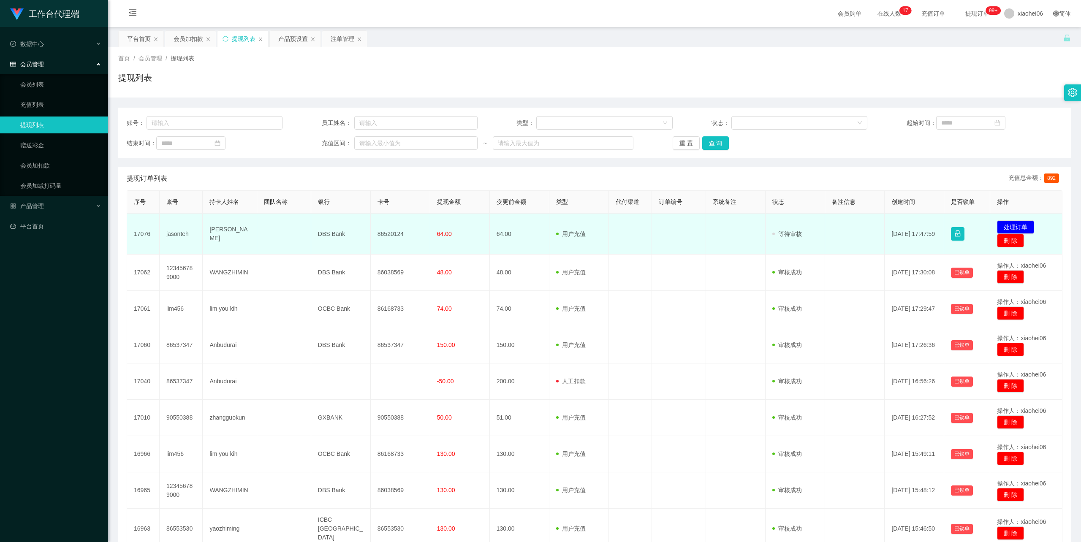
click at [386, 234] on td "86520124" at bounding box center [401, 234] width 60 height 41
copy td "86520124"
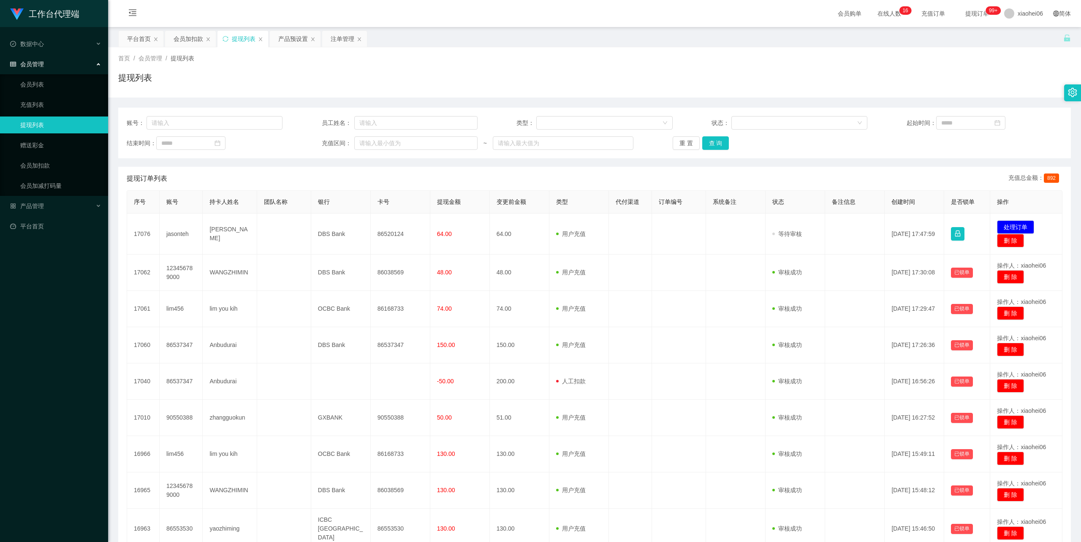
drag, startPoint x: 66, startPoint y: 322, endPoint x: 60, endPoint y: 297, distance: 25.3
click at [66, 321] on div "工作台代理端 数据中心 会员管理 会员列表 充值列表 提现列表 赠送彩金 会员加扣款 会员加减打码量 产品管理 平台首页" at bounding box center [54, 271] width 108 height 542
click at [191, 39] on div "会员加扣款" at bounding box center [189, 39] width 30 height 16
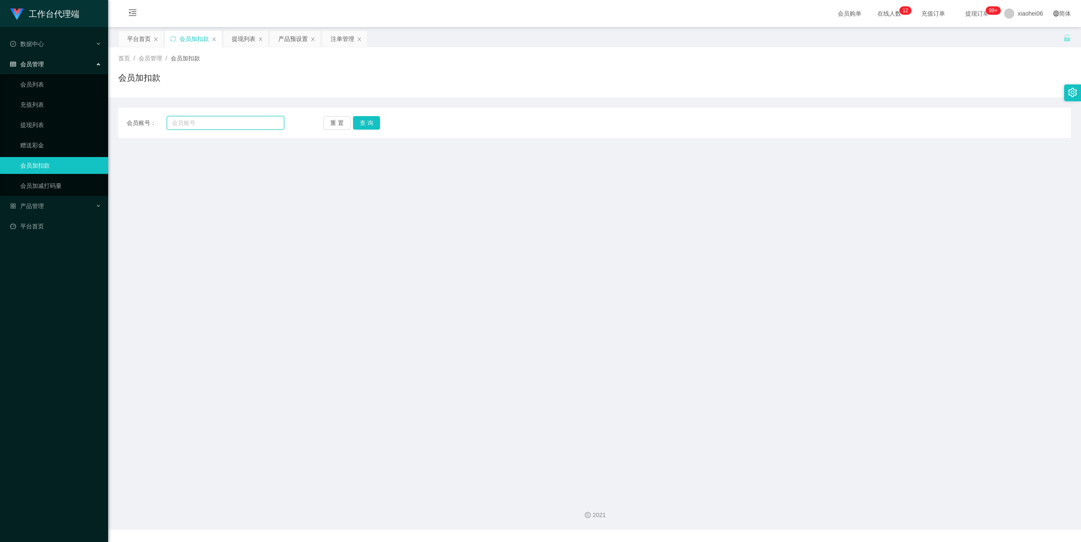
click at [208, 122] on input "text" at bounding box center [225, 123] width 117 height 14
paste input "90550388"
type input "90550388"
click at [372, 117] on button "查 询" at bounding box center [366, 123] width 27 height 14
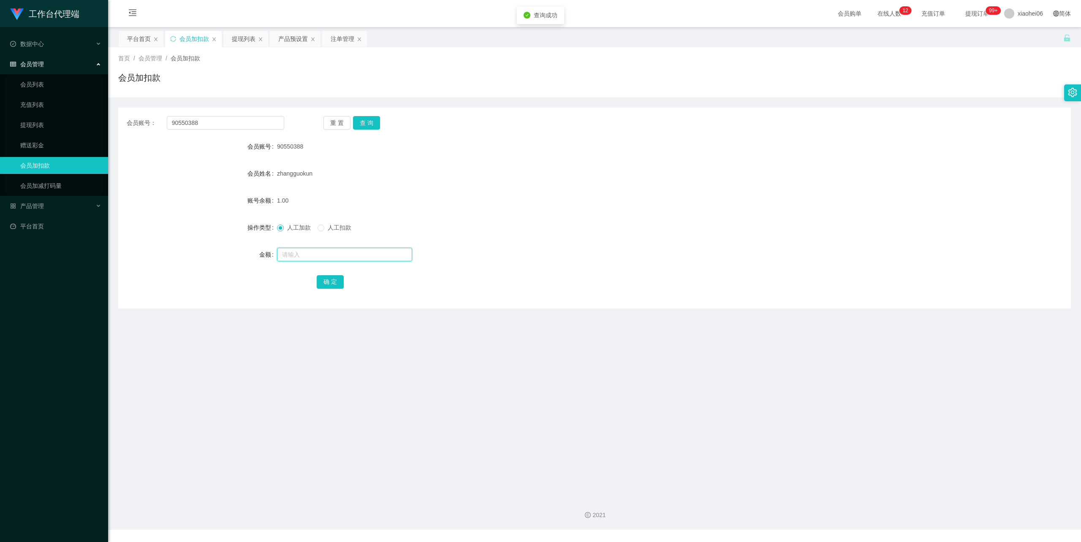
click at [315, 252] on input "text" at bounding box center [344, 255] width 135 height 14
type input "40"
click at [325, 281] on button "确 定" at bounding box center [330, 282] width 27 height 14
drag, startPoint x: 568, startPoint y: 195, endPoint x: 590, endPoint y: 185, distance: 23.8
click at [569, 195] on div "41.00" at bounding box center [555, 200] width 556 height 17
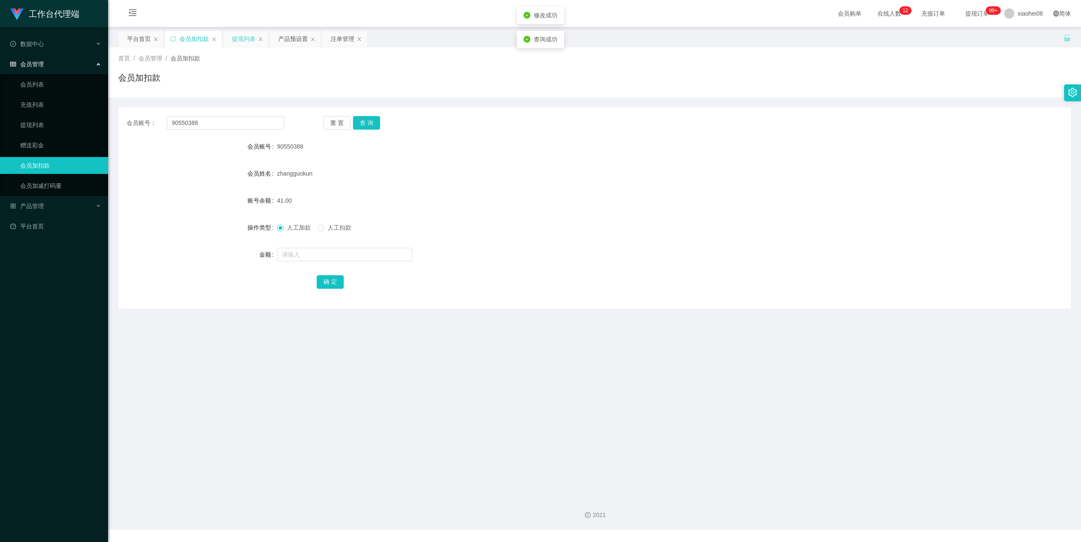
click at [244, 38] on div "提现列表" at bounding box center [244, 39] width 24 height 16
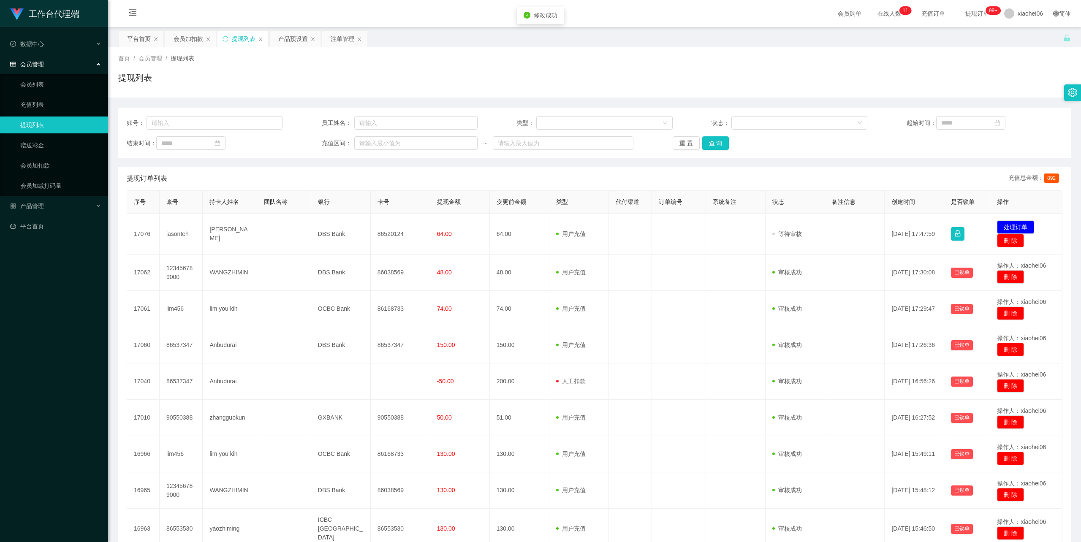
click at [703, 54] on div "首页 / 会员管理 / 提现列表 /" at bounding box center [594, 58] width 953 height 9
click at [763, 61] on div "首页 / 会员管理 / 提现列表 /" at bounding box center [594, 58] width 953 height 9
click at [634, 39] on div "平台首页 会员加扣款 提现列表 产品预设置 注单管理" at bounding box center [590, 44] width 945 height 29
click at [634, 38] on div "平台首页 会员加扣款 提现列表 产品预设置 注单管理" at bounding box center [590, 44] width 945 height 29
click at [632, 38] on div "平台首页 会员加扣款 提现列表 产品预设置 注单管理" at bounding box center [590, 44] width 945 height 29
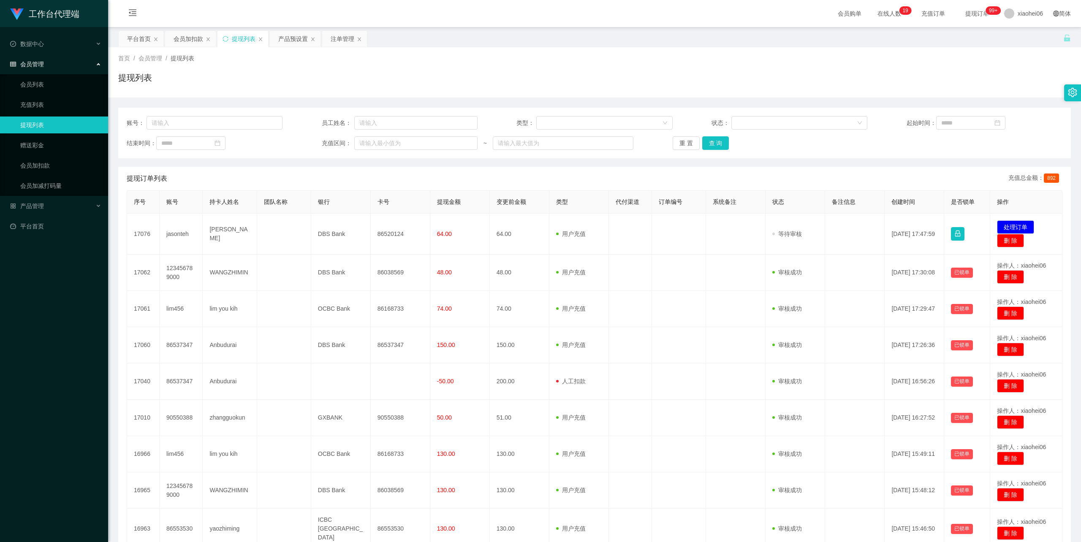
click at [632, 38] on div "平台首页 会员加扣款 提现列表 产品预设置 注单管理" at bounding box center [590, 44] width 945 height 29
drag, startPoint x: 477, startPoint y: 73, endPoint x: 472, endPoint y: 75, distance: 4.9
click at [476, 75] on div "提现列表" at bounding box center [594, 80] width 953 height 19
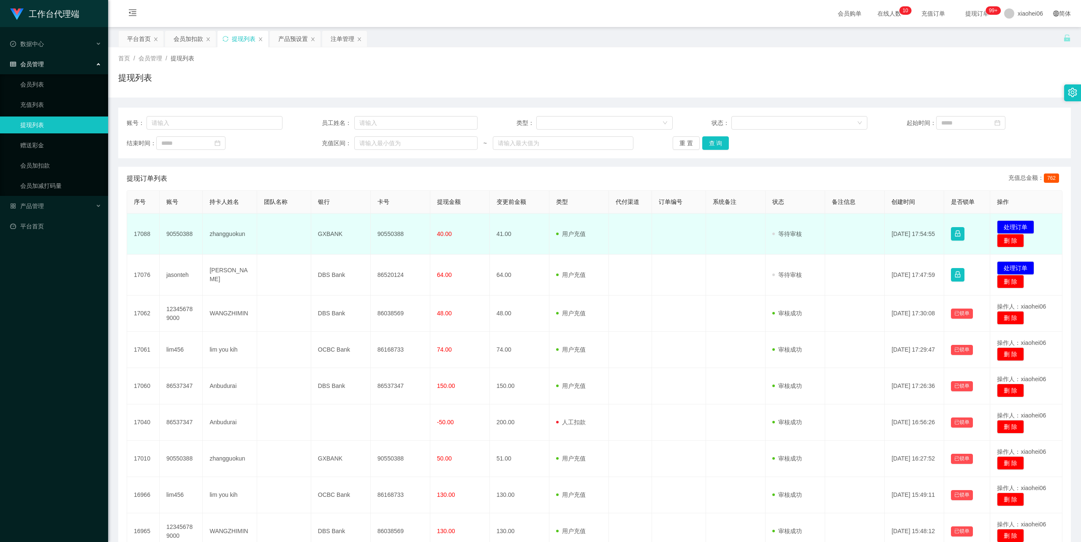
click at [225, 232] on td "zhangguokun" at bounding box center [230, 234] width 54 height 41
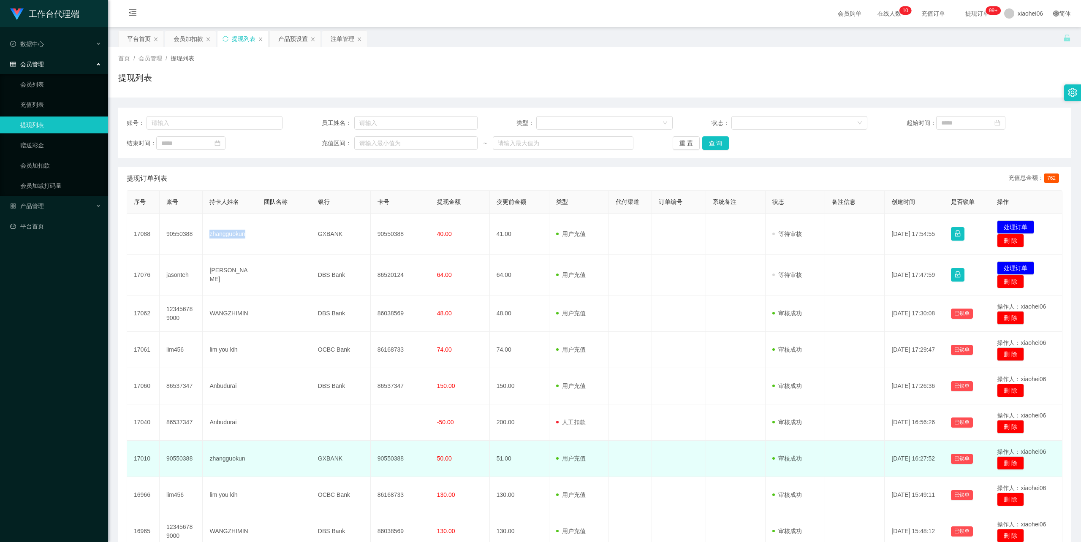
copy td "zhangguokun"
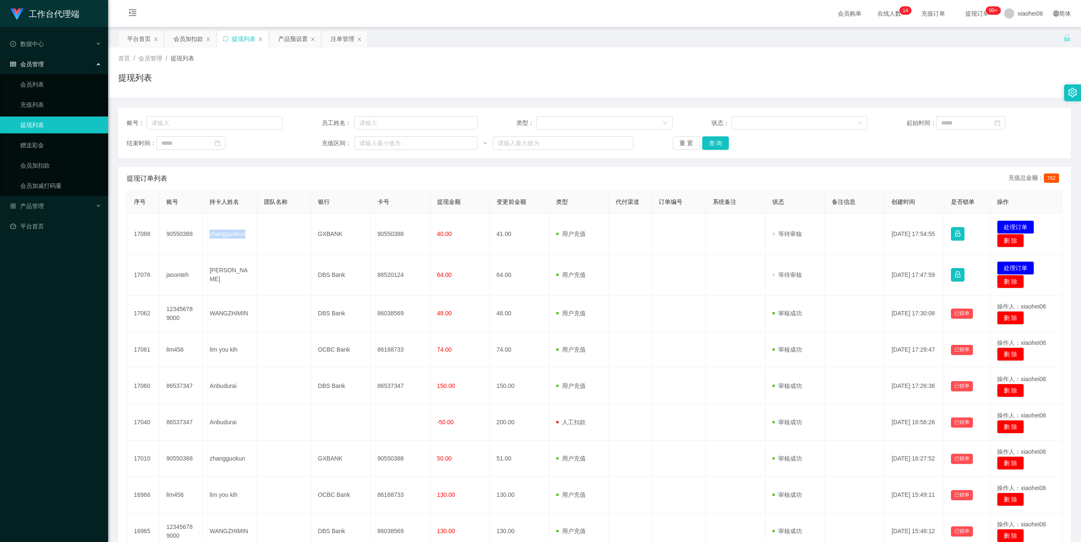
click at [771, 62] on div "首页 / 会员管理 / 提现列表 /" at bounding box center [594, 58] width 953 height 9
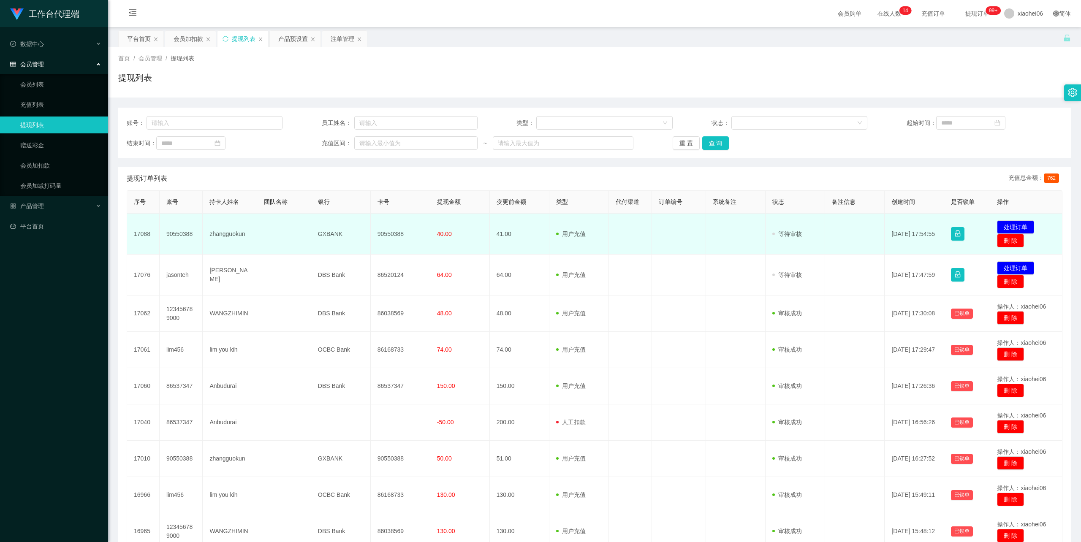
click at [394, 230] on td "90550388" at bounding box center [401, 234] width 60 height 41
copy td "90550388"
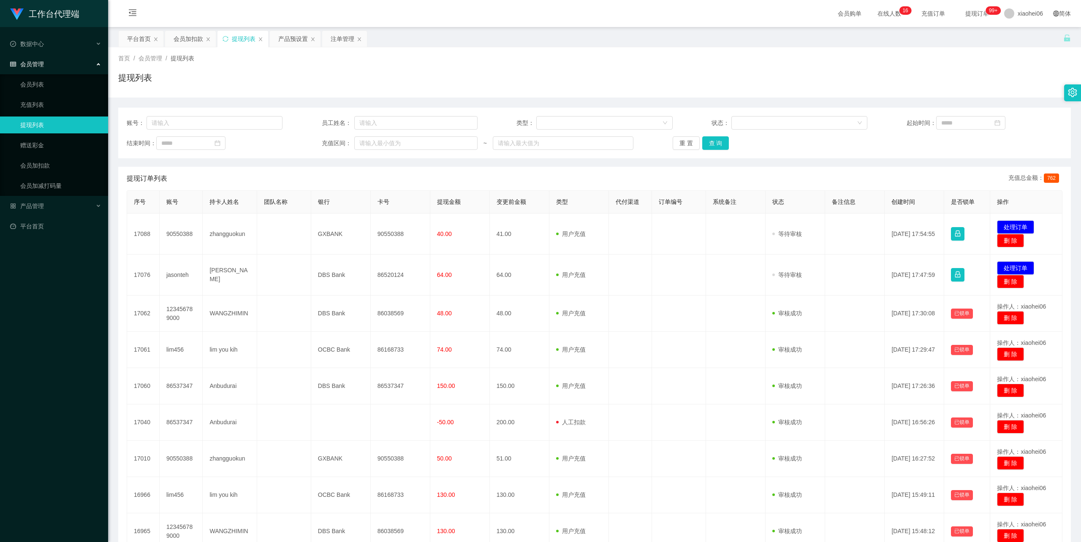
click at [747, 48] on div "首页 / 会员管理 / 提现列表 / 提现列表" at bounding box center [594, 72] width 973 height 50
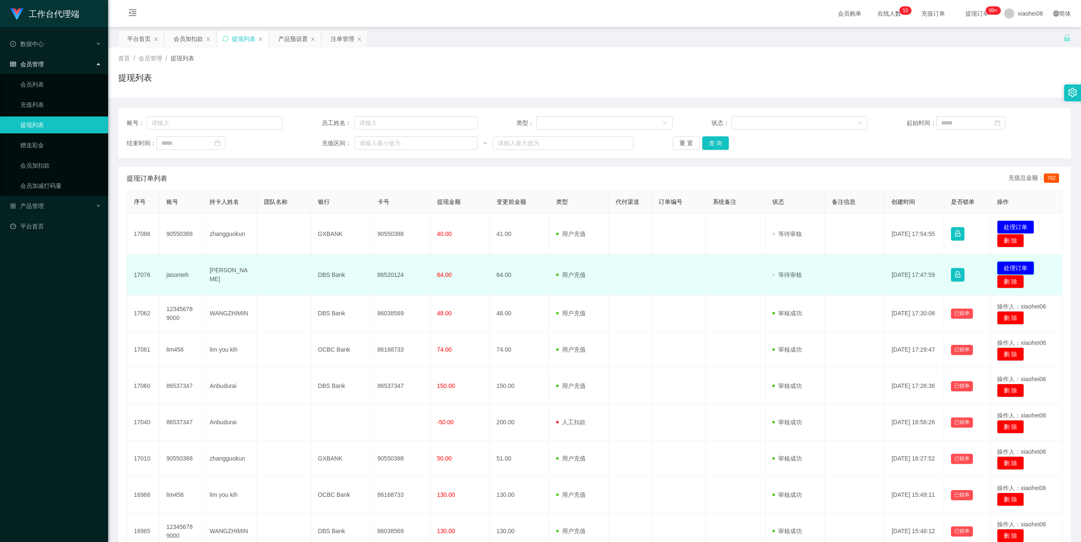
click at [1011, 267] on button "处理订单" at bounding box center [1015, 268] width 37 height 14
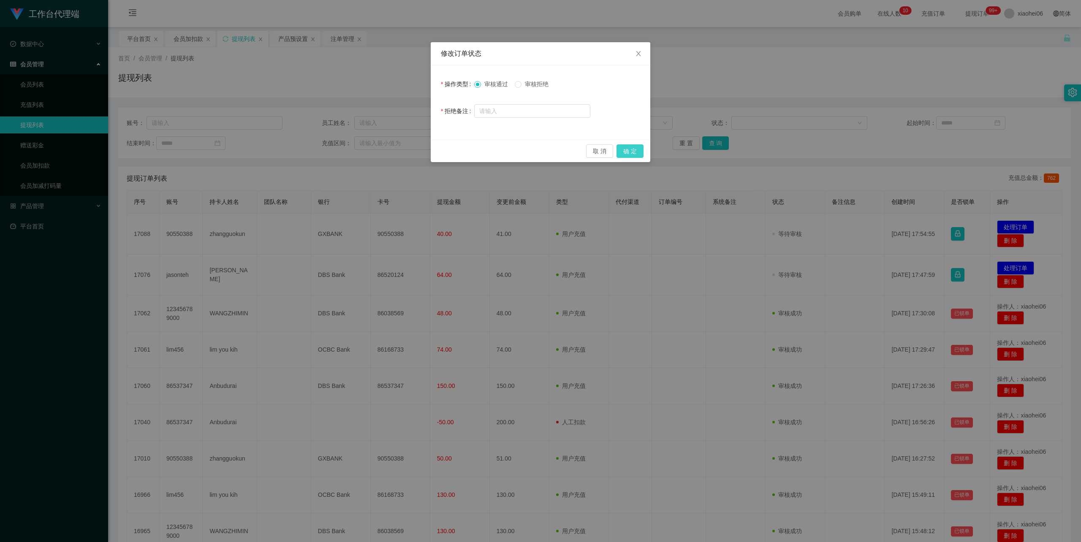
click at [636, 151] on button "确 定" at bounding box center [630, 151] width 27 height 14
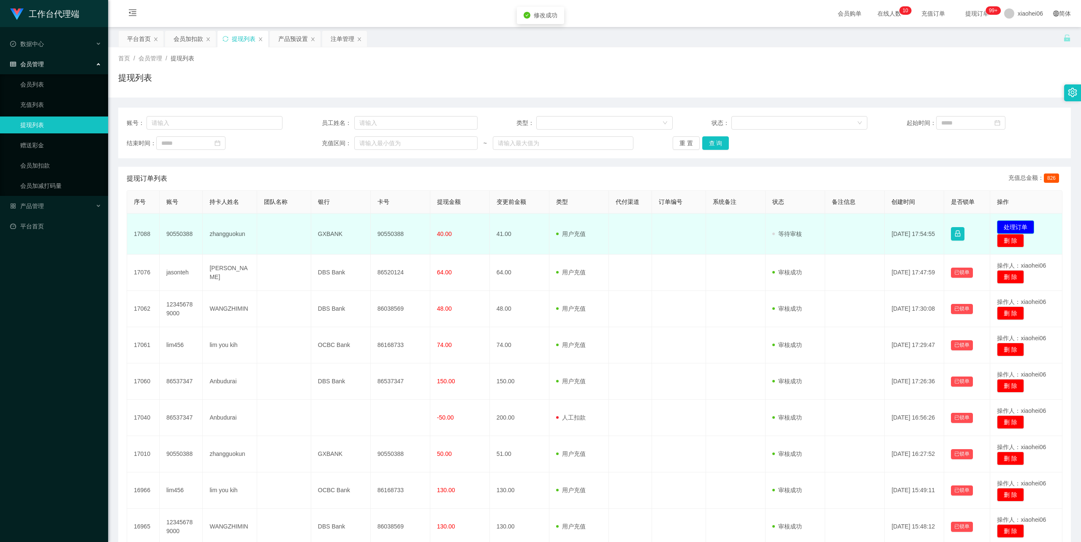
click at [1014, 223] on button "处理订单" at bounding box center [1015, 227] width 37 height 14
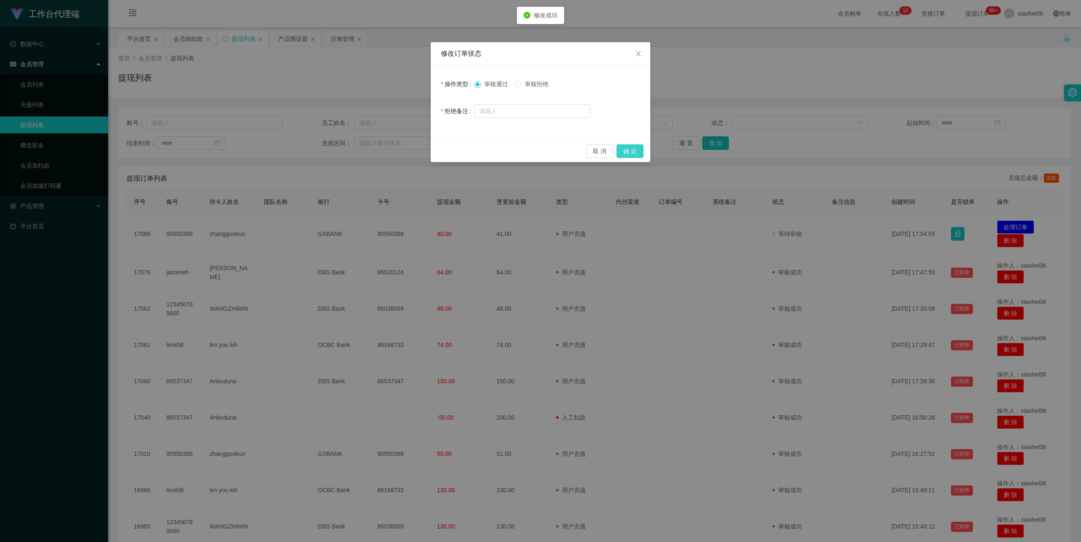
click at [624, 149] on button "确 定" at bounding box center [630, 151] width 27 height 14
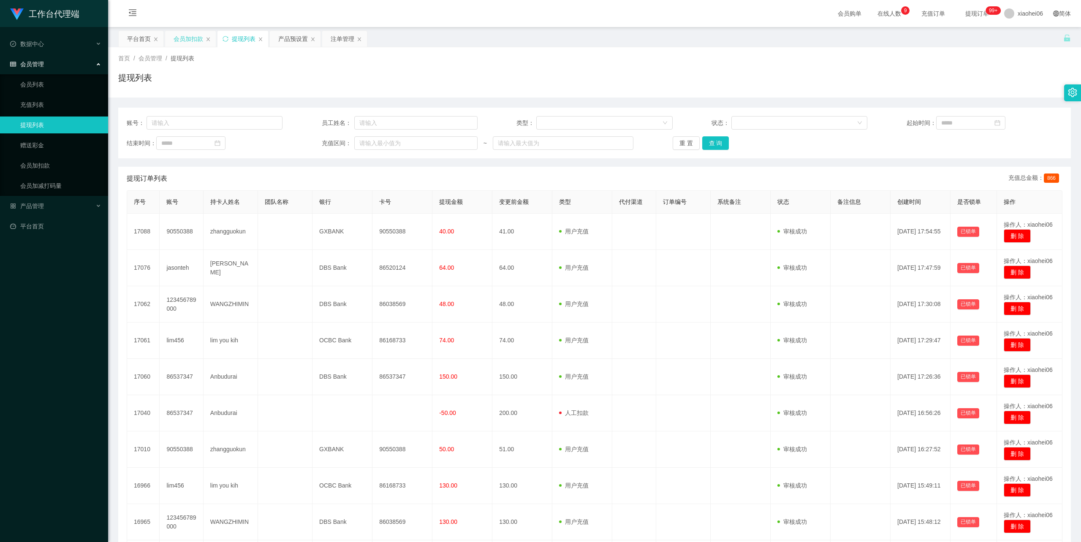
click at [193, 35] on div "会员加扣款" at bounding box center [189, 39] width 30 height 16
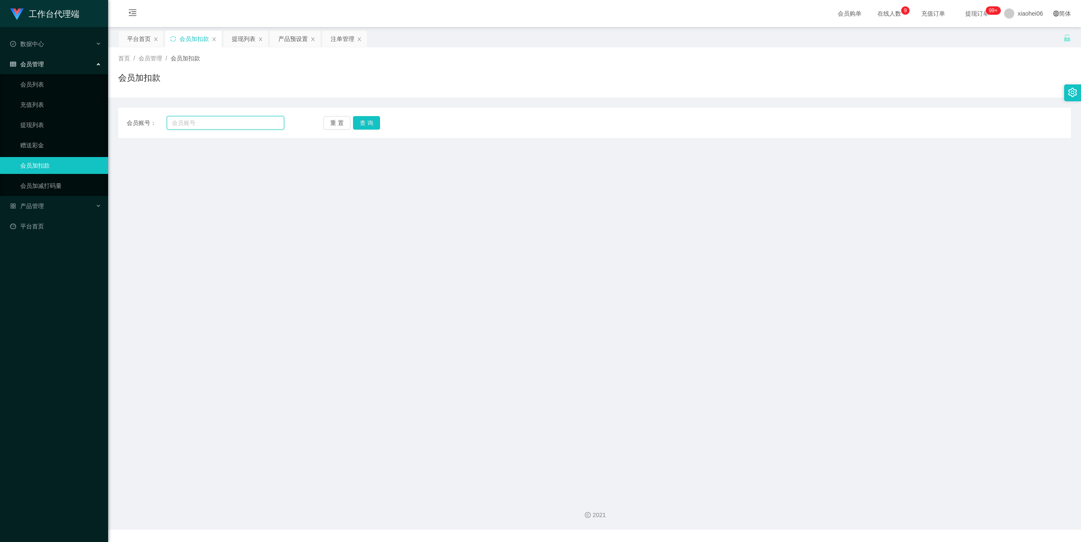
click at [194, 123] on input "text" at bounding box center [225, 123] width 117 height 14
paste input "Rebecca00"
type input "Rebecca00"
click at [369, 126] on button "查 询" at bounding box center [366, 123] width 27 height 14
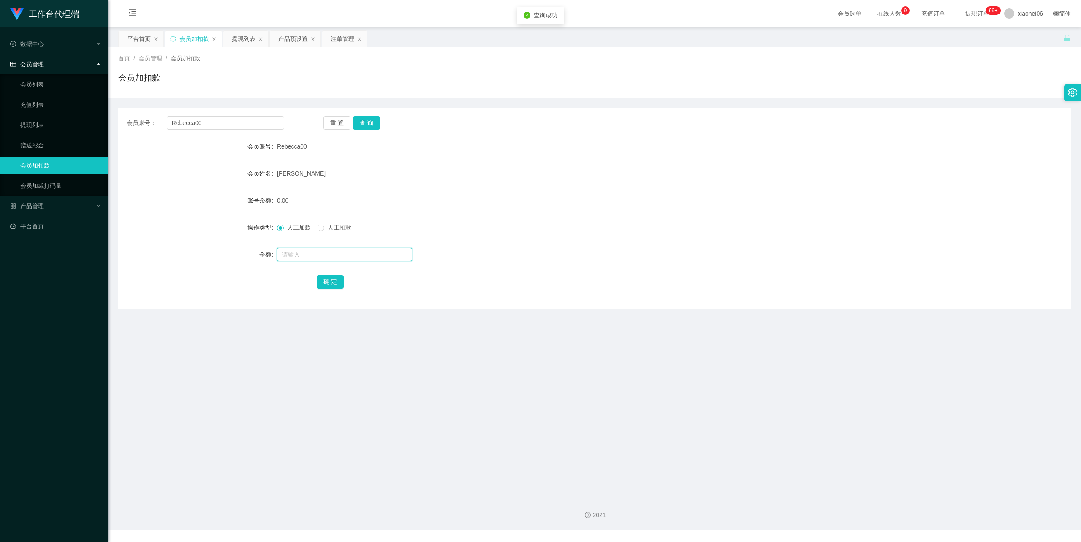
click at [307, 252] on input "text" at bounding box center [344, 255] width 135 height 14
type input "300"
click at [338, 283] on button "确 定" at bounding box center [330, 282] width 27 height 14
click at [655, 179] on div "Wan Hoi Yi Rebecca" at bounding box center [555, 173] width 556 height 17
drag, startPoint x: 479, startPoint y: 130, endPoint x: 470, endPoint y: 120, distance: 13.4
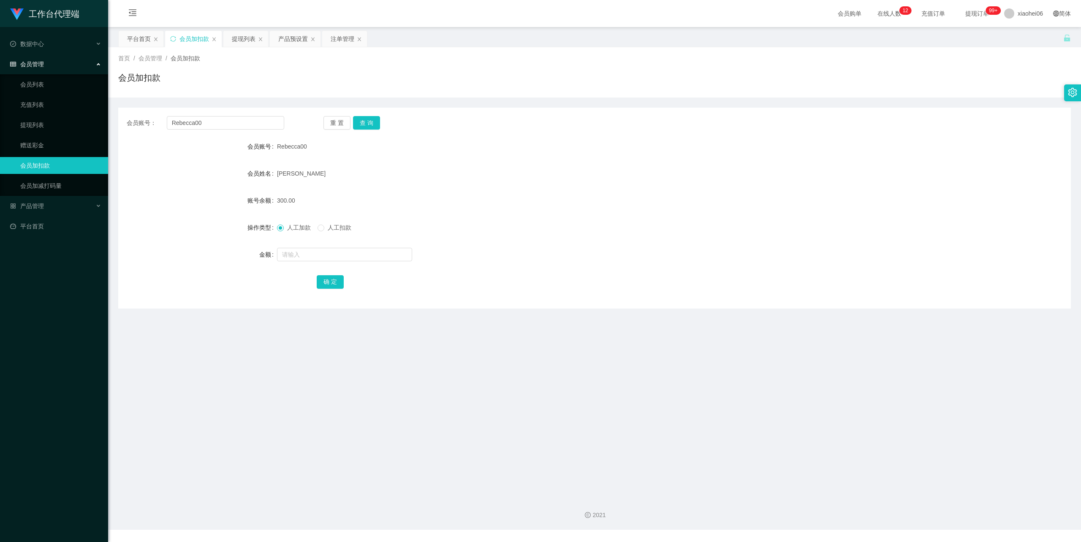
click at [479, 129] on div "会员账号： Rebecca00 重 置 查 询 会员账号 Rebecca00 会员姓名 Wan Hoi Yi Rebecca 账号余额 300.00 操作类型…" at bounding box center [594, 208] width 953 height 201
click at [233, 31] on div "提现列表" at bounding box center [244, 39] width 24 height 16
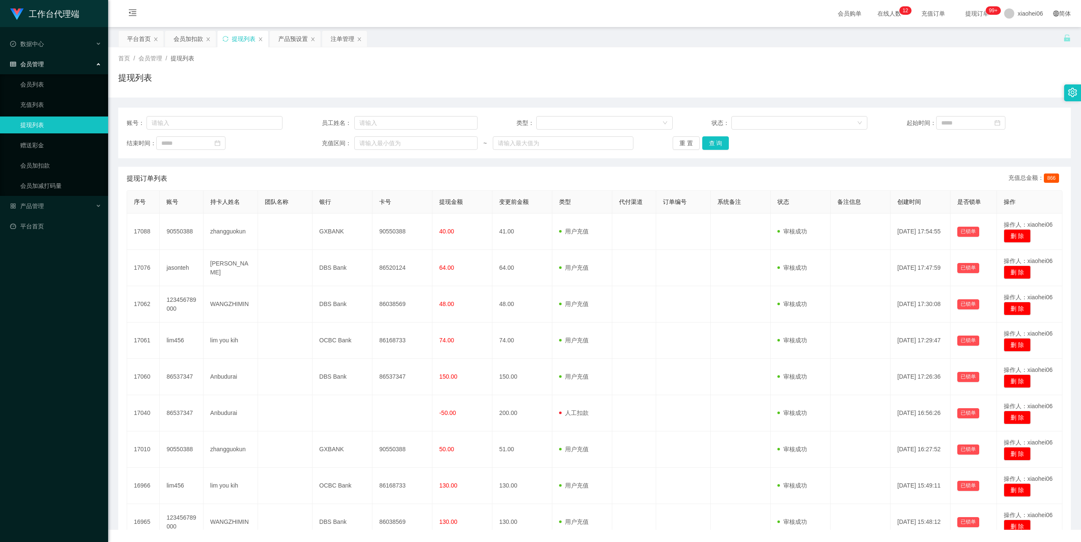
click at [575, 79] on div "提现列表" at bounding box center [594, 80] width 953 height 19
click at [192, 39] on div "会员加扣款" at bounding box center [189, 39] width 30 height 16
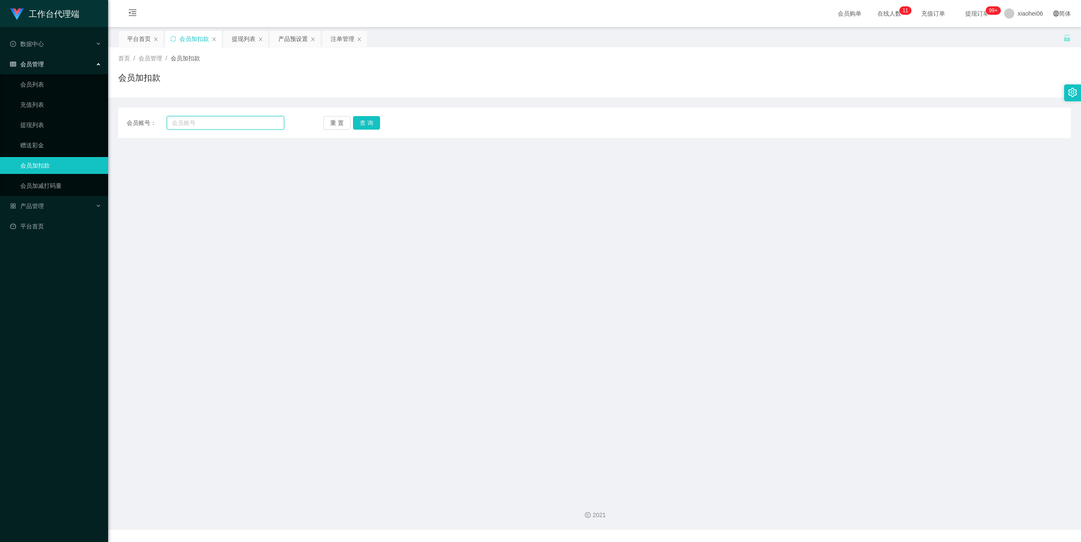
click at [222, 125] on input "text" at bounding box center [225, 123] width 117 height 14
paste input "86537347"
type input "86537347"
click at [373, 119] on button "查 询" at bounding box center [366, 123] width 27 height 14
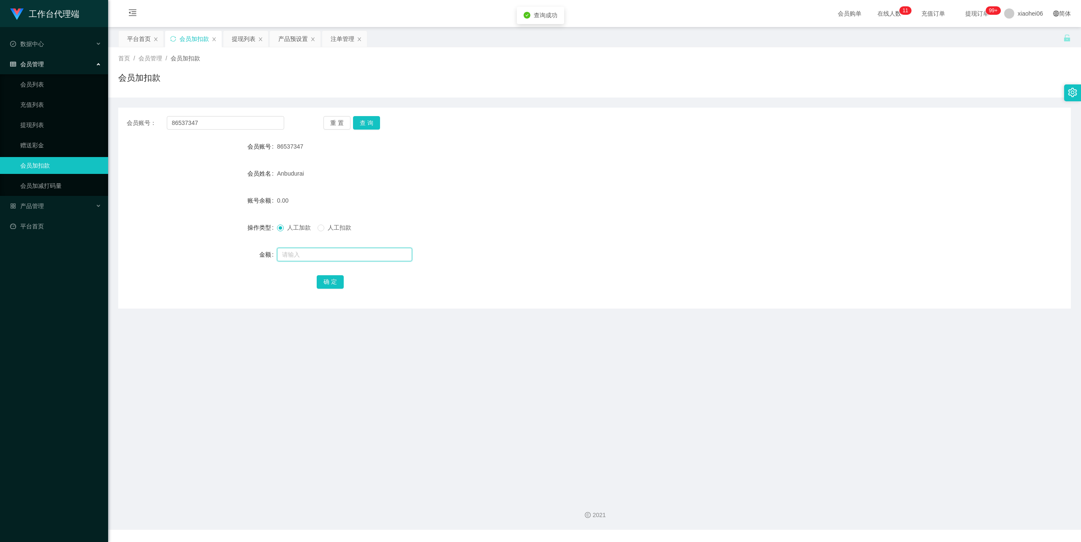
click at [318, 260] on input "text" at bounding box center [344, 255] width 135 height 14
type input "81"
drag, startPoint x: 331, startPoint y: 281, endPoint x: 340, endPoint y: 275, distance: 10.8
click at [330, 281] on button "确 定" at bounding box center [330, 282] width 27 height 14
drag, startPoint x: 579, startPoint y: 213, endPoint x: 749, endPoint y: 135, distance: 187.1
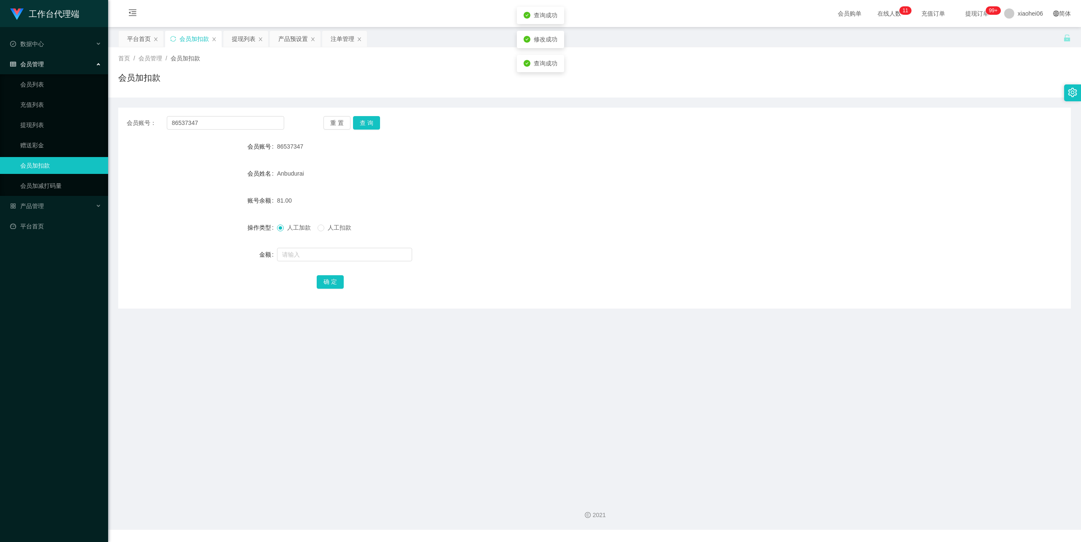
click at [580, 212] on form "会员账号 86537347 会员姓名 [PERSON_NAME] 账号余额 81.00 操作类型 人工加款 人工扣款 金额 确 定" at bounding box center [594, 214] width 953 height 152
click at [233, 35] on div "提现列表" at bounding box center [244, 39] width 24 height 16
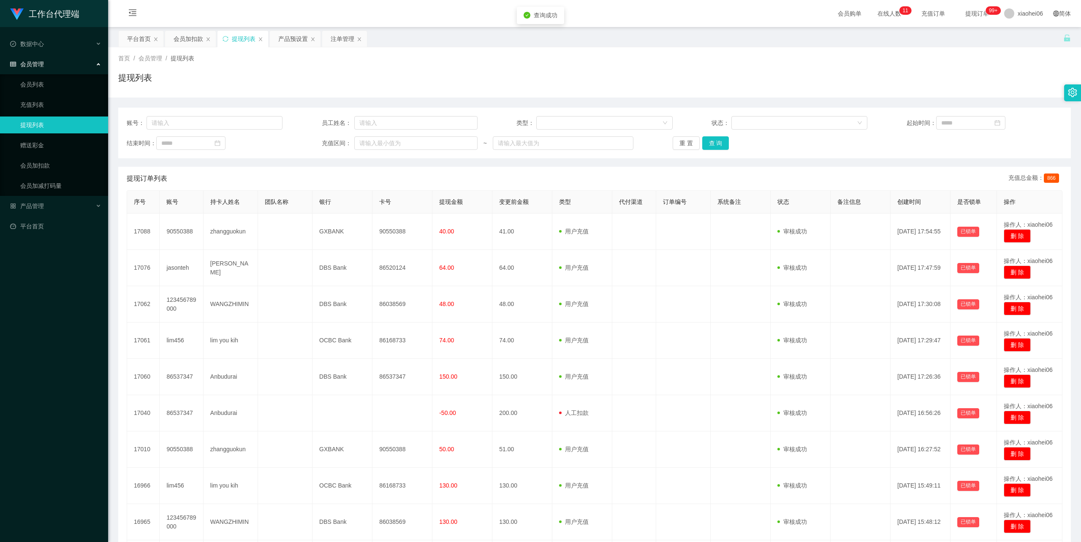
drag, startPoint x: 884, startPoint y: 77, endPoint x: 935, endPoint y: 19, distance: 76.3
click at [884, 76] on div "提现列表" at bounding box center [594, 80] width 953 height 19
drag, startPoint x: 585, startPoint y: 69, endPoint x: 565, endPoint y: 78, distance: 21.7
click at [585, 70] on div "首页 / 会员管理 / 提现列表 / 提现列表" at bounding box center [594, 72] width 953 height 37
click at [191, 39] on div "会员加扣款" at bounding box center [189, 39] width 30 height 16
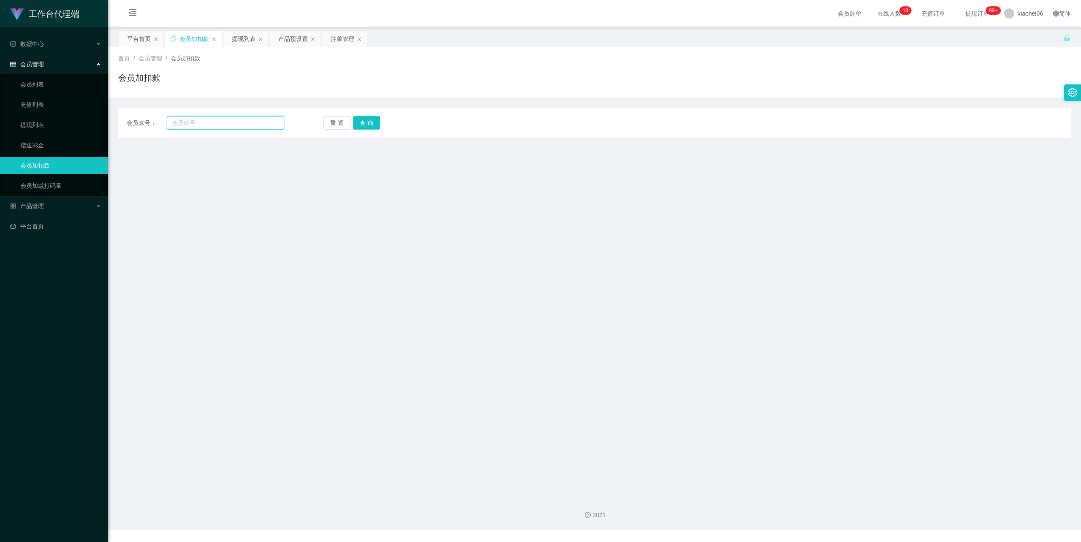
drag, startPoint x: 207, startPoint y: 120, endPoint x: 213, endPoint y: 120, distance: 5.9
click at [207, 120] on input "text" at bounding box center [225, 123] width 117 height 14
paste input "86553530"
type input "86553530"
click at [367, 125] on button "查 询" at bounding box center [366, 123] width 27 height 14
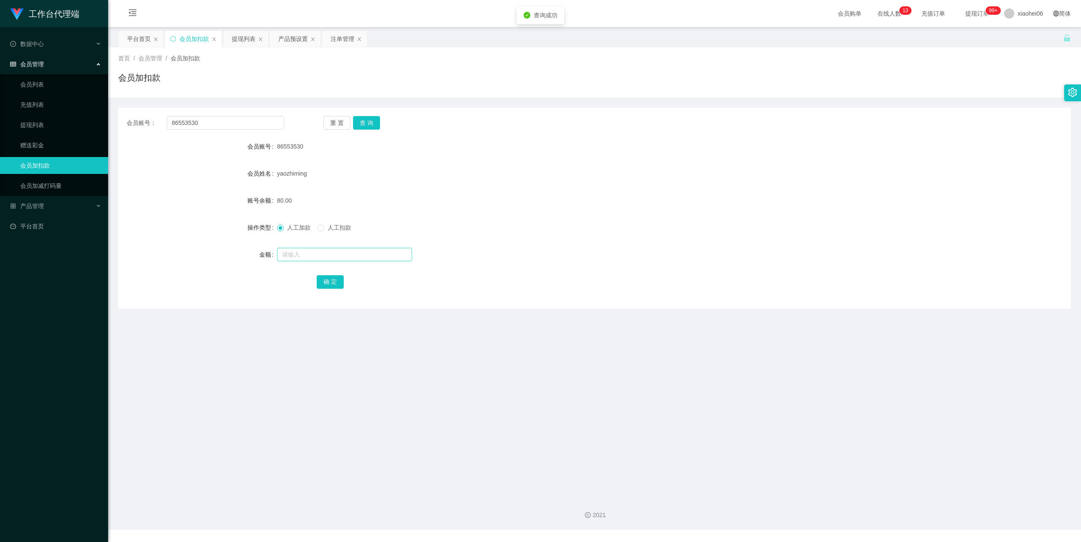
click at [312, 261] on div at bounding box center [555, 254] width 556 height 17
click at [311, 254] on input "text" at bounding box center [344, 255] width 135 height 14
type input "40"
click at [332, 275] on div "确 定" at bounding box center [595, 281] width 556 height 17
click at [330, 280] on button "确 定" at bounding box center [330, 282] width 27 height 14
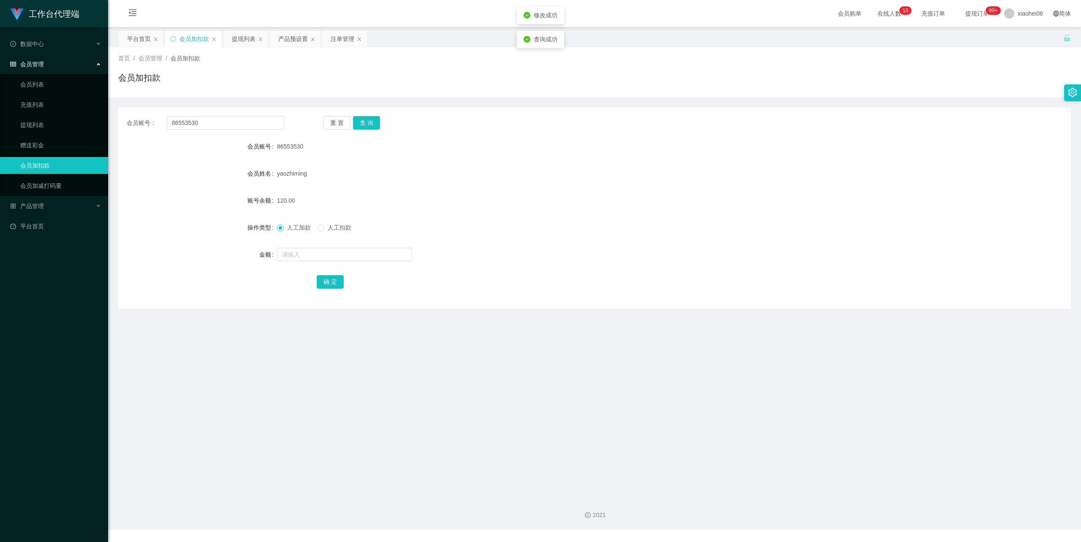
click at [596, 191] on form "会员账号 86553530 会员姓名 yaozhiming 账号余额 120.00 操作类型 人工加款 人工扣款 金额 确 定" at bounding box center [594, 214] width 953 height 152
click at [243, 36] on div "提现列表" at bounding box center [244, 39] width 24 height 16
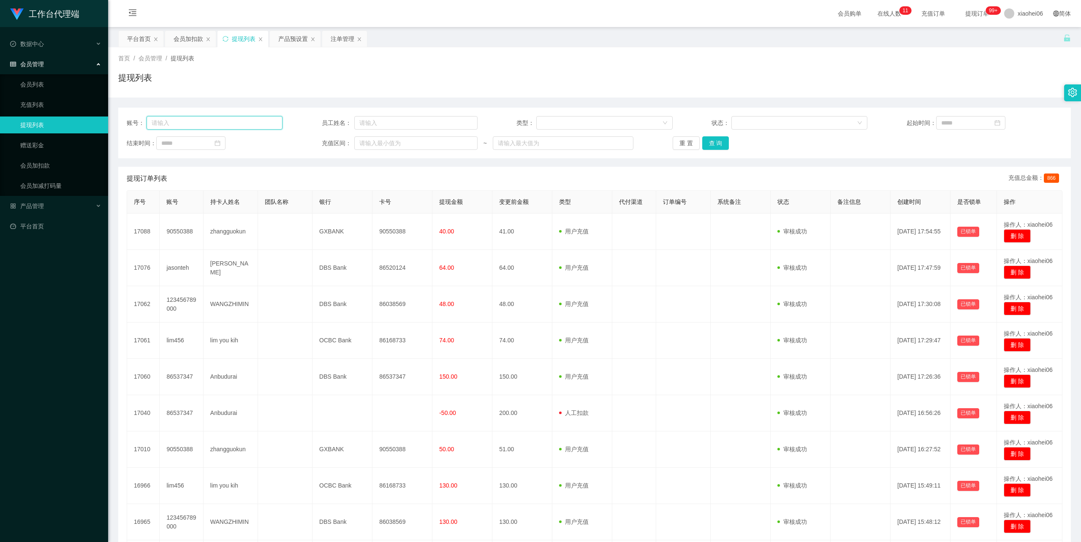
drag, startPoint x: 217, startPoint y: 120, endPoint x: 227, endPoint y: 122, distance: 10.4
click at [217, 120] on input "text" at bounding box center [215, 123] width 136 height 14
paste input "86553530"
type input "86553530"
click at [718, 142] on button "查 询" at bounding box center [715, 143] width 27 height 14
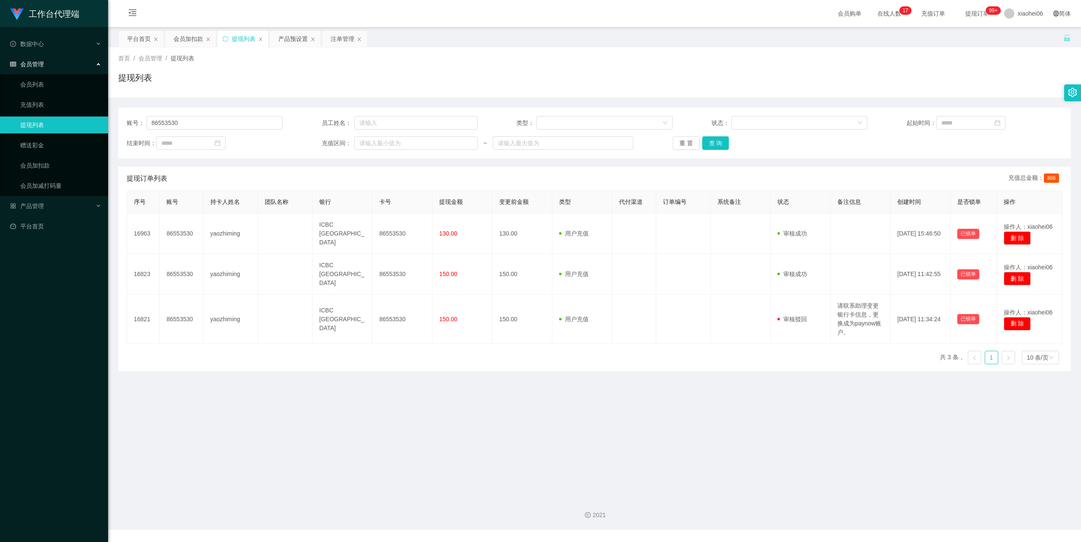
click at [331, 83] on div "提现列表" at bounding box center [594, 80] width 953 height 19
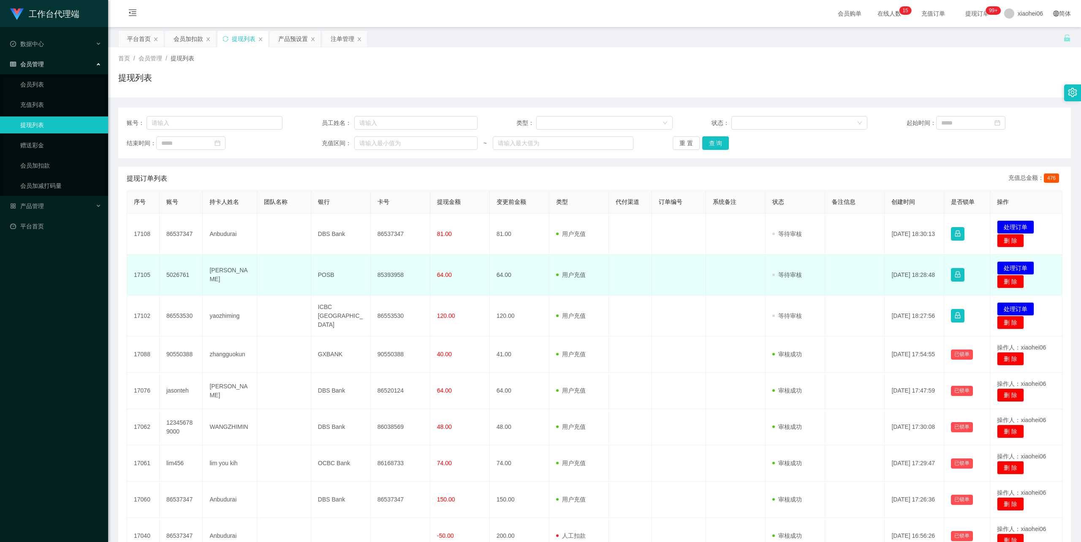
click at [228, 272] on td "[PERSON_NAME]" at bounding box center [230, 275] width 54 height 41
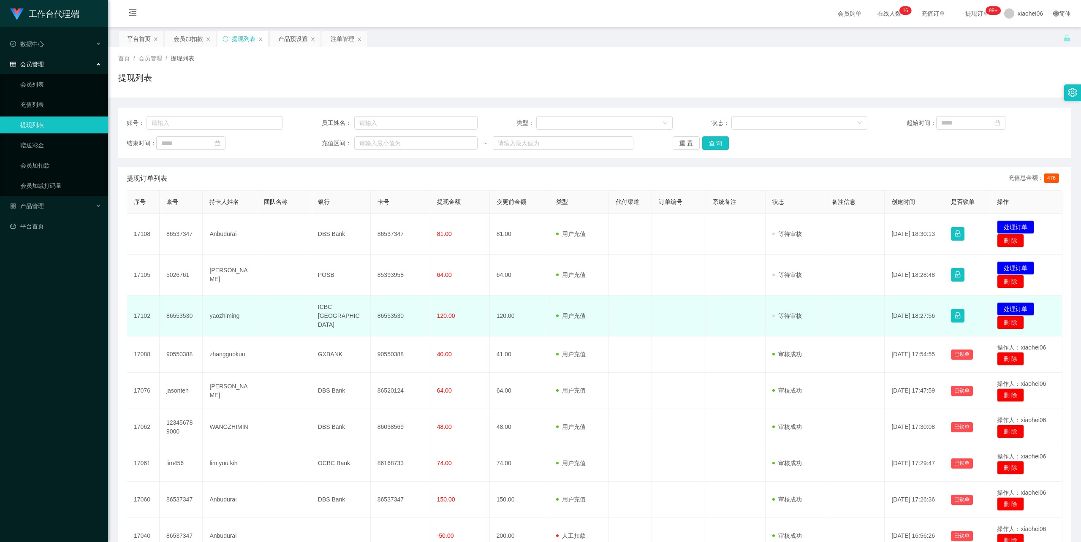
click at [183, 313] on td "86553530" at bounding box center [182, 316] width 44 height 41
copy td "86553530"
click at [218, 315] on td "yaozhiming" at bounding box center [230, 316] width 54 height 41
click at [222, 316] on td "yaozhiming" at bounding box center [230, 316] width 54 height 41
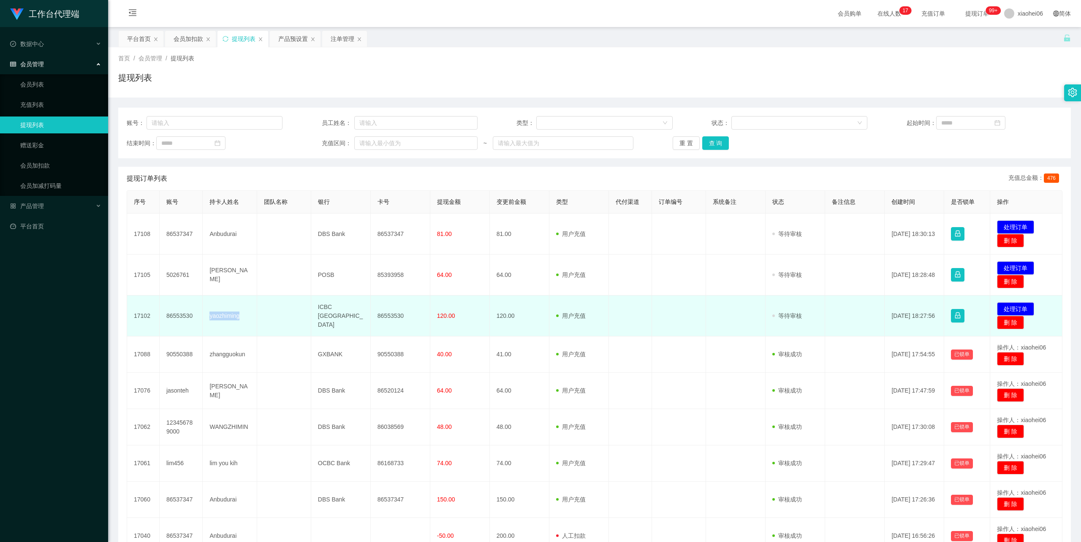
click at [222, 316] on td "yaozhiming" at bounding box center [230, 316] width 54 height 41
copy td "yaozhiming"
click at [396, 316] on td "86553530" at bounding box center [401, 316] width 60 height 41
copy td "86553530"
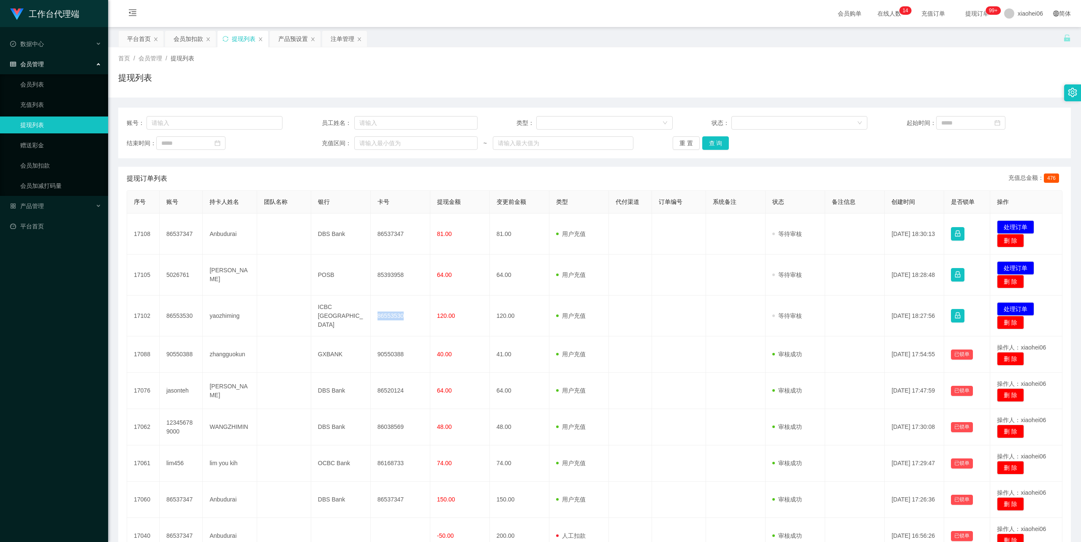
click at [507, 67] on div "首页 / 会员管理 / 提现列表 / 提现列表" at bounding box center [594, 72] width 953 height 37
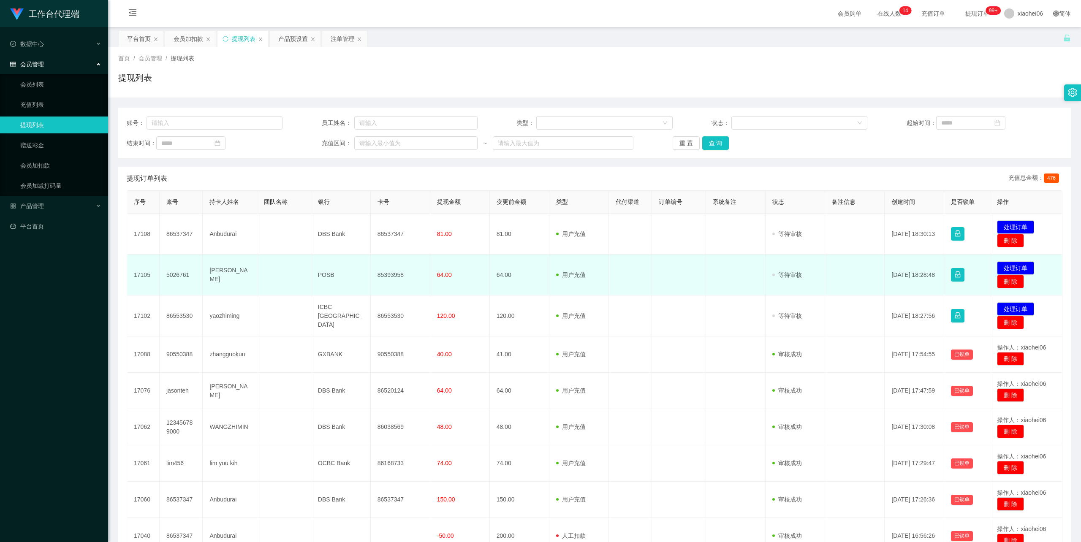
click at [178, 277] on td "5026761" at bounding box center [182, 275] width 44 height 41
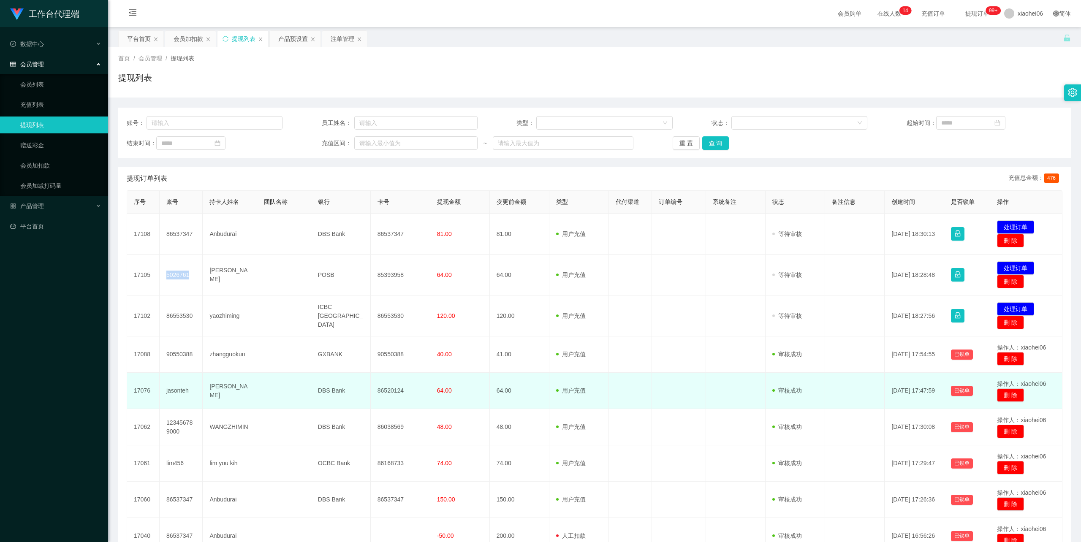
copy td "5026761"
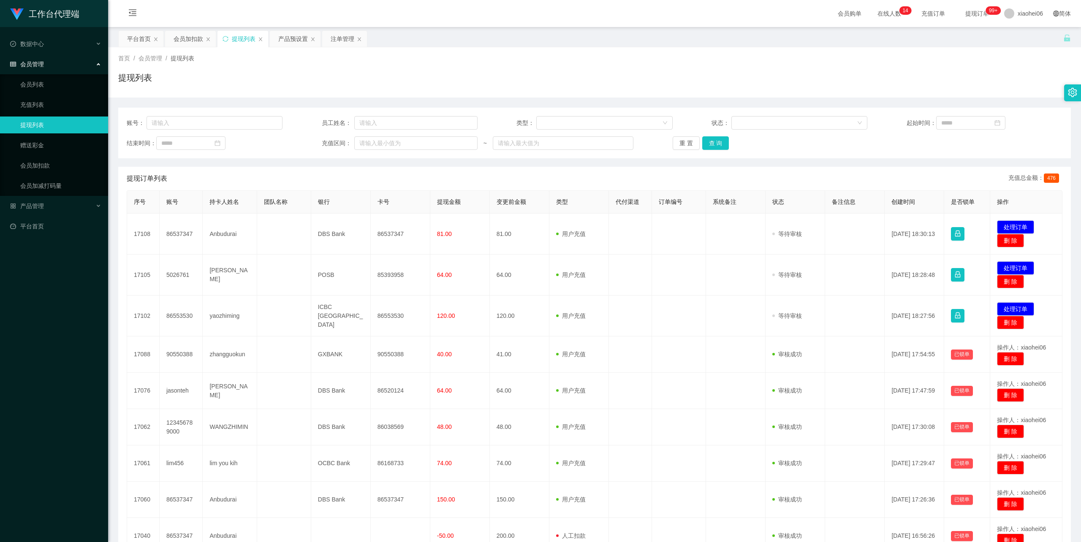
click at [58, 400] on div "工作台代理端 数据中心 会员管理 会员列表 充值列表 提现列表 赠送彩金 会员加扣款 会员加减打码量 产品管理 平台首页" at bounding box center [54, 271] width 108 height 542
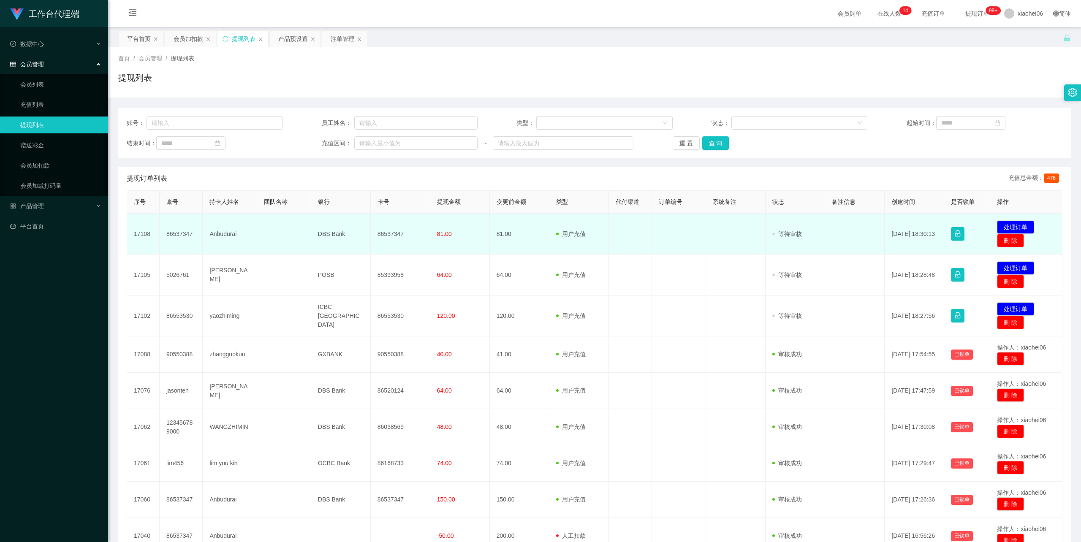
click at [223, 233] on td "Anbudurai" at bounding box center [230, 234] width 54 height 41
copy td "Anbudurai"
click at [389, 232] on td "86537347" at bounding box center [401, 234] width 60 height 41
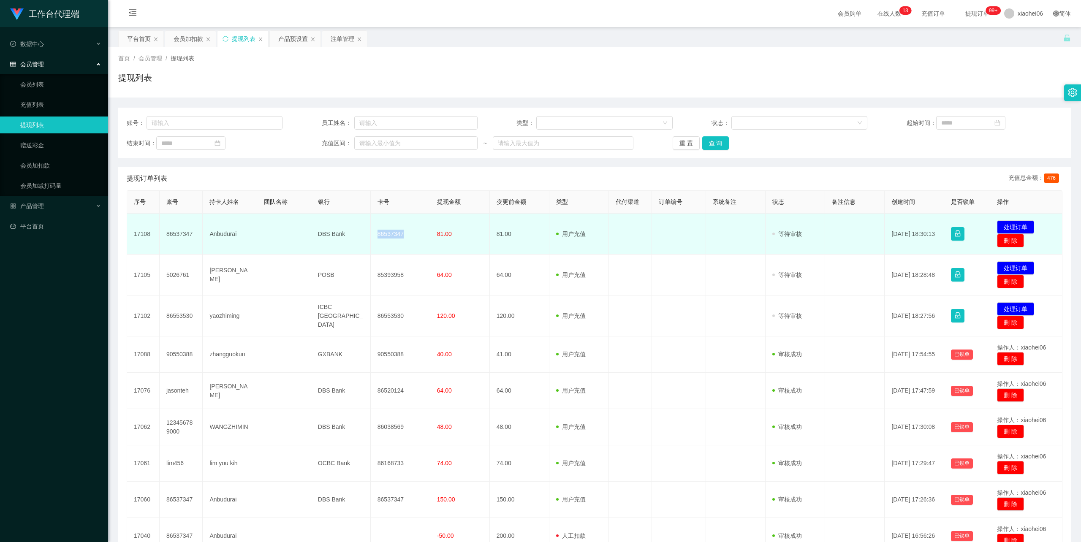
copy td "86537347"
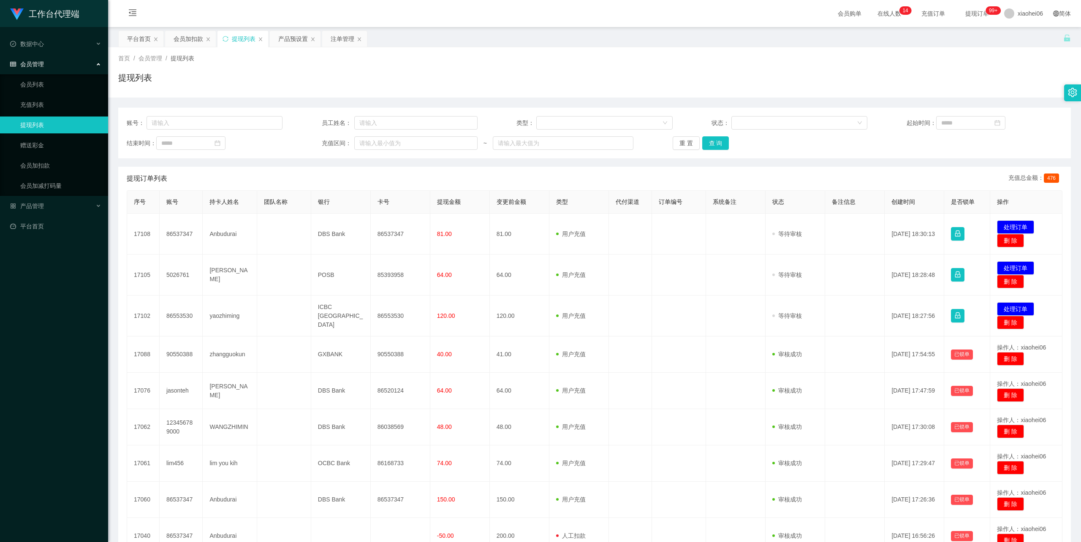
click at [544, 77] on div "提现列表" at bounding box center [594, 80] width 953 height 19
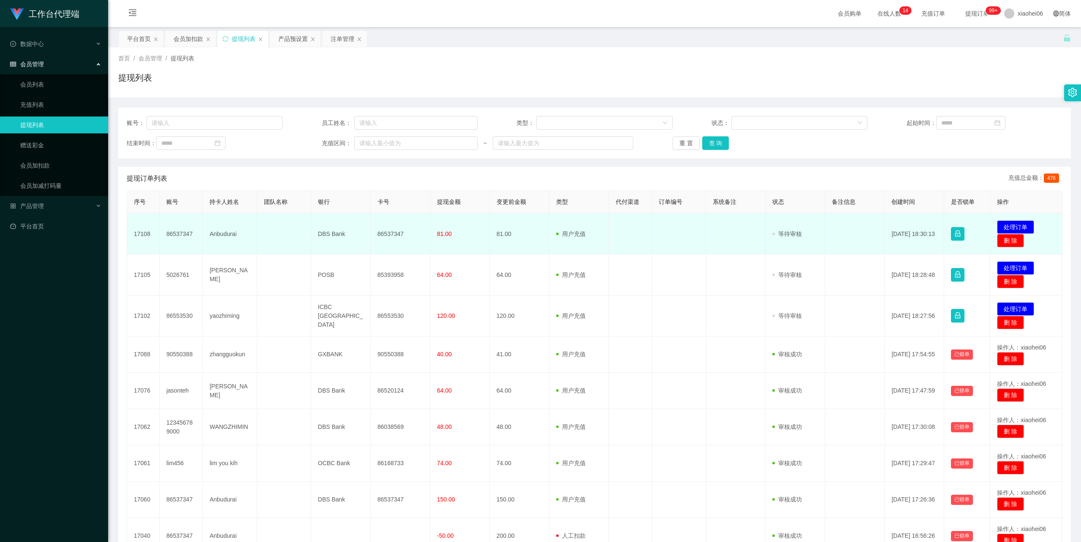
click at [178, 232] on td "86537347" at bounding box center [182, 234] width 44 height 41
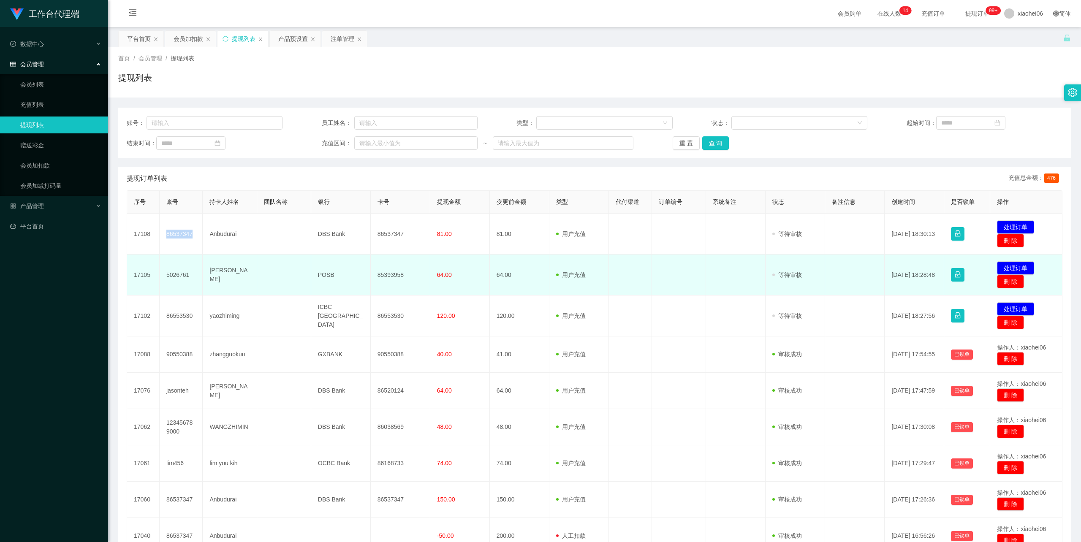
copy td "86537347"
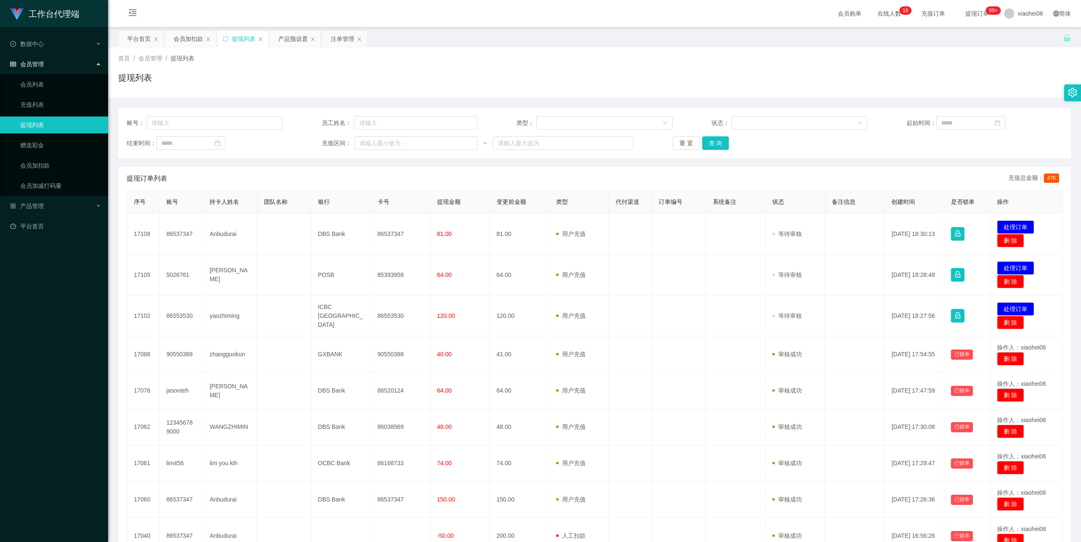
click at [548, 73] on div "提现列表" at bounding box center [594, 80] width 953 height 19
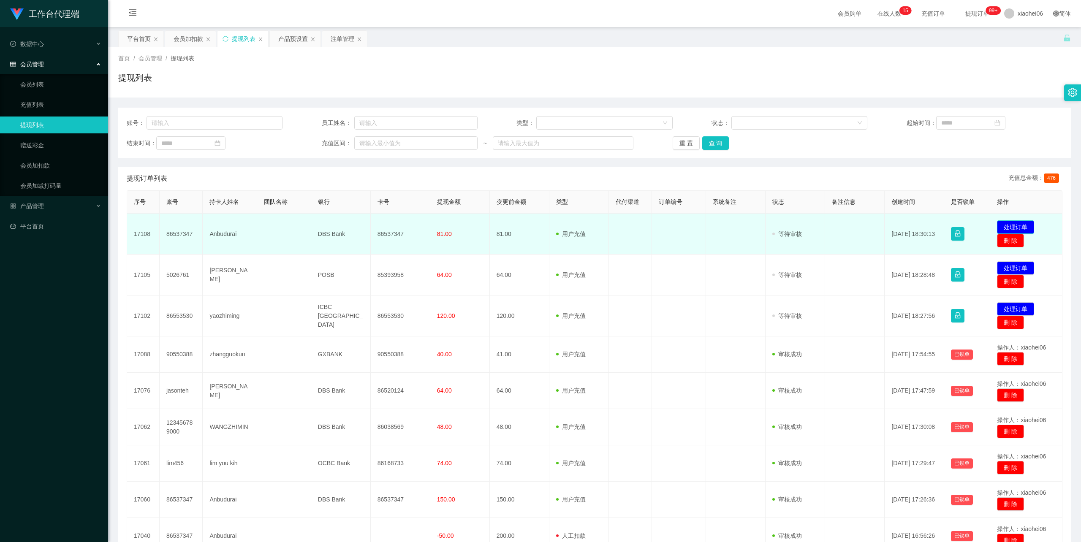
click at [1021, 223] on button "处理订单" at bounding box center [1015, 227] width 37 height 14
click at [1014, 226] on button "处理订单" at bounding box center [1015, 227] width 37 height 14
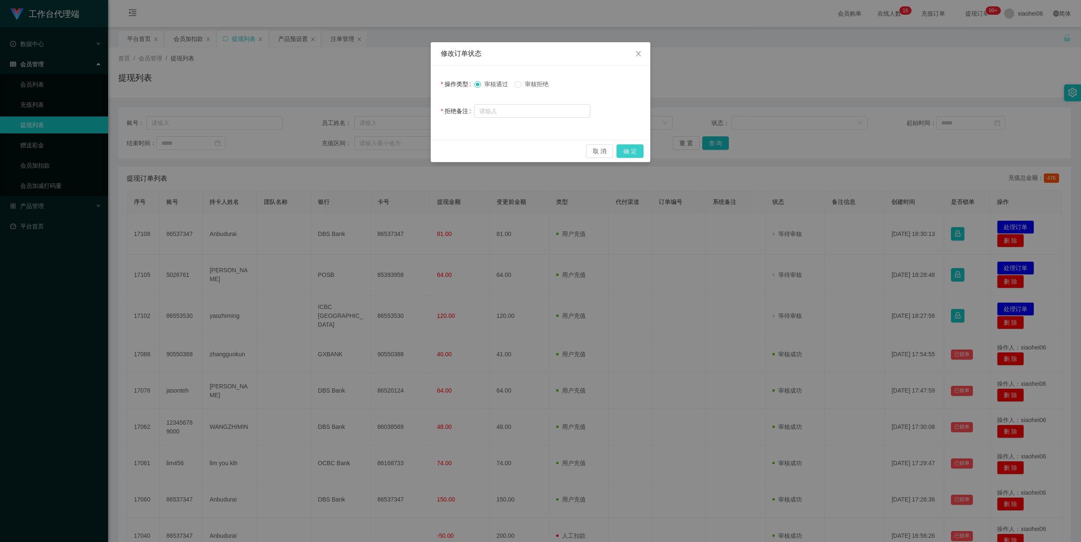
click at [642, 150] on button "确 定" at bounding box center [630, 151] width 27 height 14
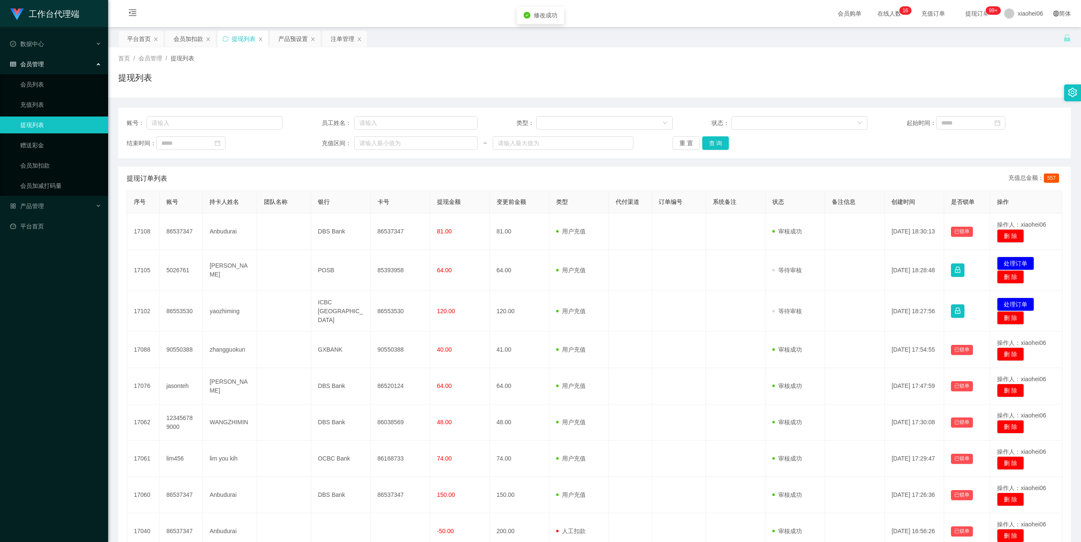
click at [677, 56] on div "首页 / 会员管理 / 提现列表 /" at bounding box center [594, 58] width 953 height 9
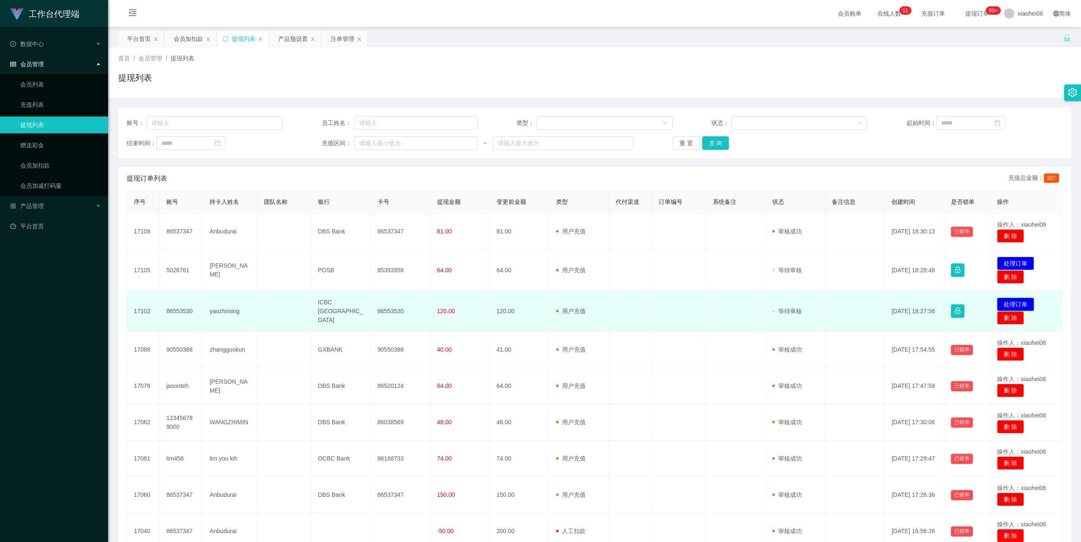
click at [1019, 301] on button "处理订单" at bounding box center [1015, 305] width 37 height 14
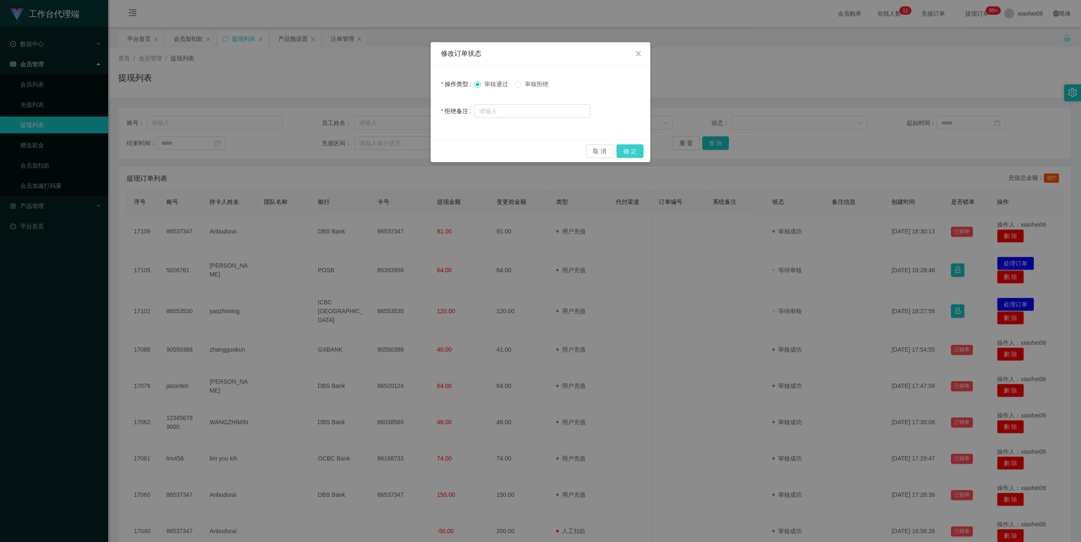
click at [630, 150] on button "确 定" at bounding box center [630, 151] width 27 height 14
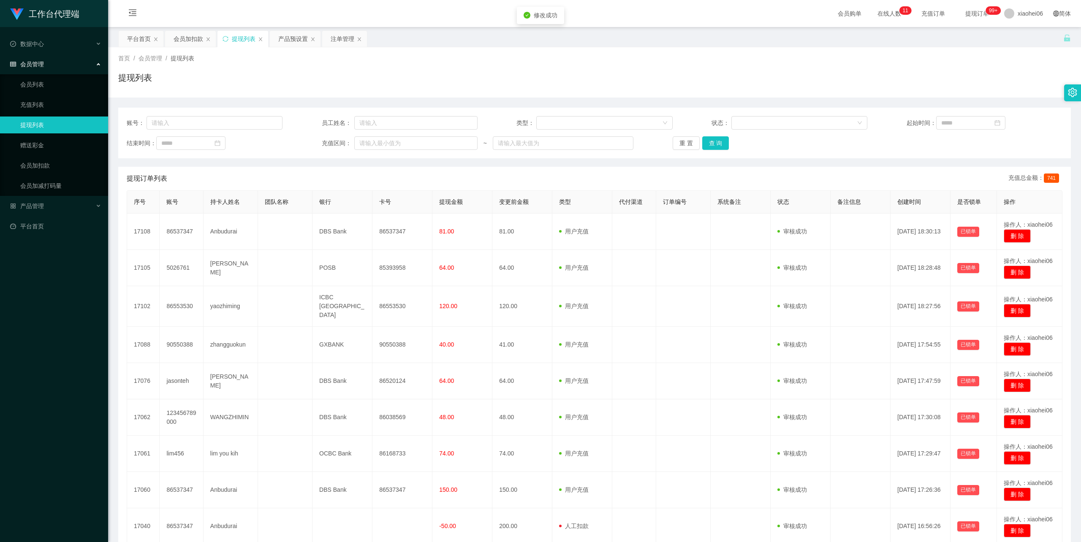
click at [612, 66] on div "首页 / 会员管理 / 提现列表 / 提现列表" at bounding box center [594, 72] width 953 height 37
click at [190, 41] on div "会员加扣款" at bounding box center [189, 39] width 30 height 16
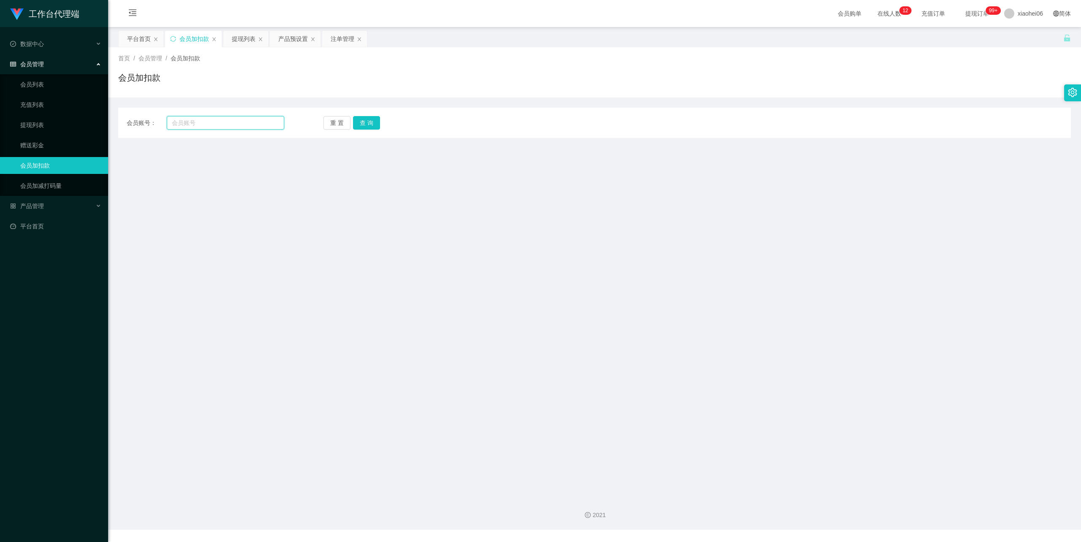
click at [220, 128] on input "text" at bounding box center [225, 123] width 117 height 14
paste input "jasonteh"
type input "jasonteh"
click at [369, 122] on button "查 询" at bounding box center [366, 123] width 27 height 14
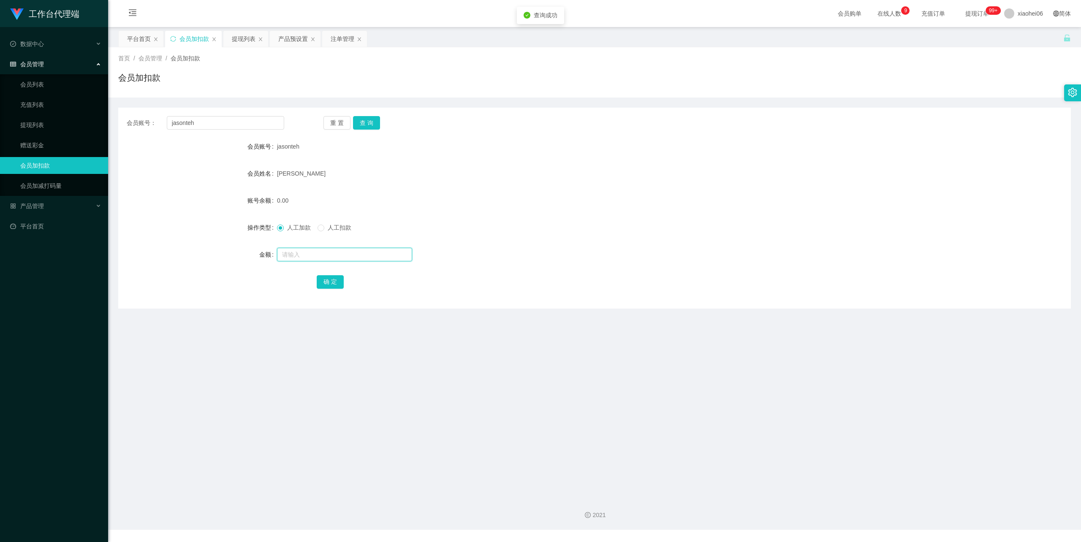
click at [315, 254] on input "text" at bounding box center [344, 255] width 135 height 14
type input "100"
click at [328, 278] on button "确 定" at bounding box center [330, 282] width 27 height 14
click at [634, 204] on div "100.00" at bounding box center [555, 200] width 556 height 17
drag, startPoint x: 237, startPoint y: 120, endPoint x: 110, endPoint y: 125, distance: 126.8
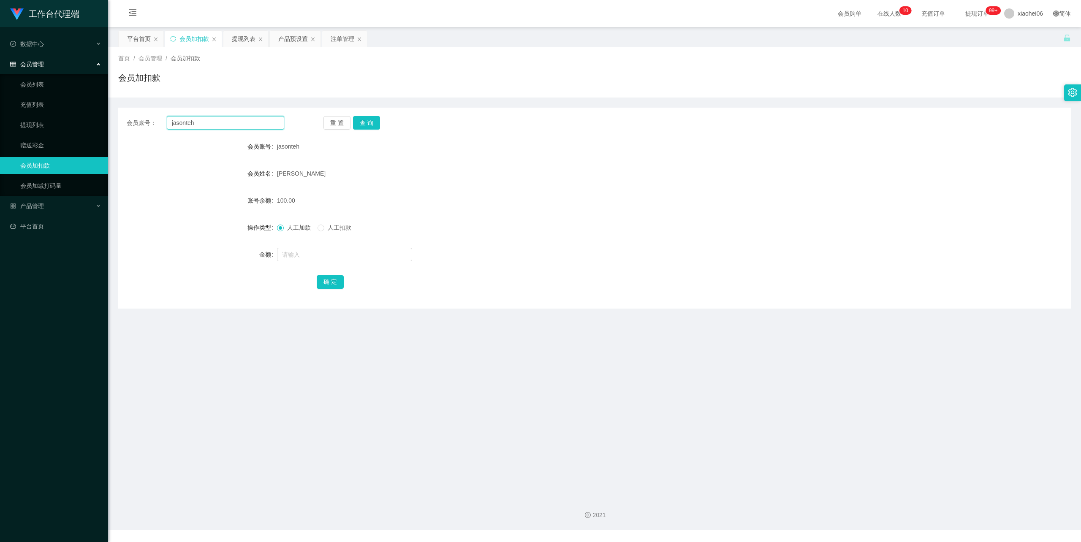
click at [92, 122] on section "工作台代理端 数据中心 会员管理 会员列表 充值列表 提现列表 赠送彩金 会员加扣款 会员加减打码量 产品管理 平台首页 保存配置 重置配置 整体风格设置 主…" at bounding box center [540, 265] width 1081 height 530
paste input "90550388"
type input "90550388"
click at [379, 121] on button "查 询" at bounding box center [366, 123] width 27 height 14
click at [313, 259] on input "text" at bounding box center [344, 255] width 135 height 14
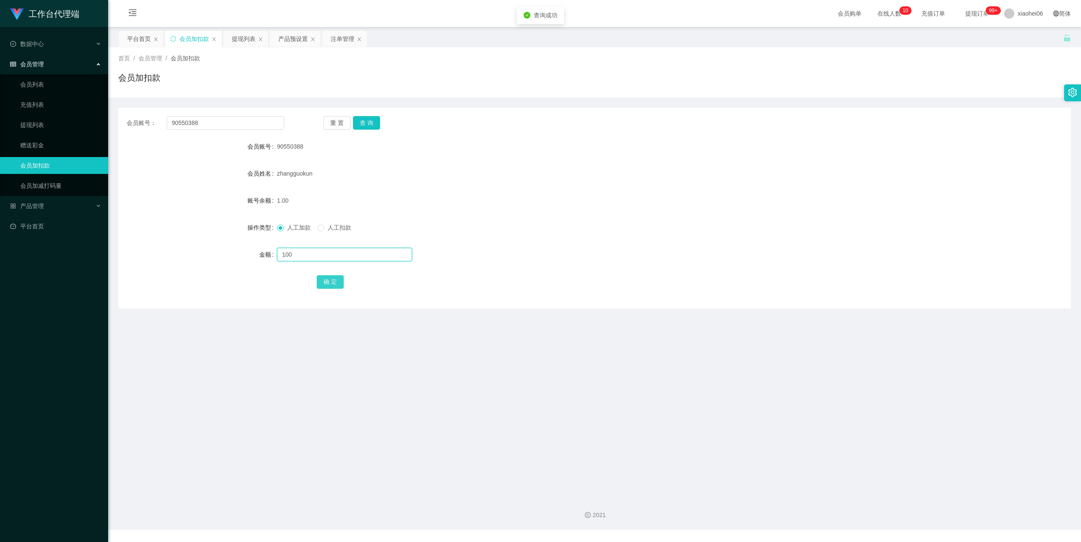
type input "100"
drag, startPoint x: 334, startPoint y: 280, endPoint x: 342, endPoint y: 276, distance: 8.7
click at [334, 280] on button "确 定" at bounding box center [330, 282] width 27 height 14
click at [470, 137] on div "会员账号： 90550388 重 置 查 询 会员账号 90550388 会员姓名 zhangguokun 账号余额 101.00 操作类型 人工加款 人工扣…" at bounding box center [594, 208] width 953 height 201
click at [254, 36] on div "提现列表" at bounding box center [244, 39] width 24 height 16
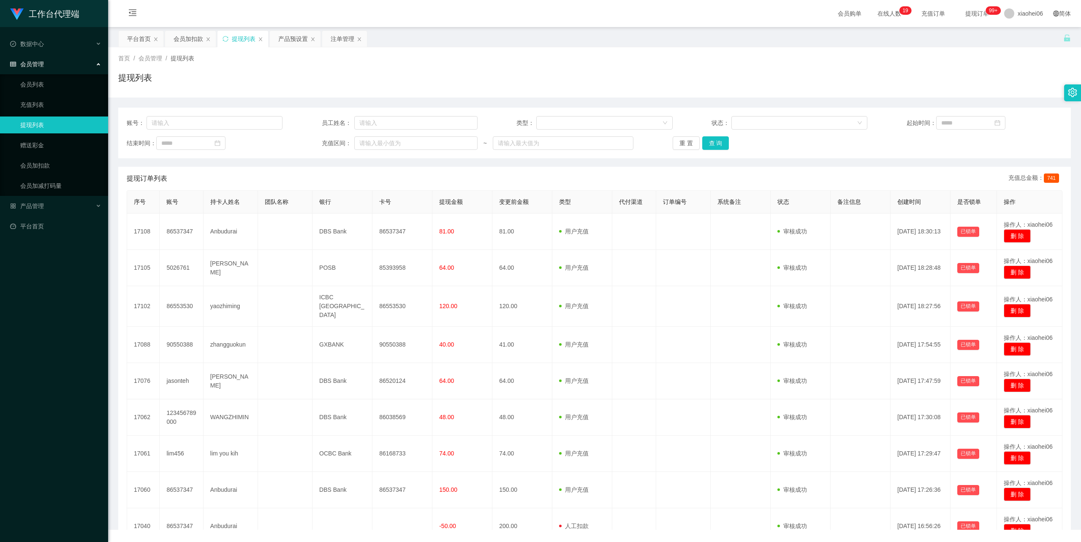
click at [529, 64] on div "首页 / 会员管理 / 提现列表 / 提现列表" at bounding box center [594, 72] width 953 height 37
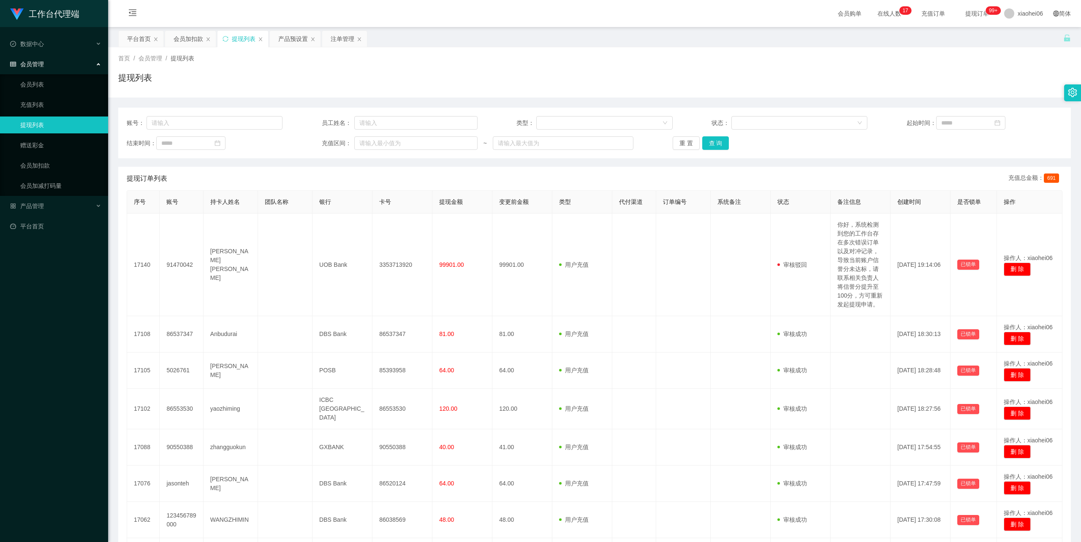
click at [500, 63] on div "首页 / 会员管理 / 提现列表 / 提现列表" at bounding box center [594, 72] width 953 height 37
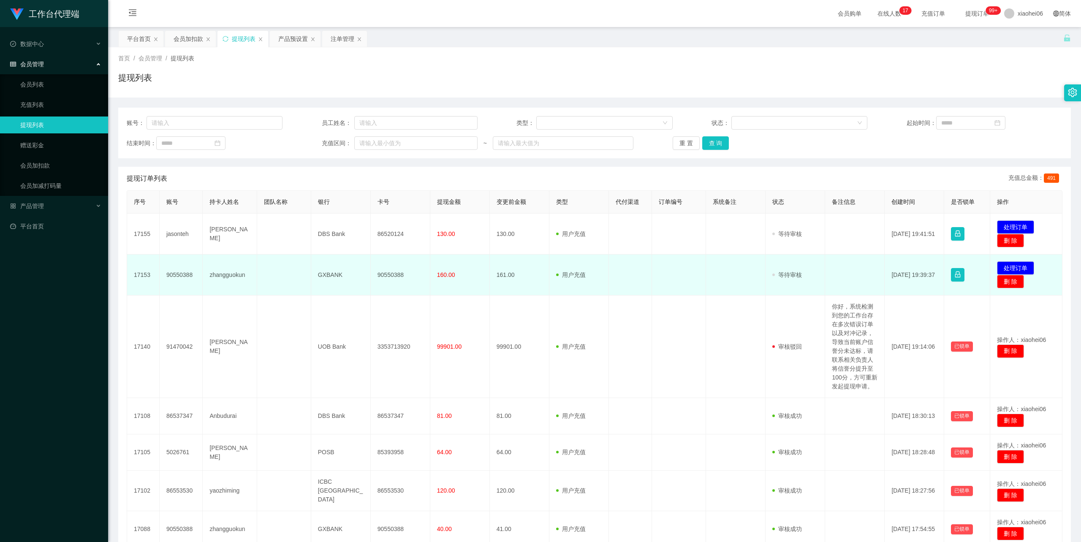
click at [175, 274] on td "90550388" at bounding box center [182, 275] width 44 height 41
copy td "90550388"
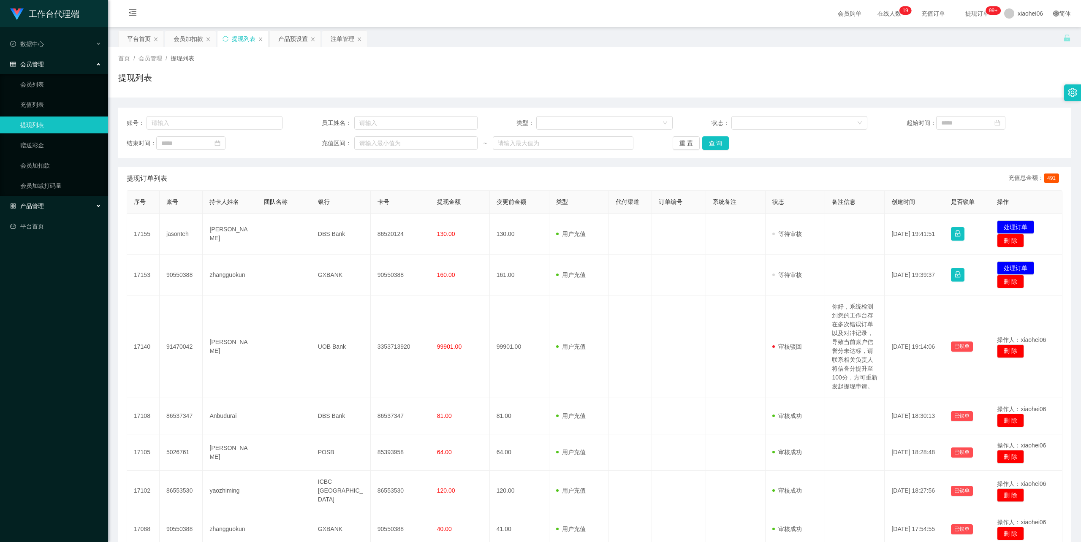
click at [34, 203] on span "产品管理" at bounding box center [27, 206] width 34 height 7
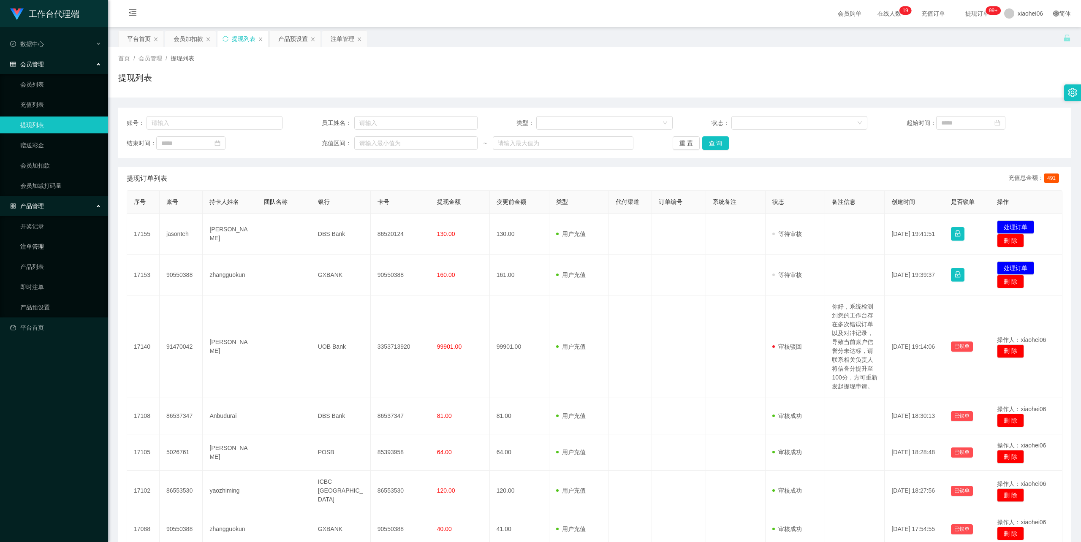
click at [38, 242] on link "注单管理" at bounding box center [60, 246] width 81 height 17
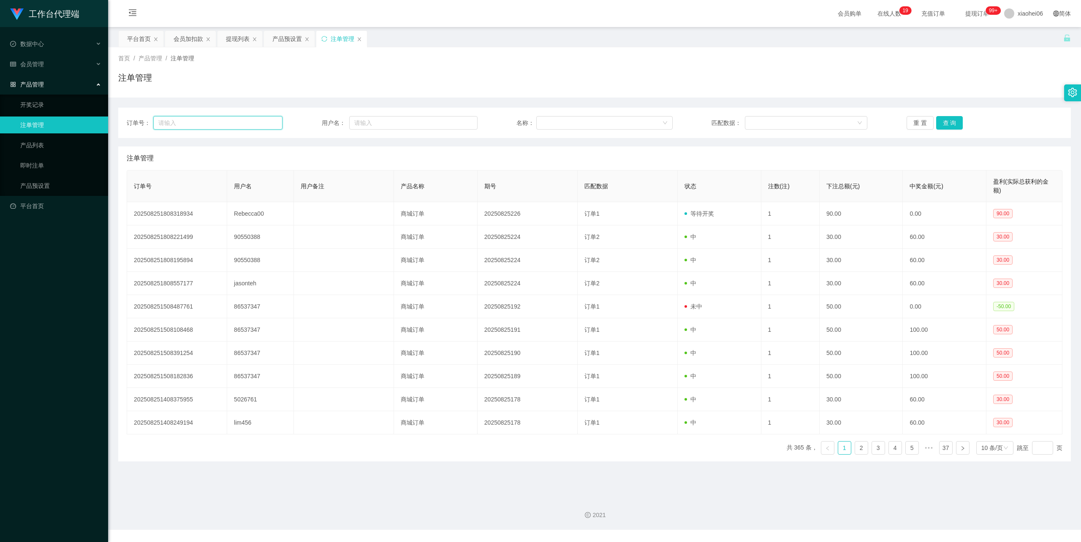
click at [196, 122] on input "text" at bounding box center [217, 123] width 129 height 14
paste input "90550388"
type input "90550388"
click at [202, 122] on input "90550388" at bounding box center [217, 123] width 129 height 14
drag, startPoint x: 206, startPoint y: 124, endPoint x: 163, endPoint y: 133, distance: 44.0
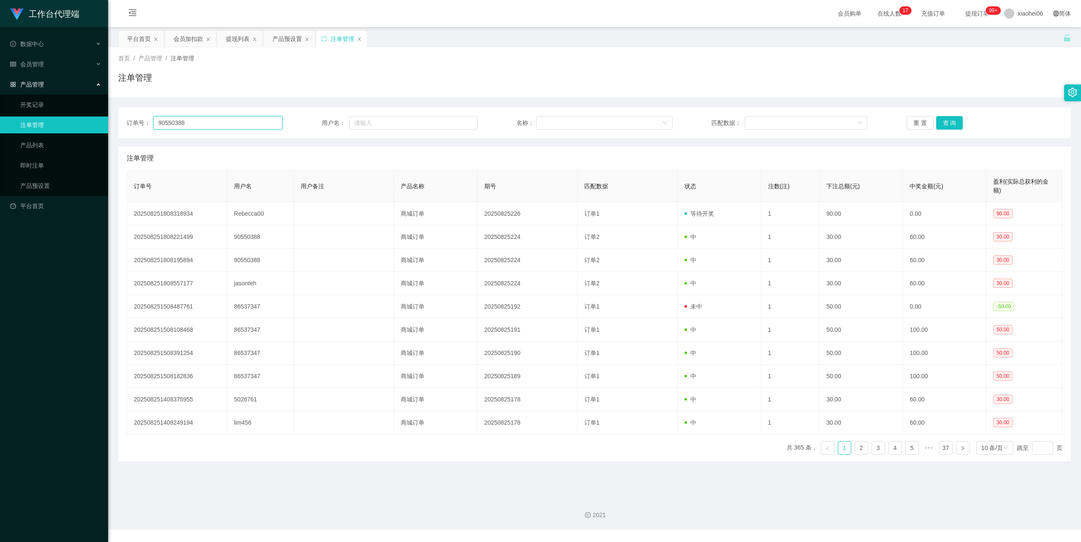
click at [116, 121] on main "关闭左侧 关闭右侧 关闭其它 刷新页面 平台首页 会员加扣款 提现列表 产品预设置 注单管理 首页 / 产品管理 / 注单管理 / 注单管理 订单号： 905…" at bounding box center [594, 259] width 973 height 464
click at [245, 38] on div "提现列表" at bounding box center [238, 39] width 24 height 16
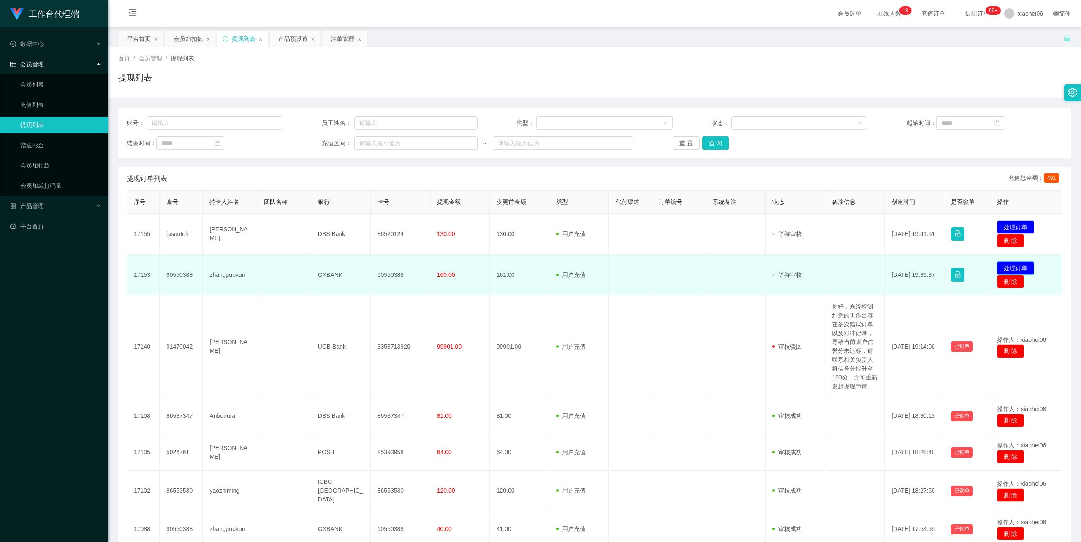
click at [1011, 266] on button "处理订单" at bounding box center [1015, 268] width 37 height 14
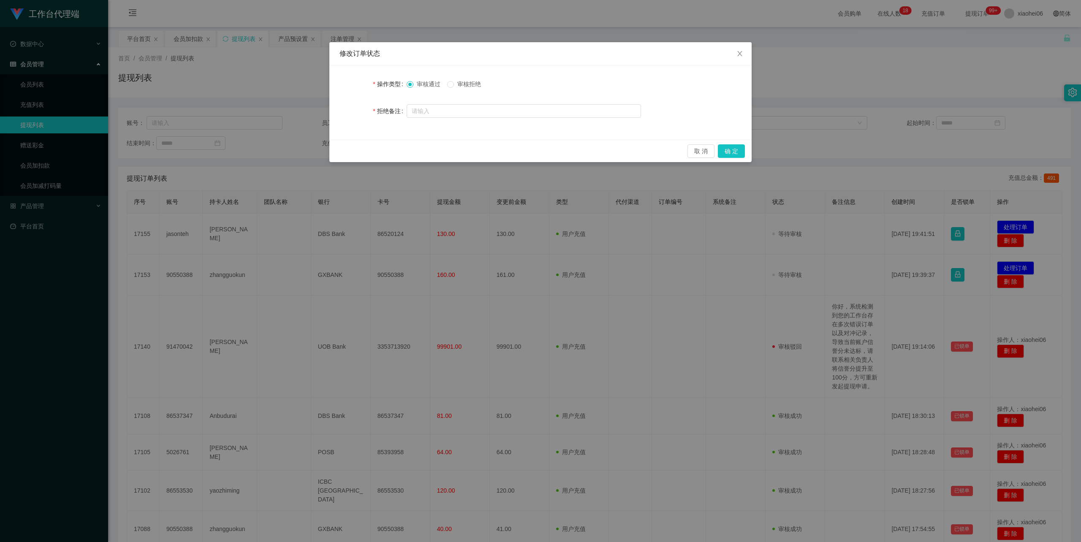
click at [475, 83] on span "审核拒绝" at bounding box center [469, 84] width 30 height 7
click at [457, 109] on input "text" at bounding box center [524, 111] width 234 height 14
type input "请提取正常金额：130。"
click at [738, 153] on button "确 定" at bounding box center [731, 151] width 27 height 14
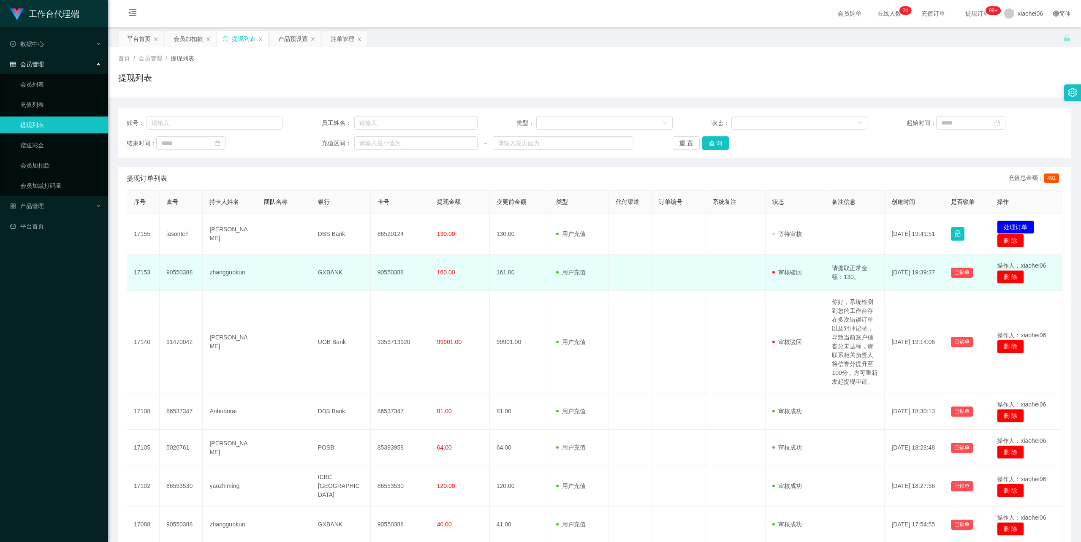
click at [174, 274] on td "90550388" at bounding box center [182, 273] width 44 height 36
copy td "90550388"
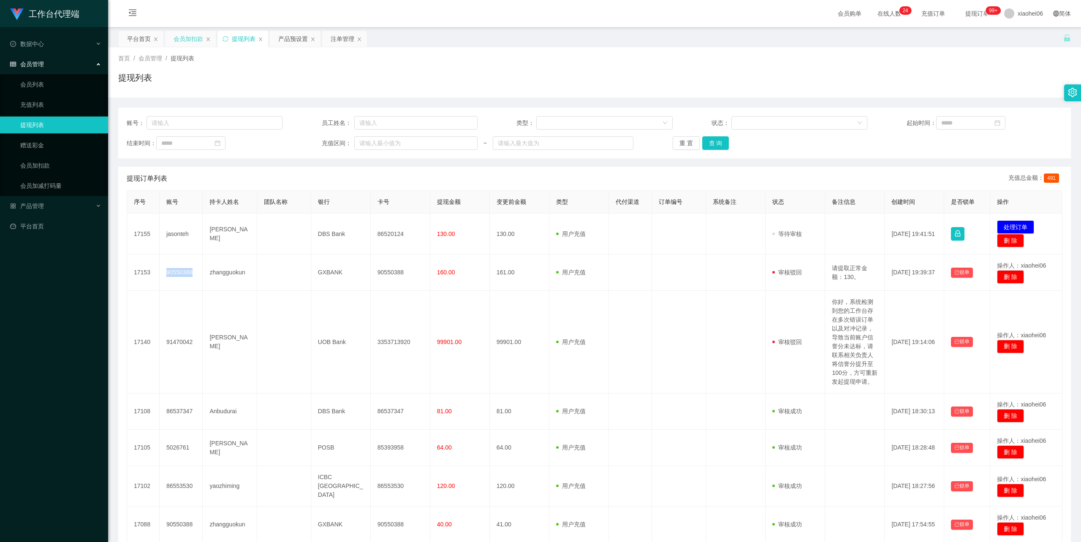
click at [193, 38] on div "会员加扣款" at bounding box center [189, 39] width 30 height 16
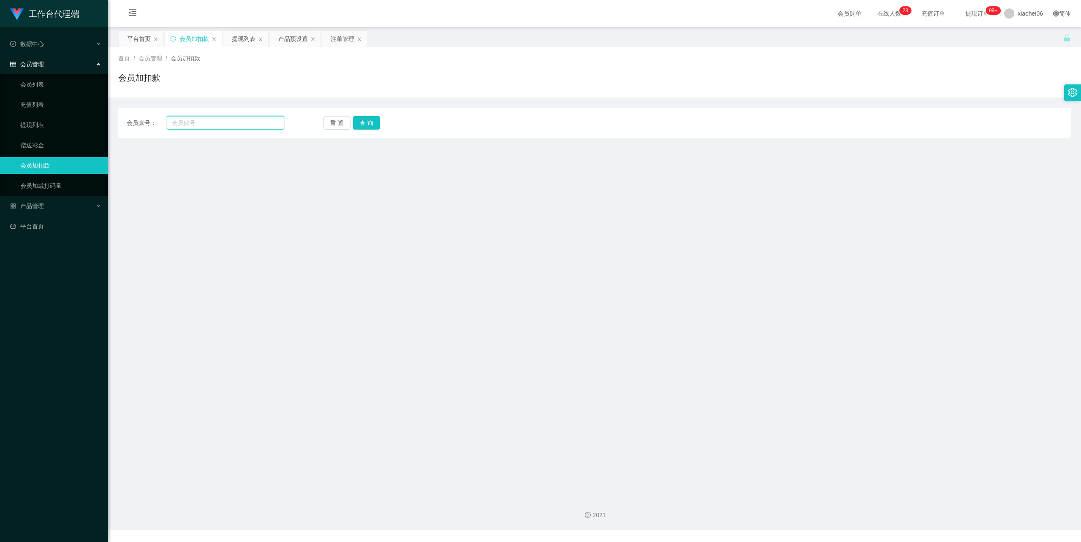
click at [205, 122] on input "text" at bounding box center [225, 123] width 117 height 14
paste input "90550388"
type input "90550388"
click at [363, 121] on button "查 询" at bounding box center [366, 123] width 27 height 14
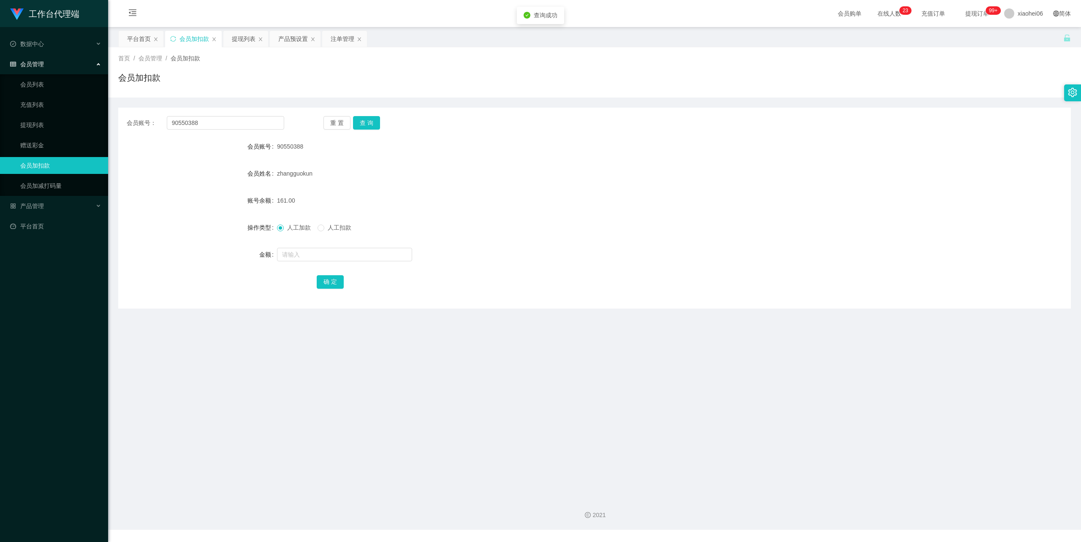
click at [338, 225] on span "人工扣款" at bounding box center [339, 227] width 30 height 7
click at [323, 251] on input "text" at bounding box center [344, 255] width 135 height 14
type input "30"
click at [335, 280] on button "确 定" at bounding box center [330, 282] width 27 height 14
click at [443, 147] on div "90550388" at bounding box center [555, 146] width 556 height 17
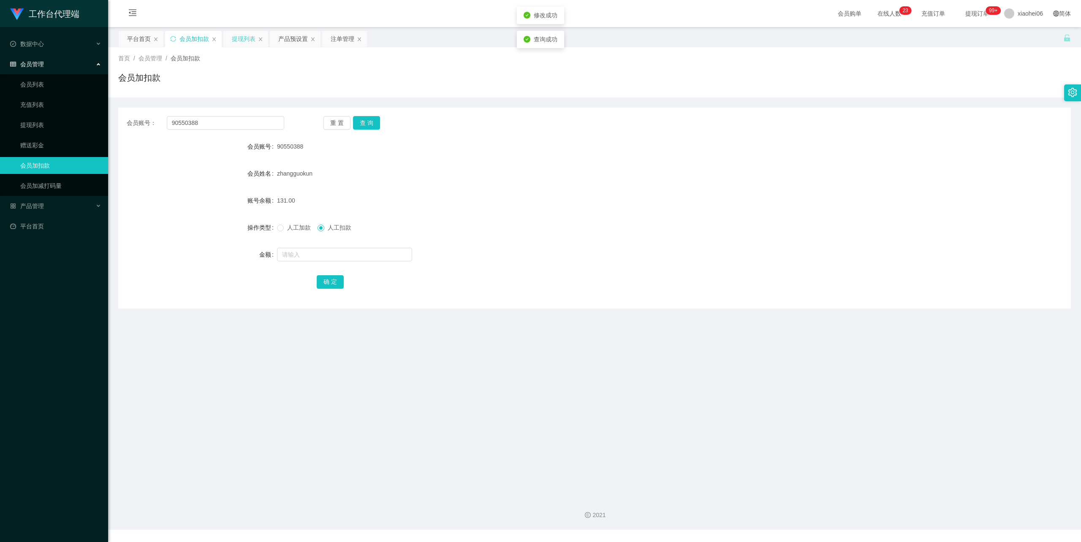
click at [243, 39] on div "提现列表" at bounding box center [244, 39] width 24 height 16
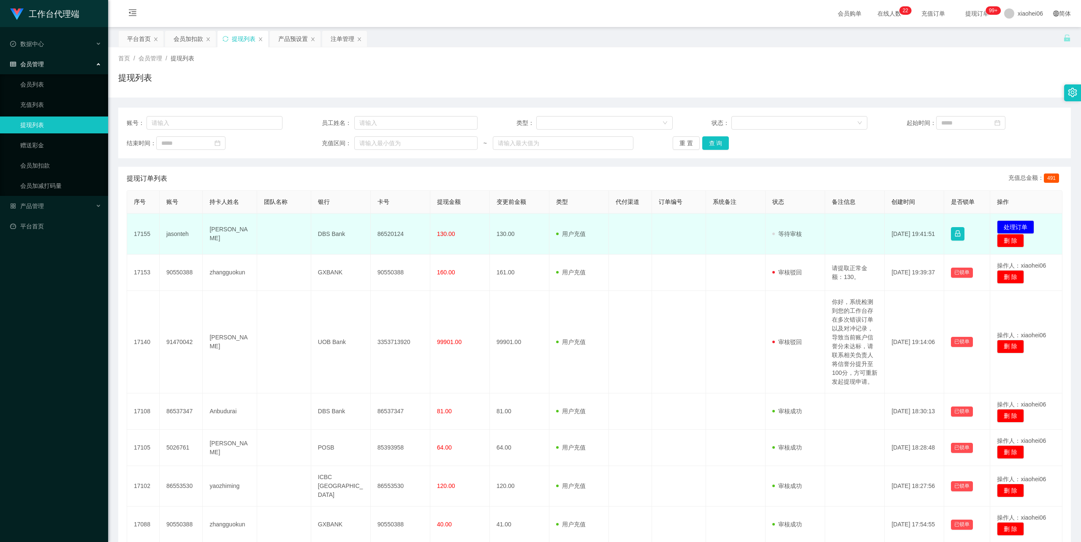
click at [179, 235] on td "jasonteh" at bounding box center [182, 234] width 44 height 41
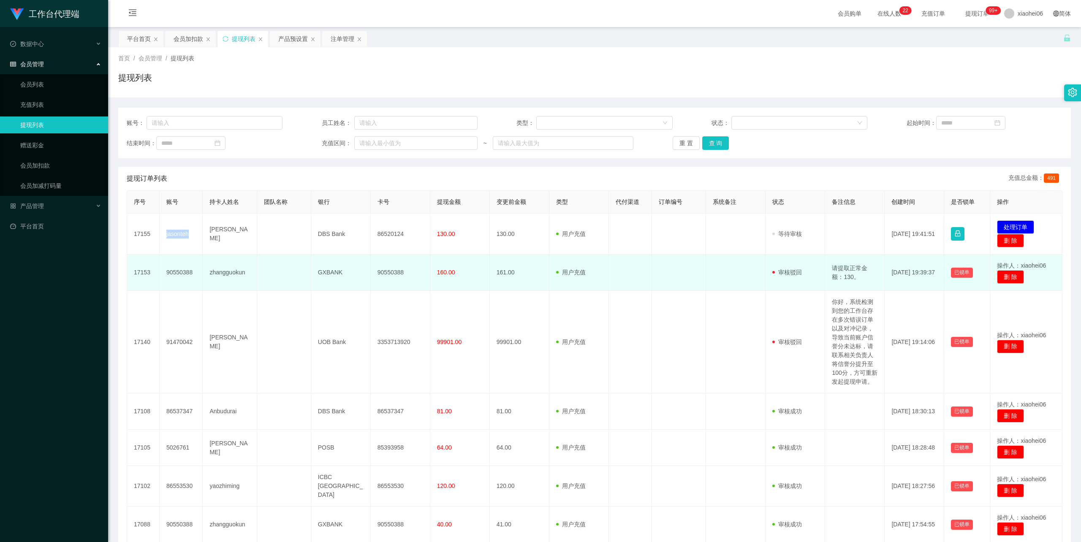
copy td "jasonteh"
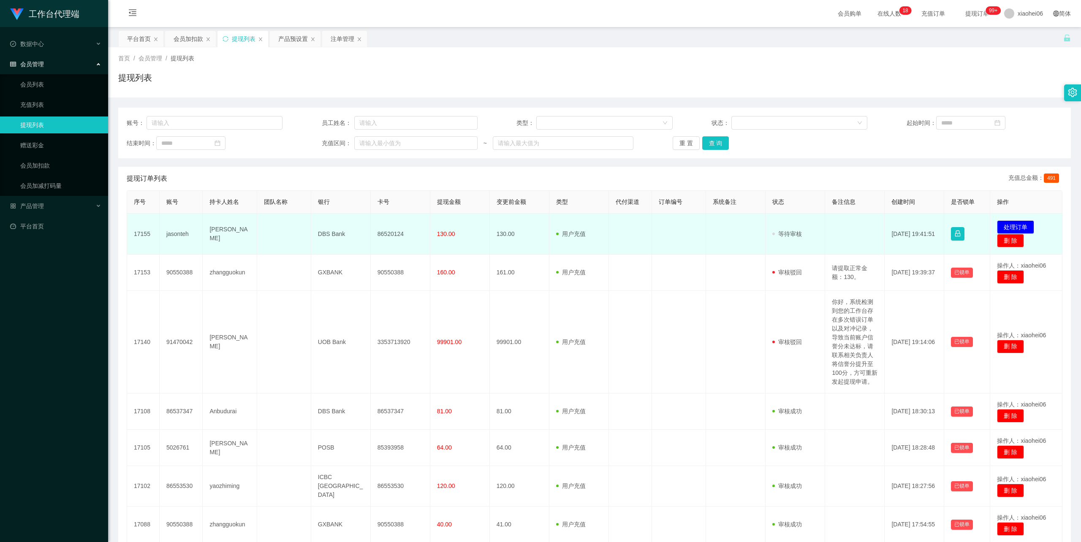
click at [386, 235] on td "86520124" at bounding box center [401, 234] width 60 height 41
copy td "86520124"
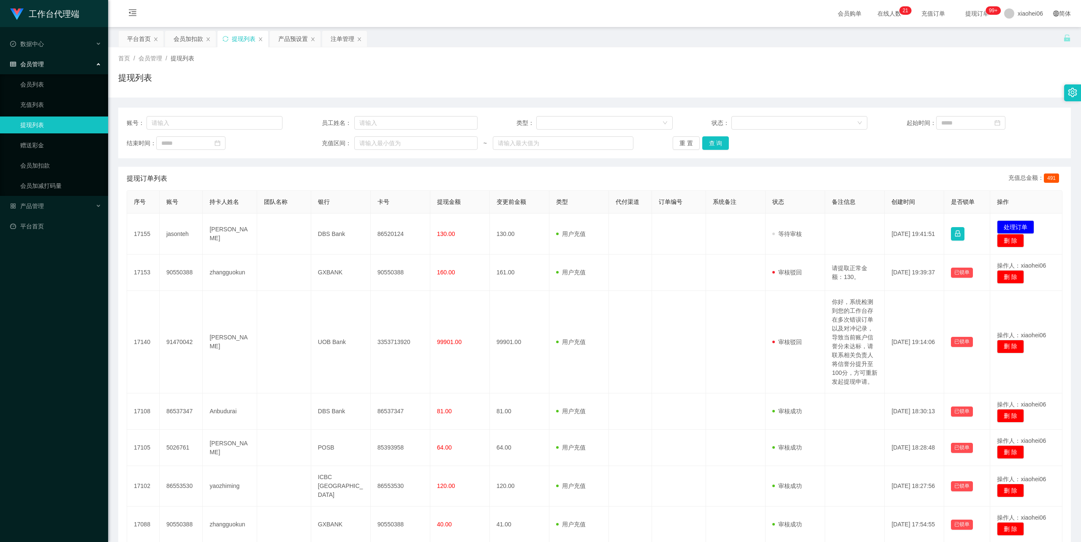
click at [800, 65] on div "首页 / 会员管理 / 提现列表 / 提现列表" at bounding box center [594, 72] width 953 height 37
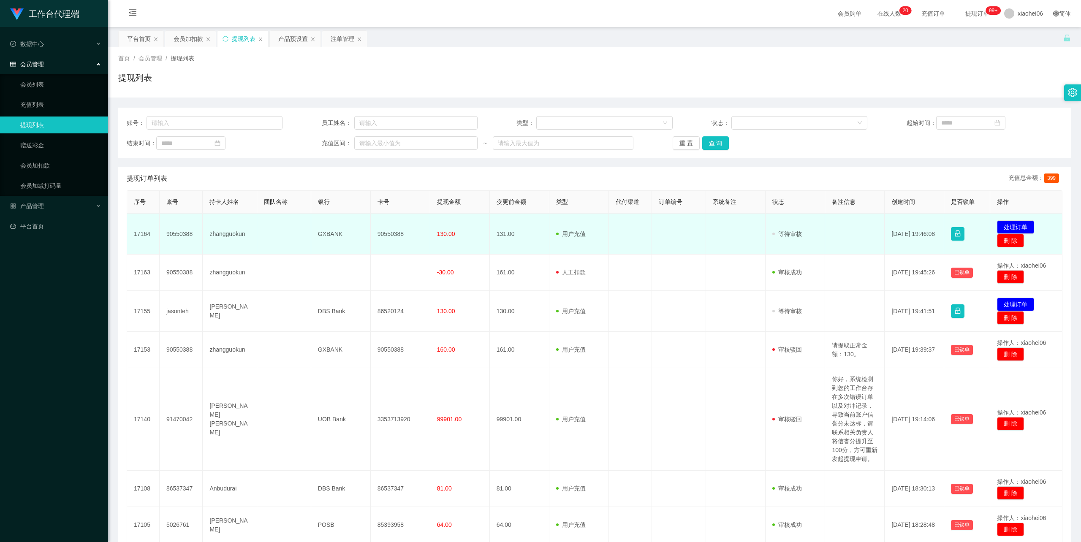
click at [227, 232] on td "zhangguokun" at bounding box center [230, 234] width 54 height 41
click at [227, 231] on td "zhangguokun" at bounding box center [230, 234] width 54 height 41
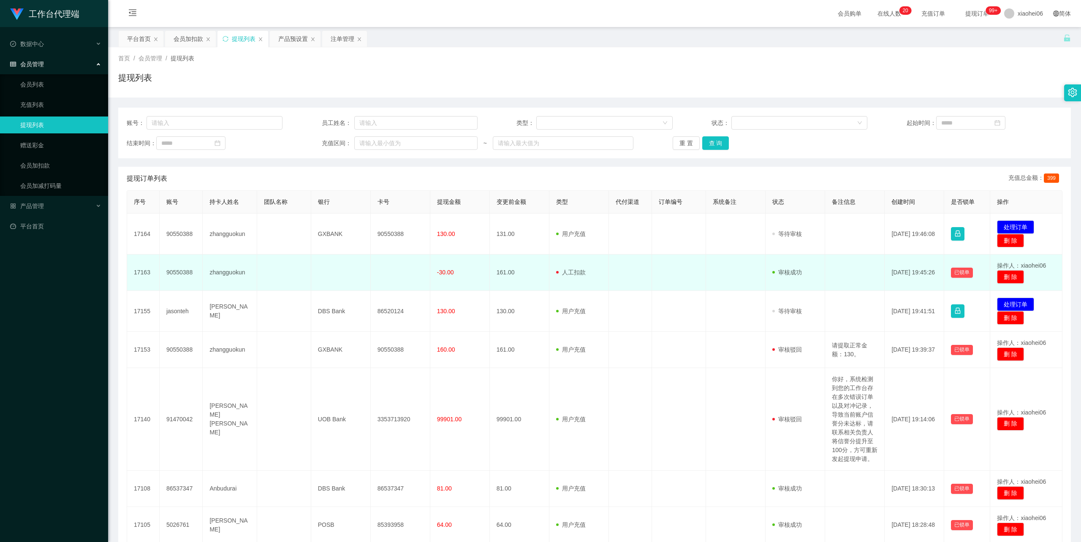
click at [226, 268] on td "zhangguokun" at bounding box center [230, 273] width 54 height 36
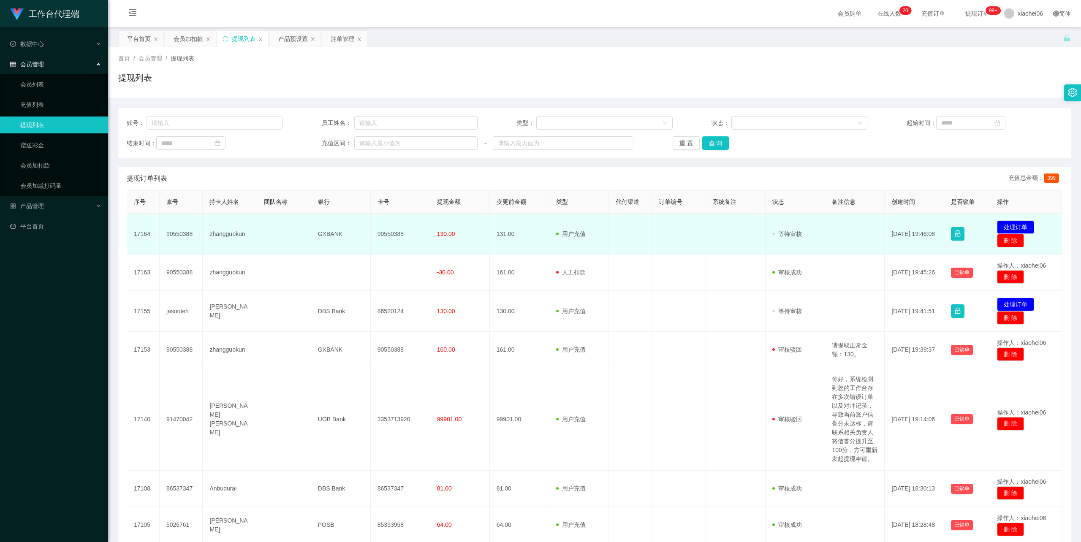
click at [225, 233] on td "zhangguokun" at bounding box center [230, 234] width 54 height 41
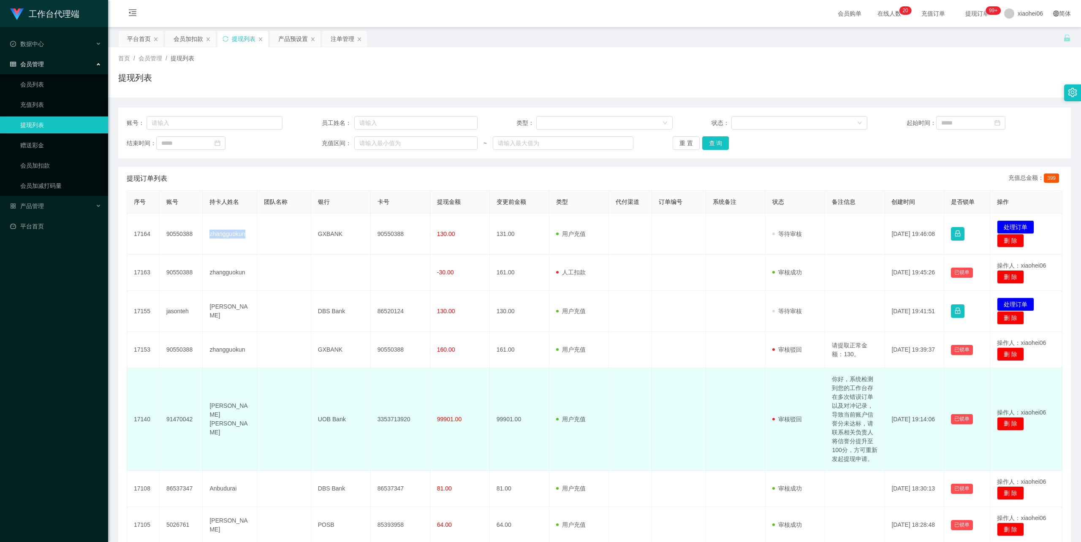
copy td "zhangguokun"
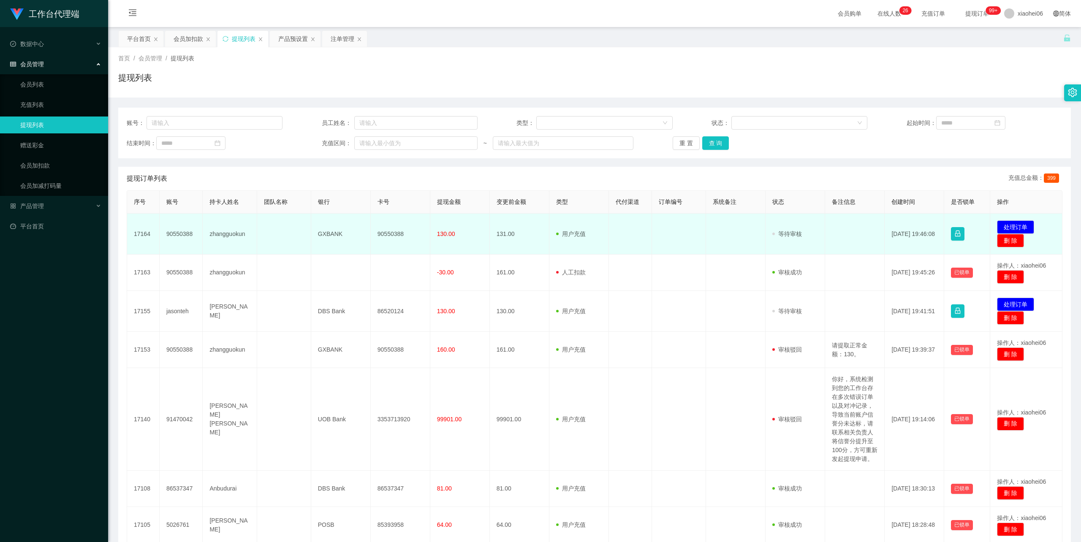
click at [384, 232] on td "90550388" at bounding box center [401, 234] width 60 height 41
copy td "90550388"
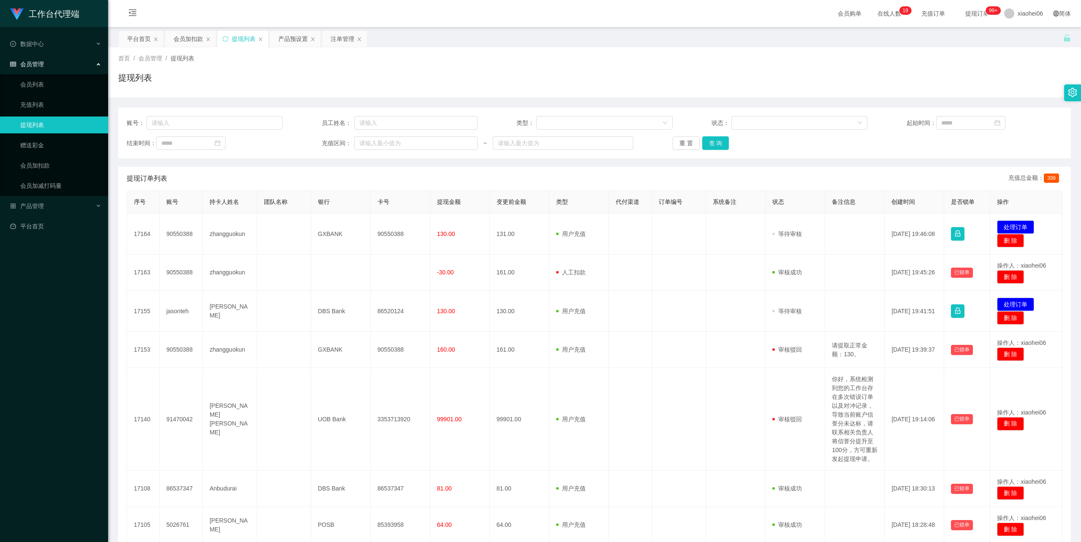
click at [315, 9] on div "会员购单 在线人数 0 1 2 3 4 5 6 7 8 9 0 1 2 3 4 5 6 7 8 9 0 1 2 3 4 5 6 7 8 9 0 1 2 3 4…" at bounding box center [594, 13] width 973 height 27
click at [509, 68] on div "首页 / 会员管理 / 提现列表 / 提现列表" at bounding box center [594, 72] width 953 height 37
drag, startPoint x: 0, startPoint y: 0, endPoint x: 530, endPoint y: 71, distance: 534.4
click at [530, 71] on div "首页 / 会员管理 / 提现列表 / 提现列表" at bounding box center [594, 72] width 953 height 37
click at [539, 68] on div "首页 / 会员管理 / 提现列表 / 提现列表" at bounding box center [594, 72] width 953 height 37
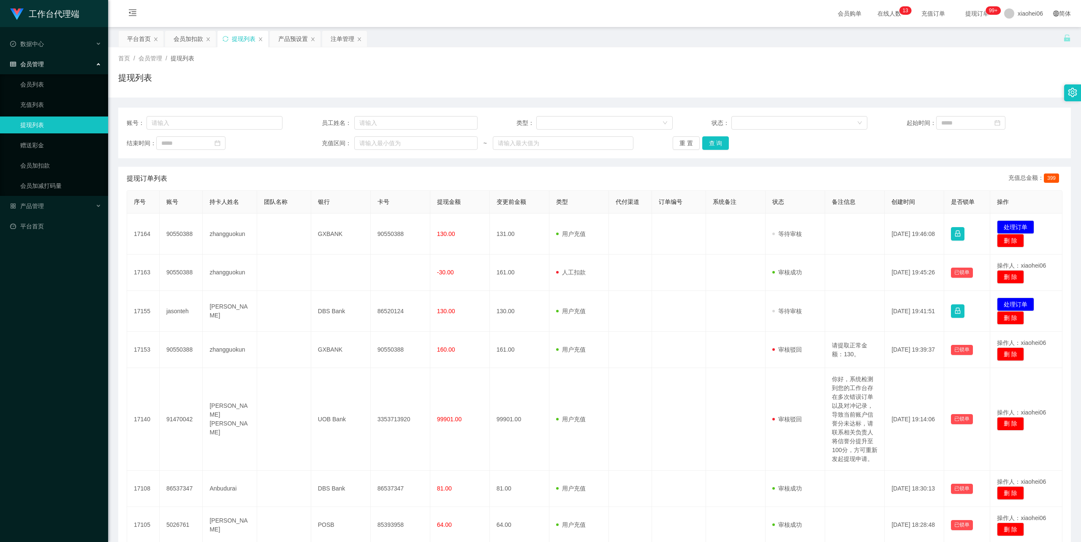
click at [546, 56] on div "首页 / 会员管理 / 提现列表 /" at bounding box center [594, 58] width 953 height 9
click at [520, 68] on div "首页 / 会员管理 / 提现列表 / 提现列表" at bounding box center [594, 72] width 953 height 37
click at [480, 60] on div "首页 / 会员管理 / 提现列表 /" at bounding box center [594, 58] width 953 height 9
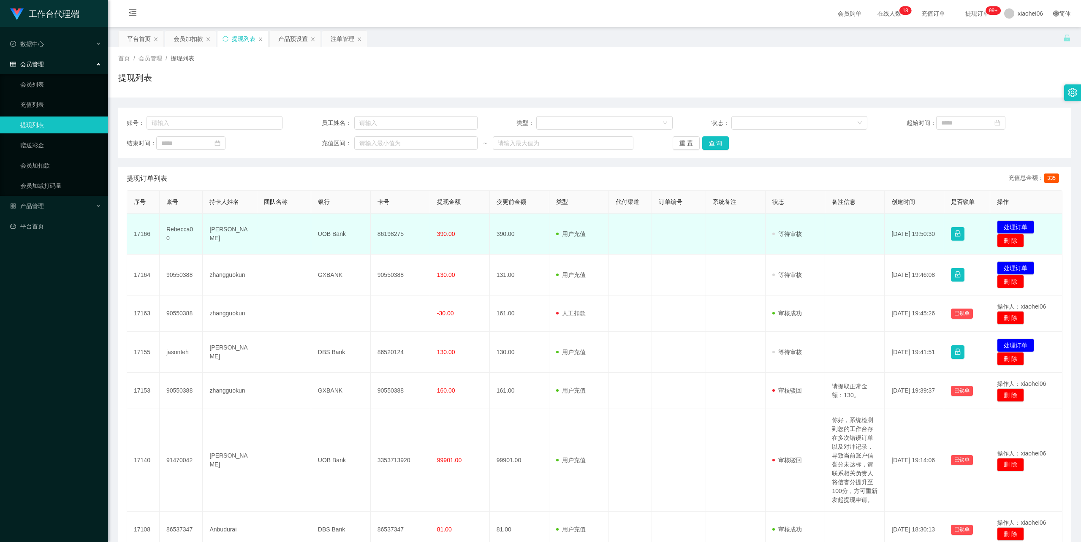
click at [223, 235] on td "[PERSON_NAME]" at bounding box center [230, 234] width 54 height 41
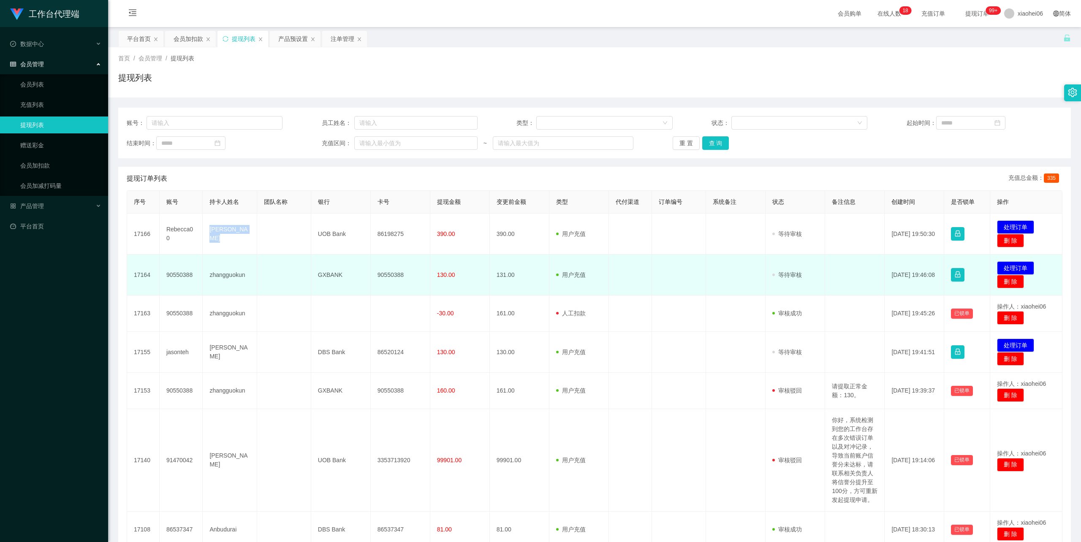
copy td "[PERSON_NAME]"
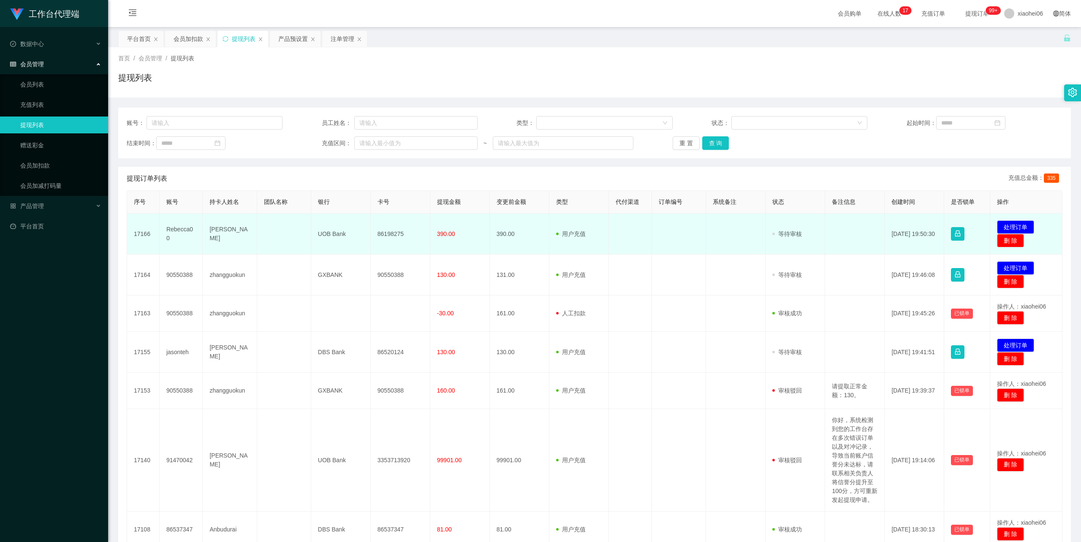
click at [389, 237] on td "86198275" at bounding box center [401, 234] width 60 height 41
copy td "86198275"
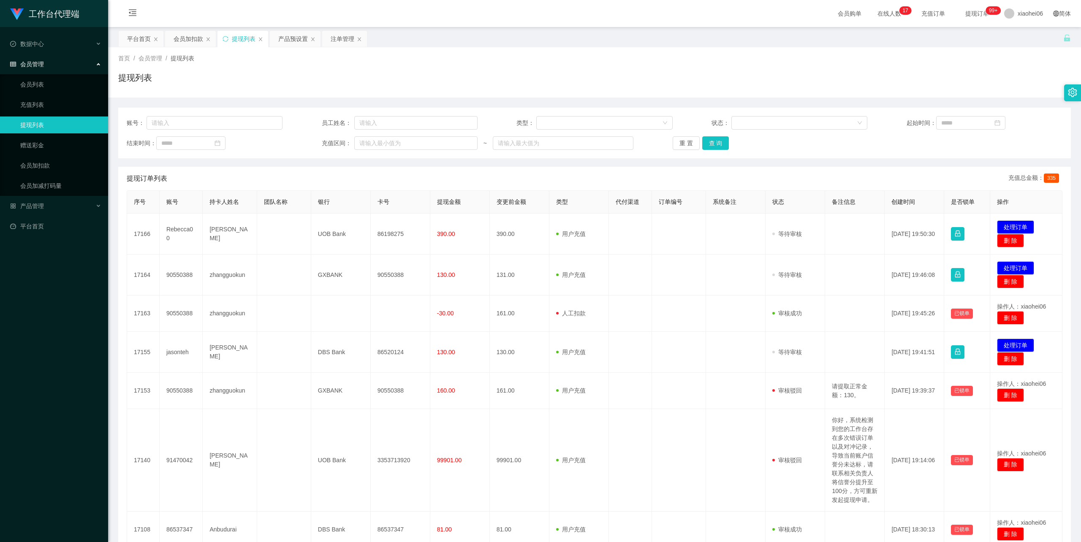
drag, startPoint x: 583, startPoint y: 76, endPoint x: 716, endPoint y: 41, distance: 137.6
click at [584, 76] on div "提现列表" at bounding box center [594, 80] width 953 height 19
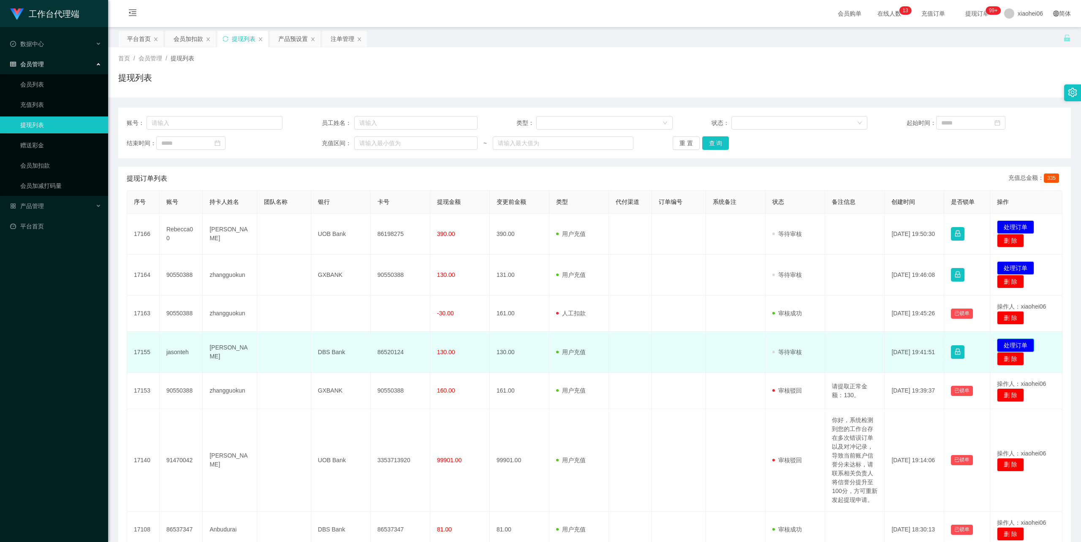
click at [1025, 343] on button "处理订单" at bounding box center [1015, 346] width 37 height 14
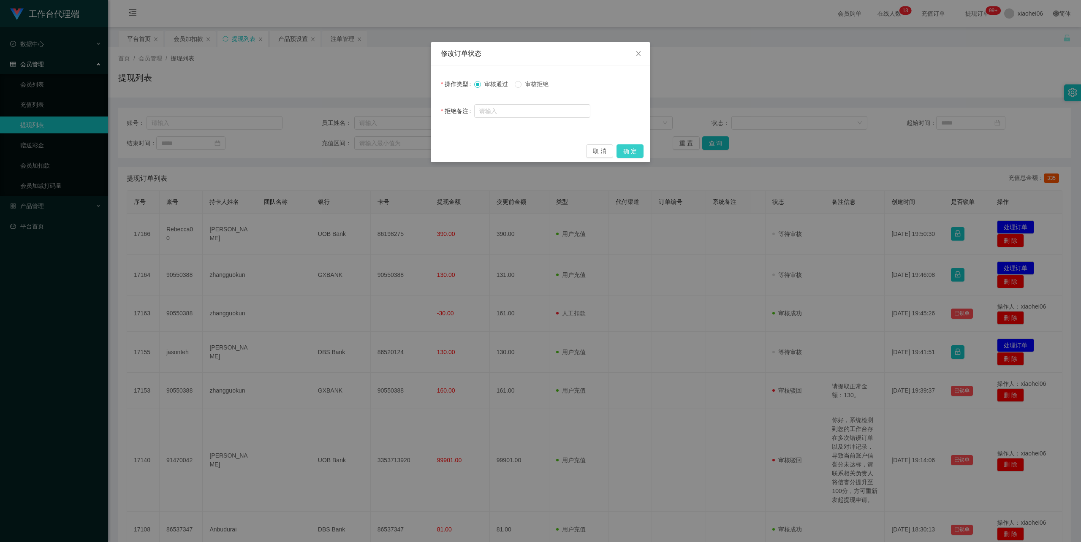
click at [626, 147] on button "确 定" at bounding box center [630, 151] width 27 height 14
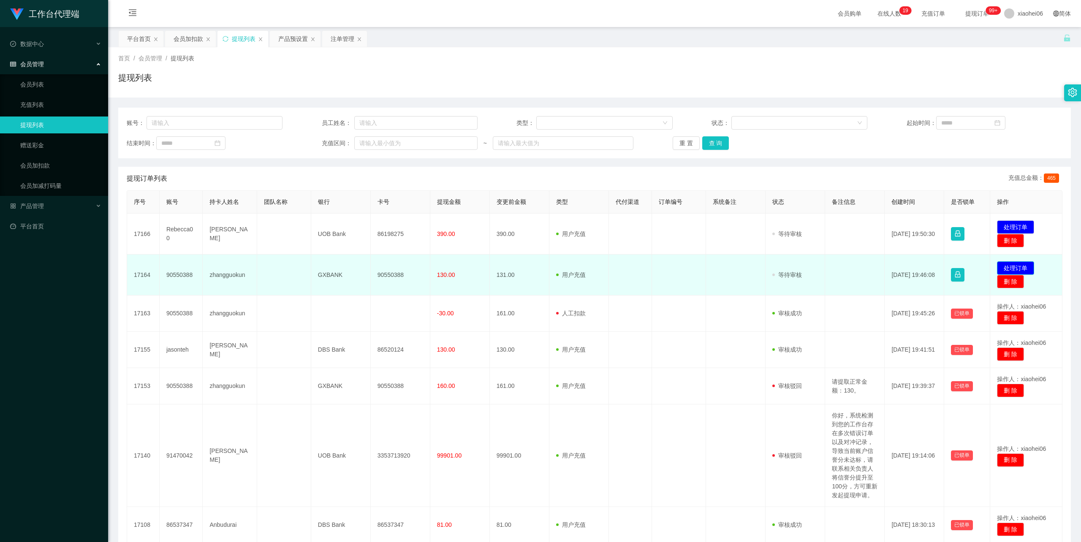
click at [1014, 264] on button "处理订单" at bounding box center [1015, 268] width 37 height 14
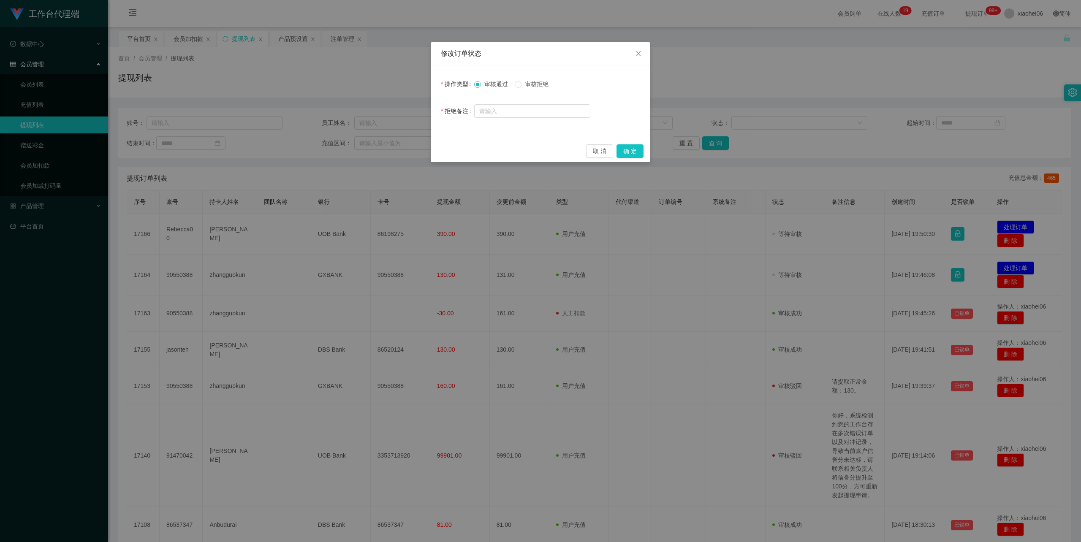
click at [641, 138] on div "操作类型 审核通过 审核拒绝 拒绝备注" at bounding box center [541, 102] width 220 height 74
click at [632, 159] on div "取 消 确 定" at bounding box center [541, 151] width 220 height 22
click at [634, 149] on button "确 定" at bounding box center [630, 151] width 27 height 14
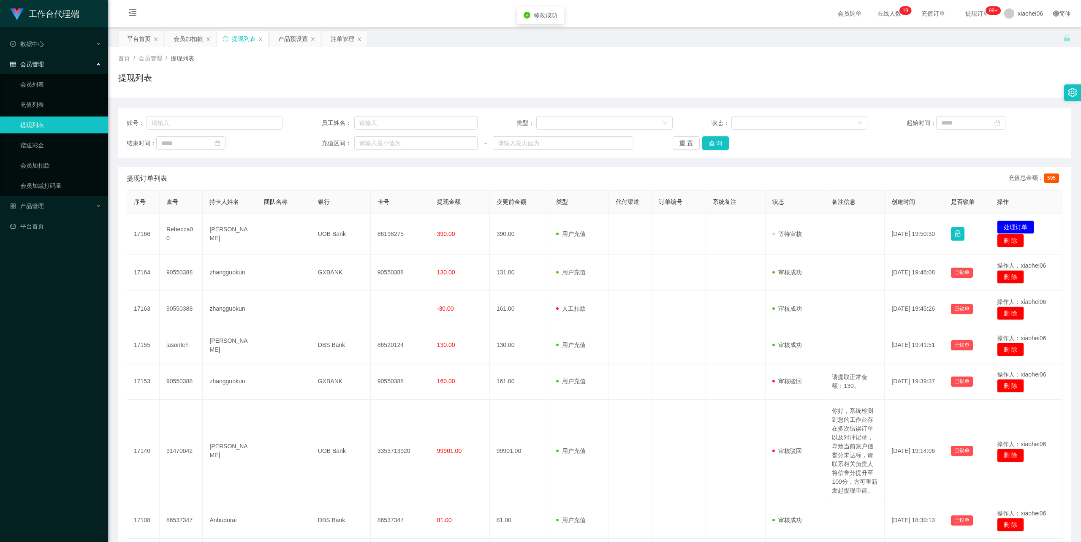
click at [691, 74] on div "提现列表" at bounding box center [594, 80] width 953 height 19
click at [1073, 338] on main "关闭左侧 关闭右侧 关闭其它 刷新页面 平台首页 会员加扣款 提现列表 产品预设置 注单管理 首页 / 会员管理 / 提现列表 / 提现列表 账号： 员工姓名…" at bounding box center [594, 353] width 973 height 652
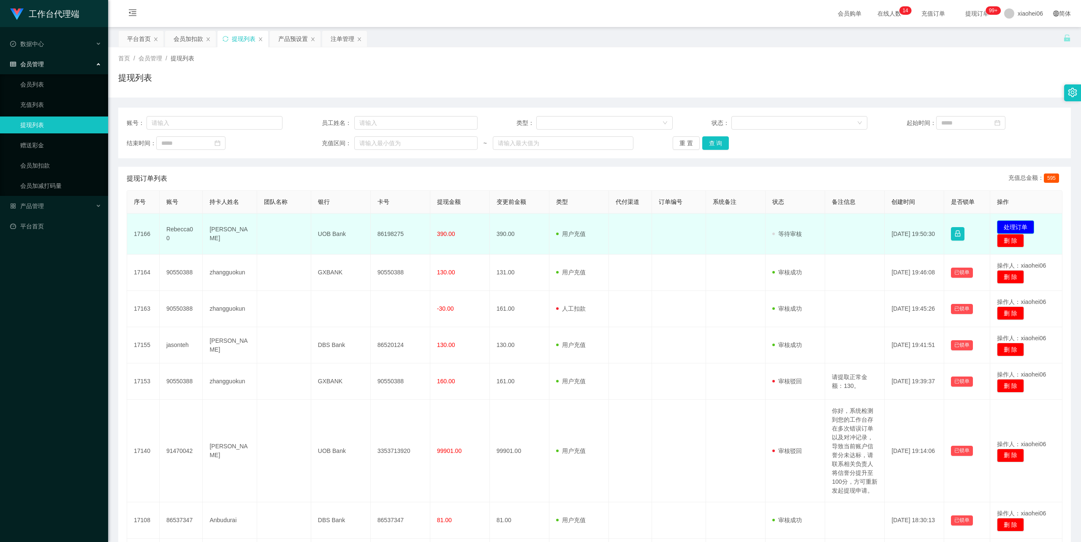
click at [1028, 227] on button "处理订单" at bounding box center [1015, 227] width 37 height 14
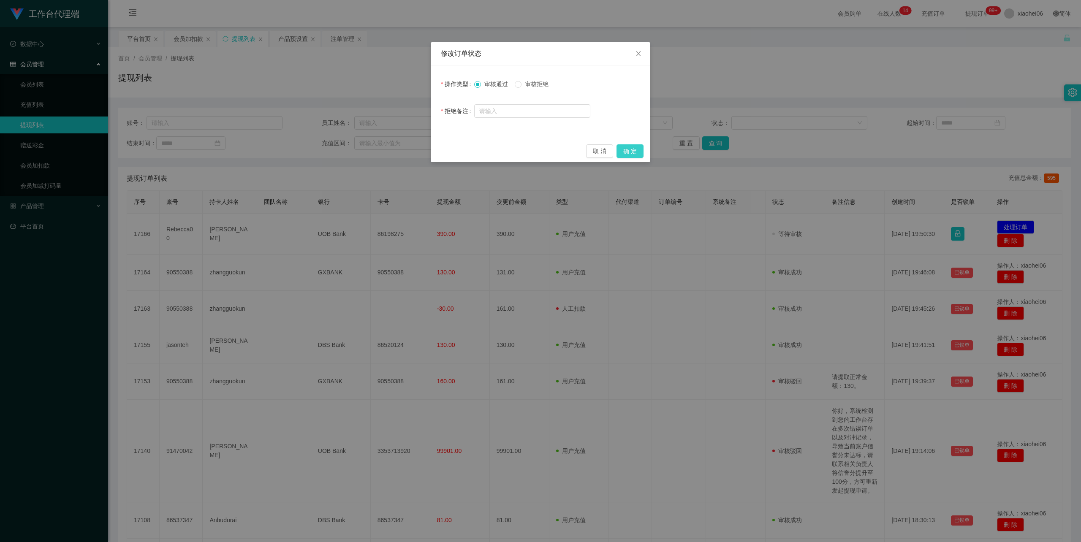
click at [631, 146] on button "确 定" at bounding box center [630, 151] width 27 height 14
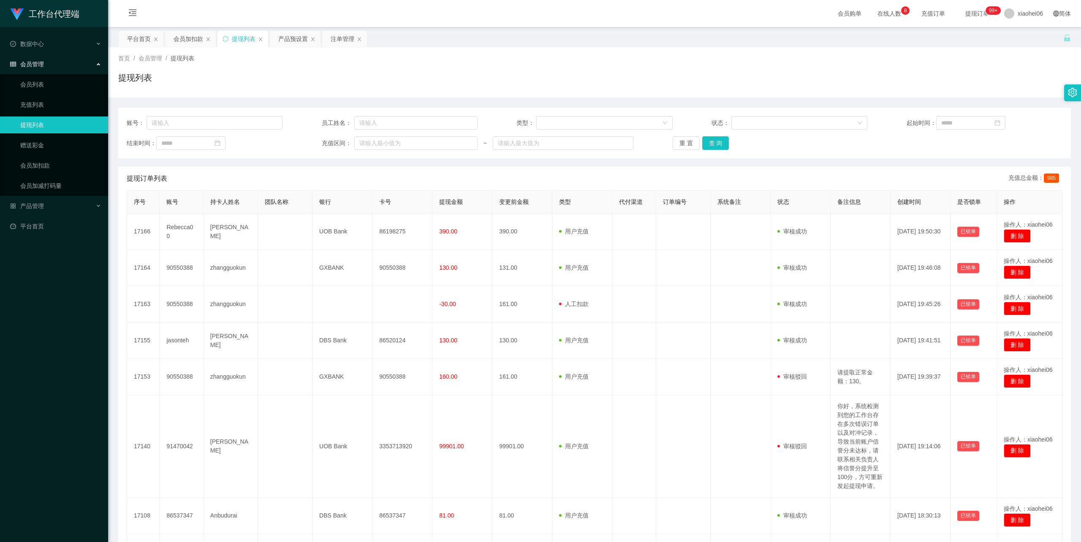
click at [49, 311] on div "工作台代理端 数据中心 会员管理 会员列表 充值列表 提现列表 赠送彩金 会员加扣款 会员加减打码量 产品管理 平台首页" at bounding box center [54, 271] width 108 height 542
click at [732, 55] on div "首页 / 会员管理 / 提现列表 /" at bounding box center [594, 58] width 953 height 9
